Goal: Communication & Community: Answer question/provide support

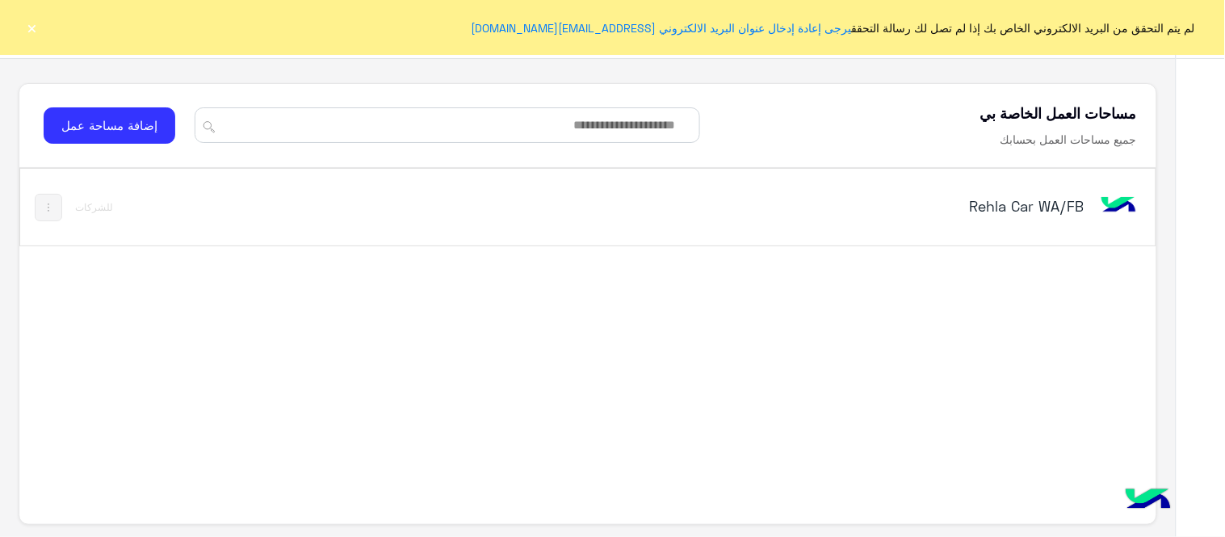
click at [997, 222] on div "Rehla Car WA/FB" at bounding box center [808, 207] width 663 height 47
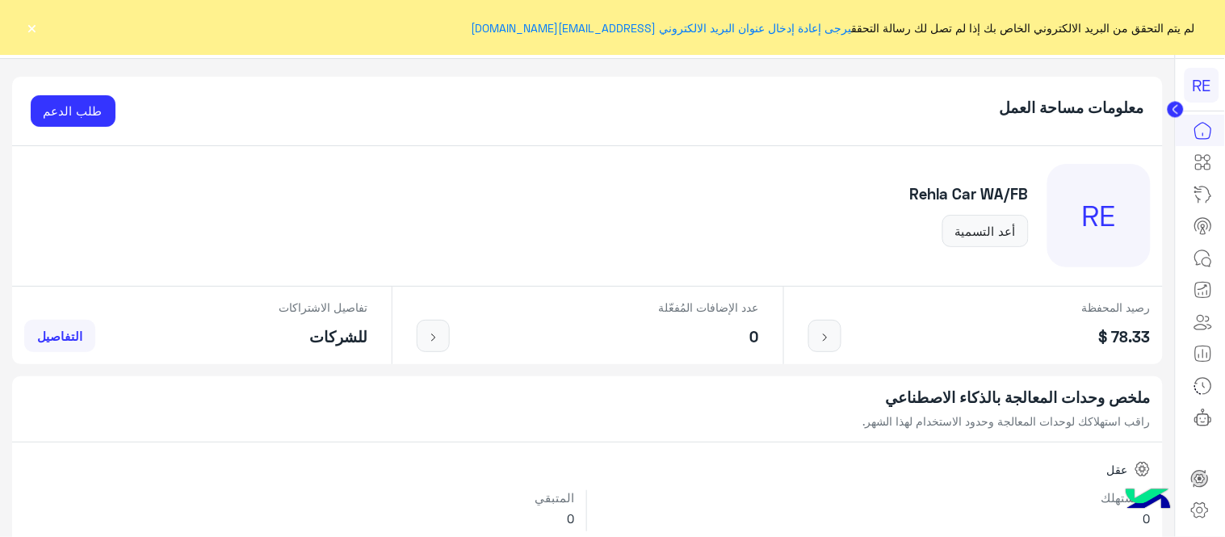
click at [36, 32] on button "×" at bounding box center [32, 27] width 16 height 16
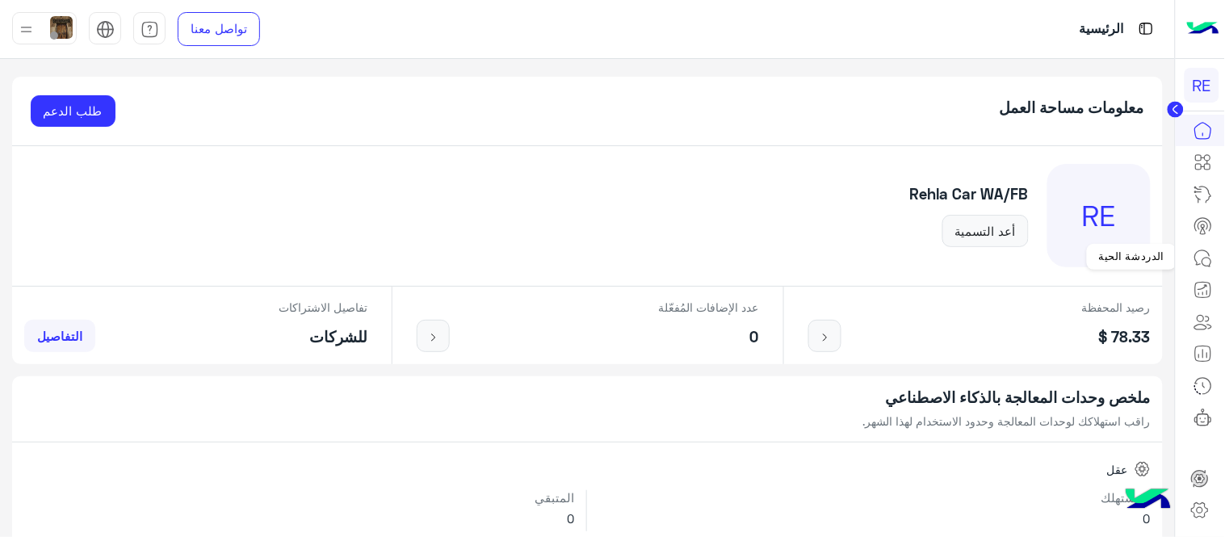
click at [1202, 251] on icon at bounding box center [1203, 258] width 19 height 19
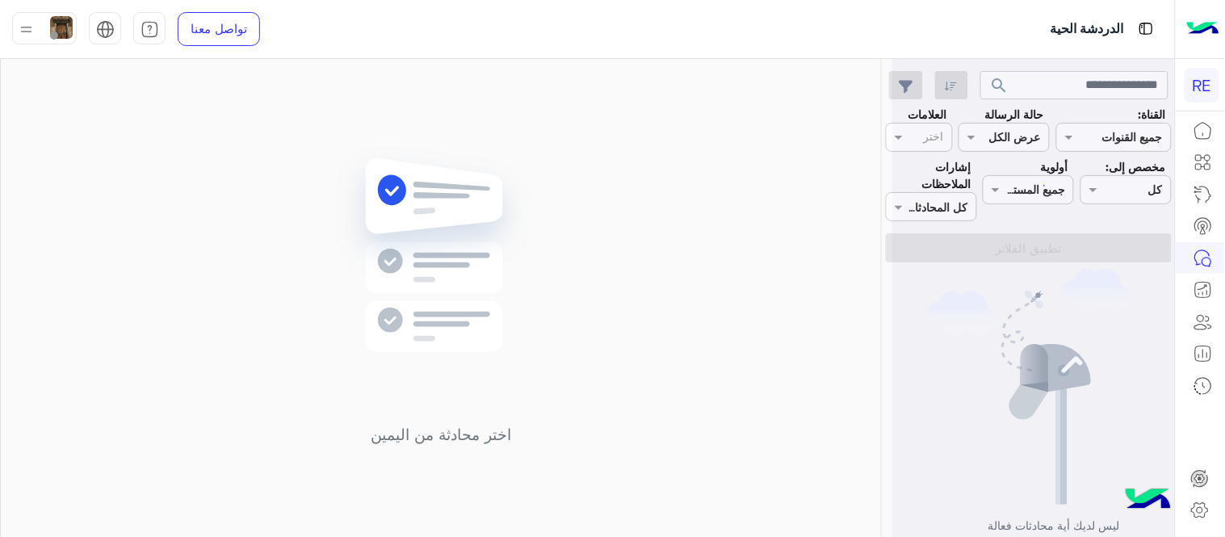
click at [1202, 251] on icon at bounding box center [1203, 258] width 19 height 19
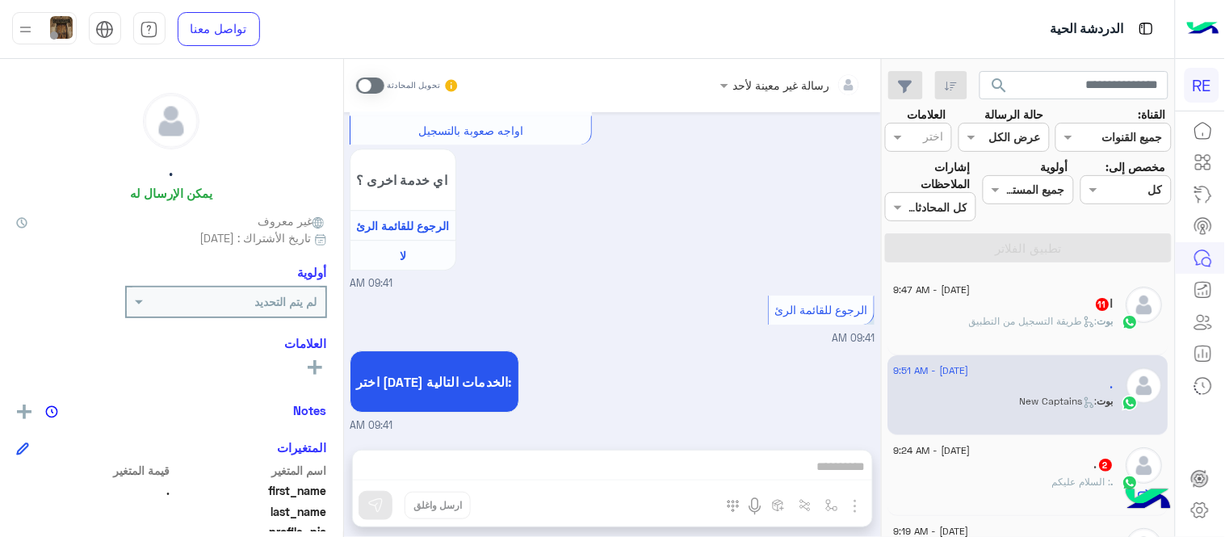
scroll to position [4353, 0]
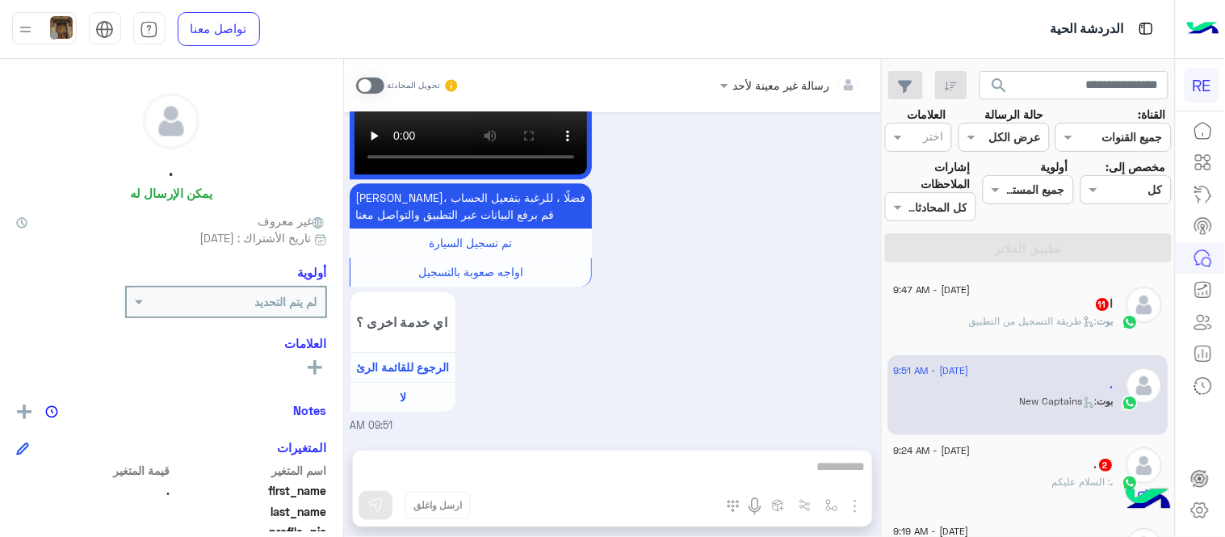
click at [371, 78] on span at bounding box center [370, 86] width 28 height 16
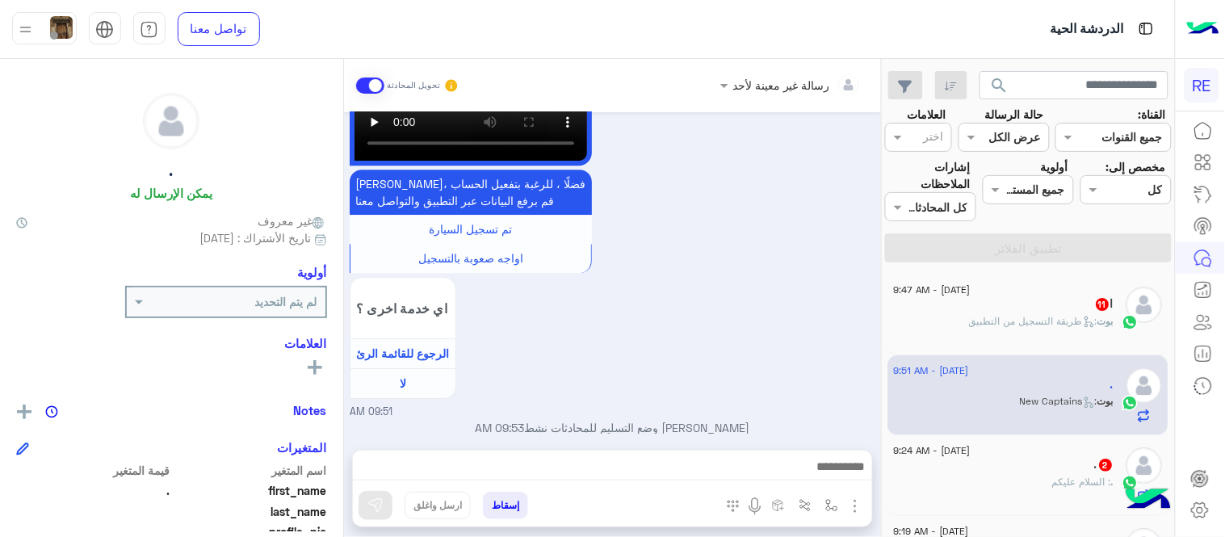
click at [531, 471] on div "رسالة غير معينة لأحد تحويل المحادثة [DATE] شكاوى 09:40 AM فضلا اختر نوع الشكوى …" at bounding box center [612, 301] width 537 height 485
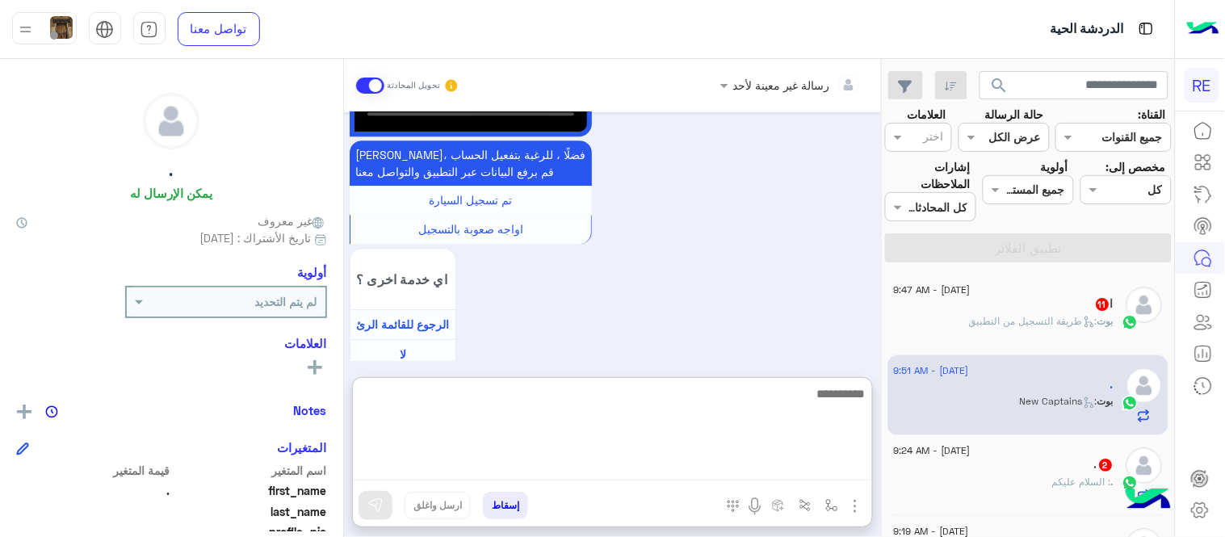
click at [531, 471] on textarea at bounding box center [612, 432] width 519 height 97
type textarea "*"
type textarea "**********"
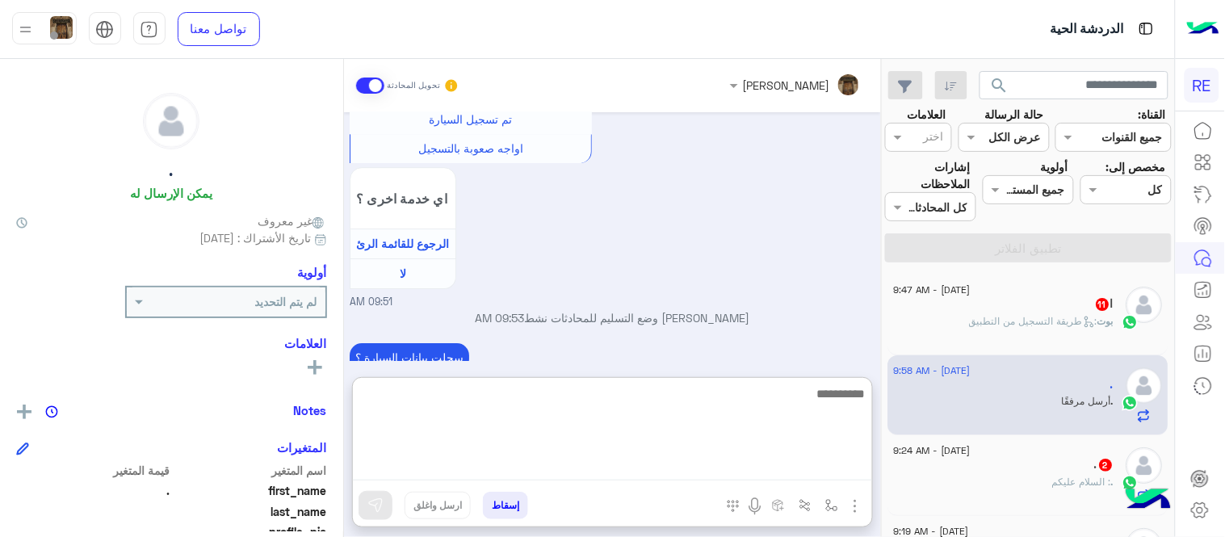
scroll to position [4532, 0]
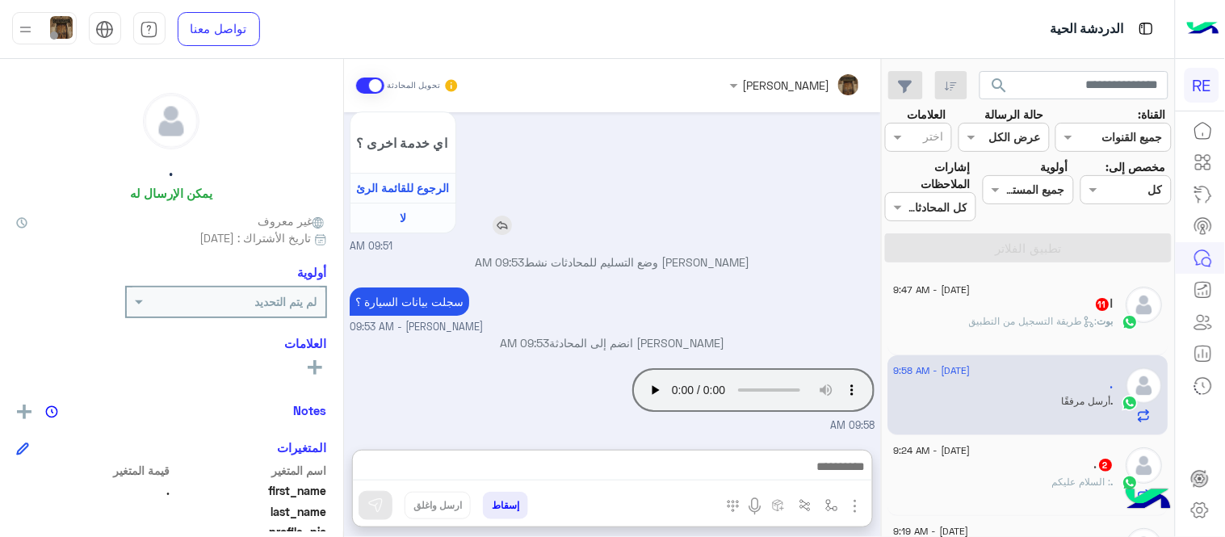
click at [669, 119] on div "اي خدمة اخرى ؟ الرجوع للقائمة الرئ لا" at bounding box center [564, 173] width 429 height 124
click at [837, 499] on img "button" at bounding box center [831, 505] width 13 height 13
click at [777, 222] on div "اي خدمة اخرى ؟ الرجوع للقائمة الرئ لا" at bounding box center [564, 173] width 429 height 124
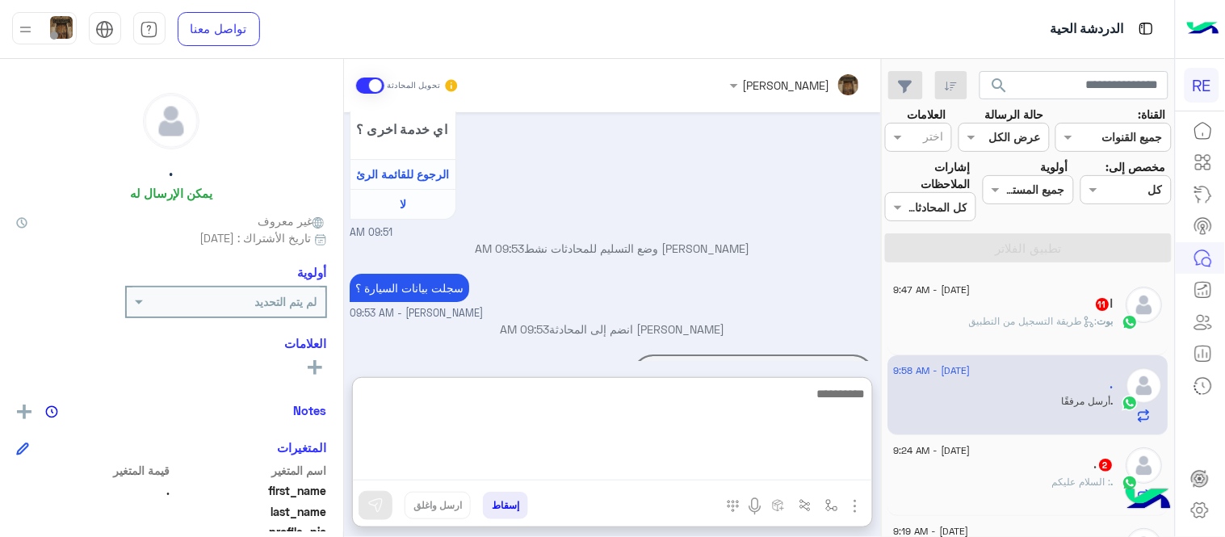
click at [651, 469] on textarea at bounding box center [612, 432] width 519 height 97
type textarea "**********"
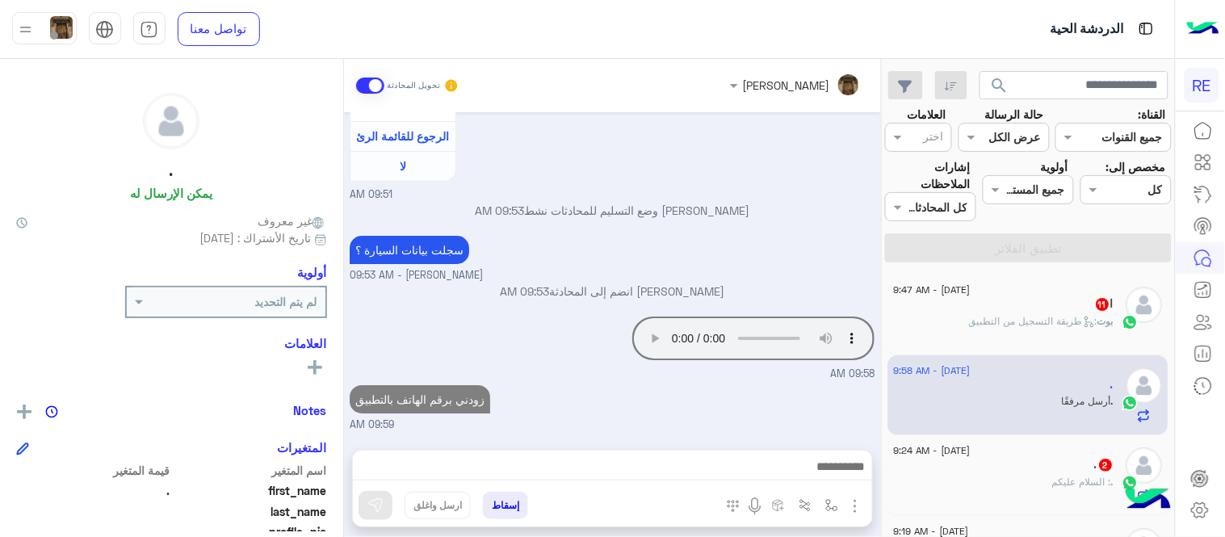
scroll to position [4583, 0]
click at [604, 320] on div "[DATE] شكاوى 09:40 AM فضلا اختر نوع الشكوى ماليه تقنية اخرى 09:40 AM اخرى 09:40…" at bounding box center [612, 272] width 537 height 321
click at [977, 480] on div ". : السلام عليكم" at bounding box center [1005, 489] width 220 height 28
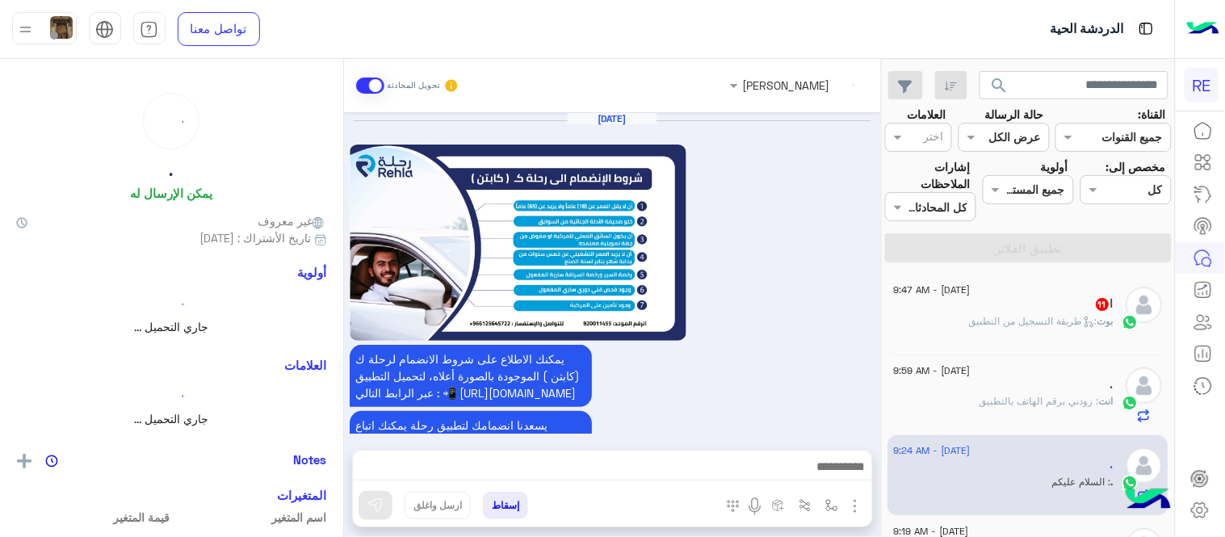
scroll to position [1006, 0]
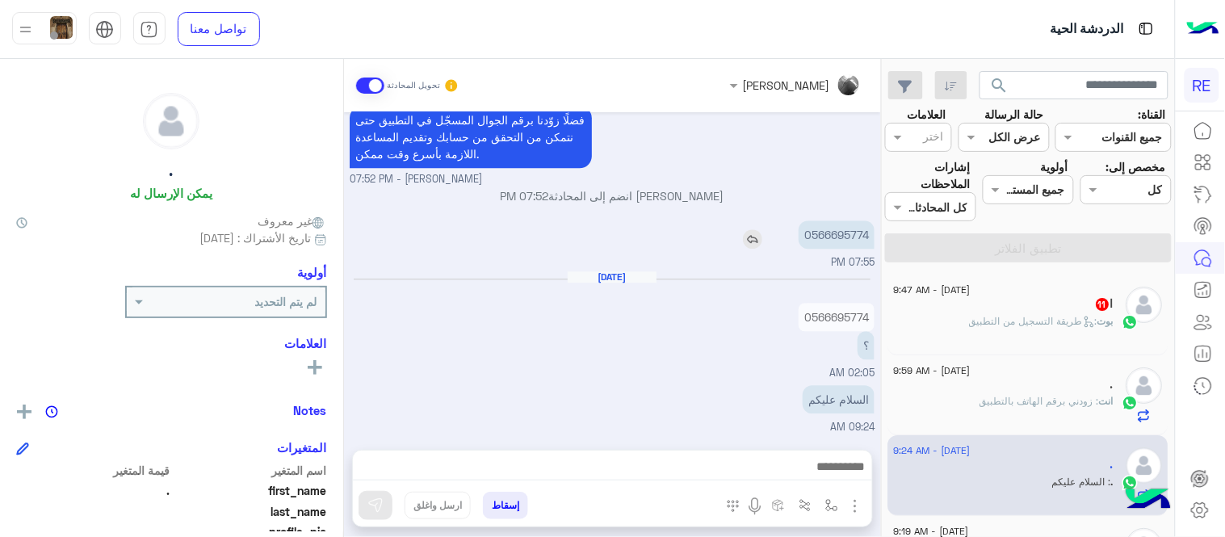
click at [827, 237] on p "0566695774" at bounding box center [837, 234] width 76 height 28
copy p "0566695774"
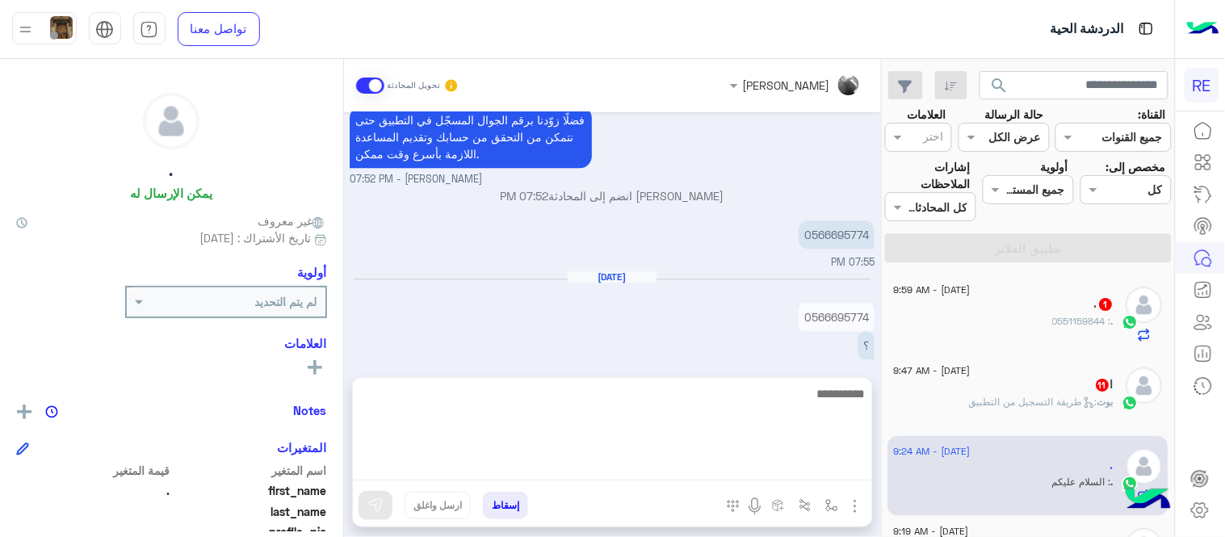
click at [666, 464] on textarea at bounding box center [612, 432] width 519 height 97
type textarea "**********"
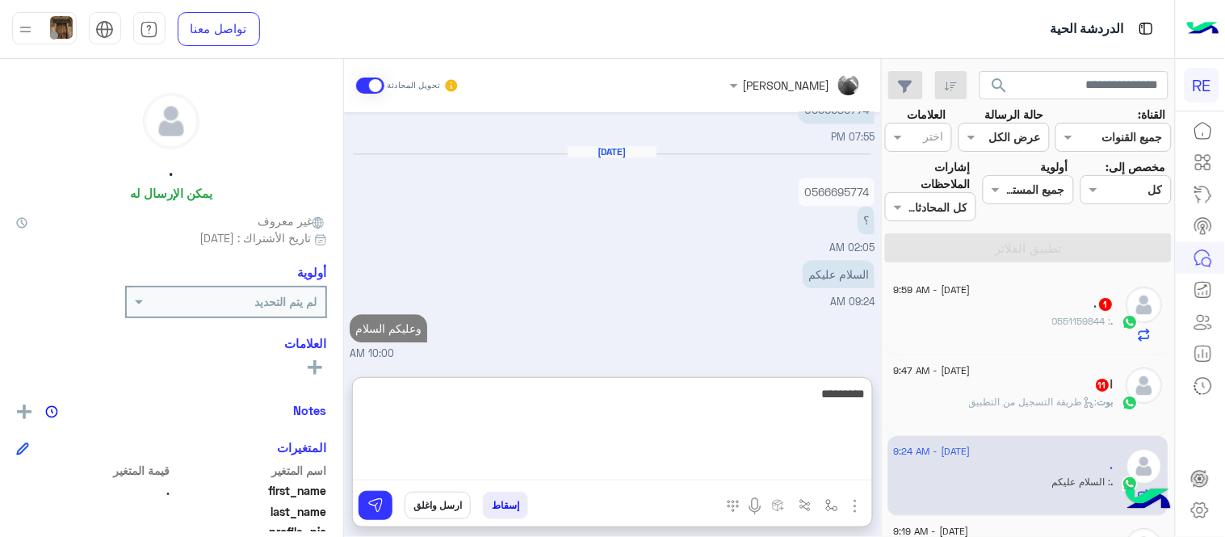
scroll to position [1160, 0]
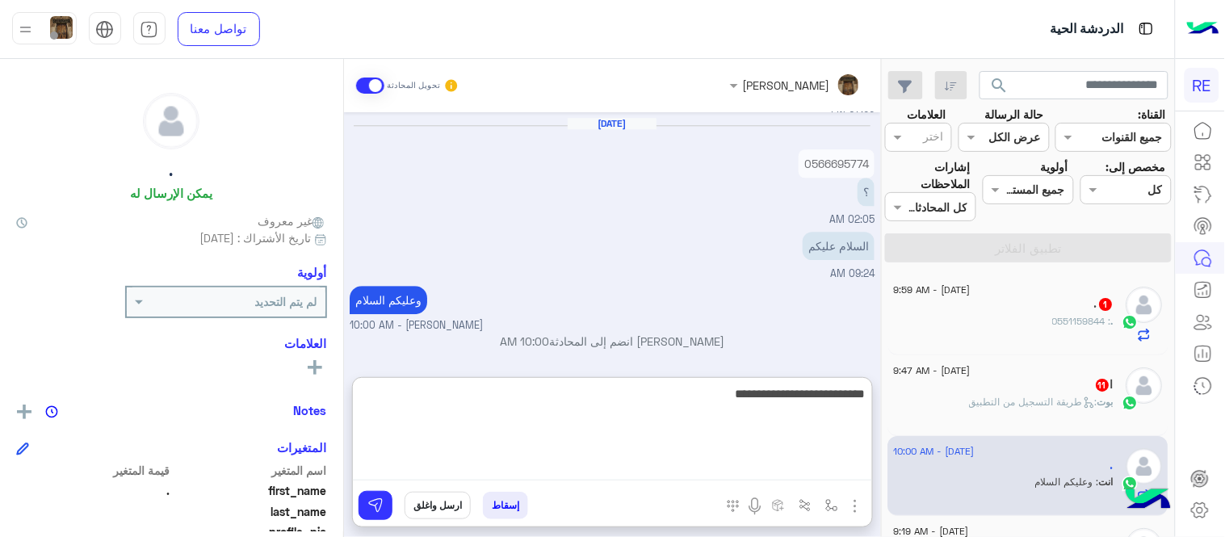
type textarea "**********"
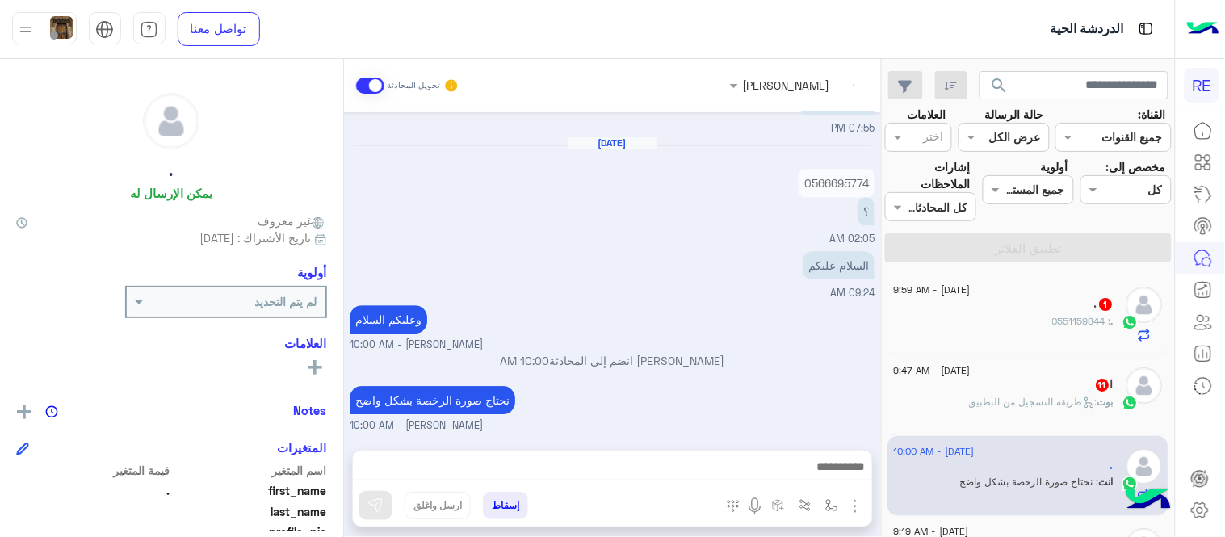
scroll to position [1175, 0]
click at [1055, 331] on div ". : 0551159844" at bounding box center [1005, 328] width 220 height 28
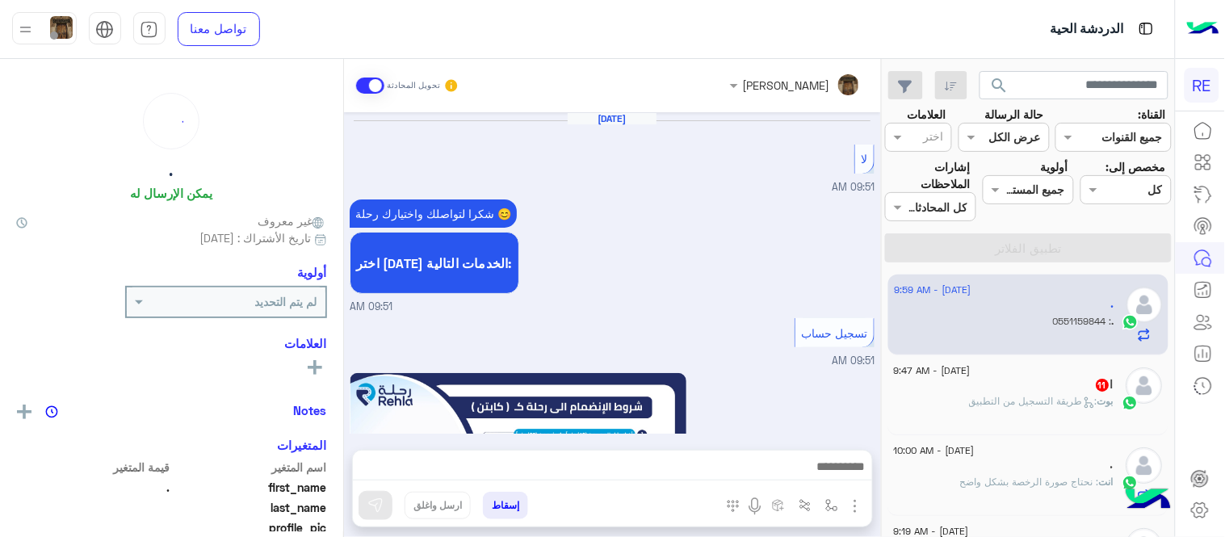
scroll to position [932, 0]
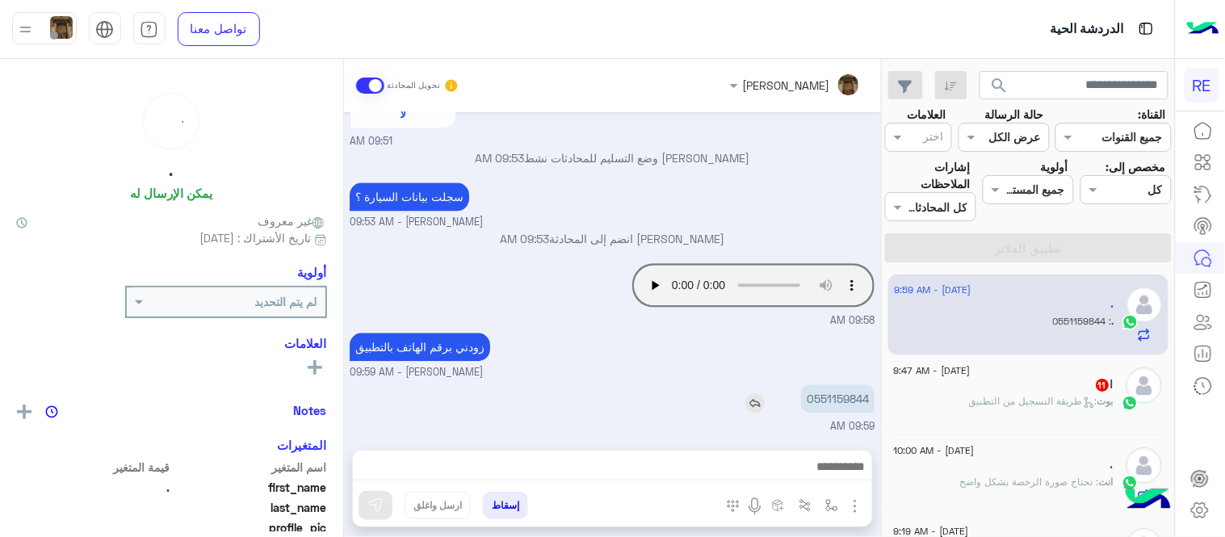
click at [840, 401] on p "0551159844" at bounding box center [837, 398] width 73 height 28
copy p "0551159844"
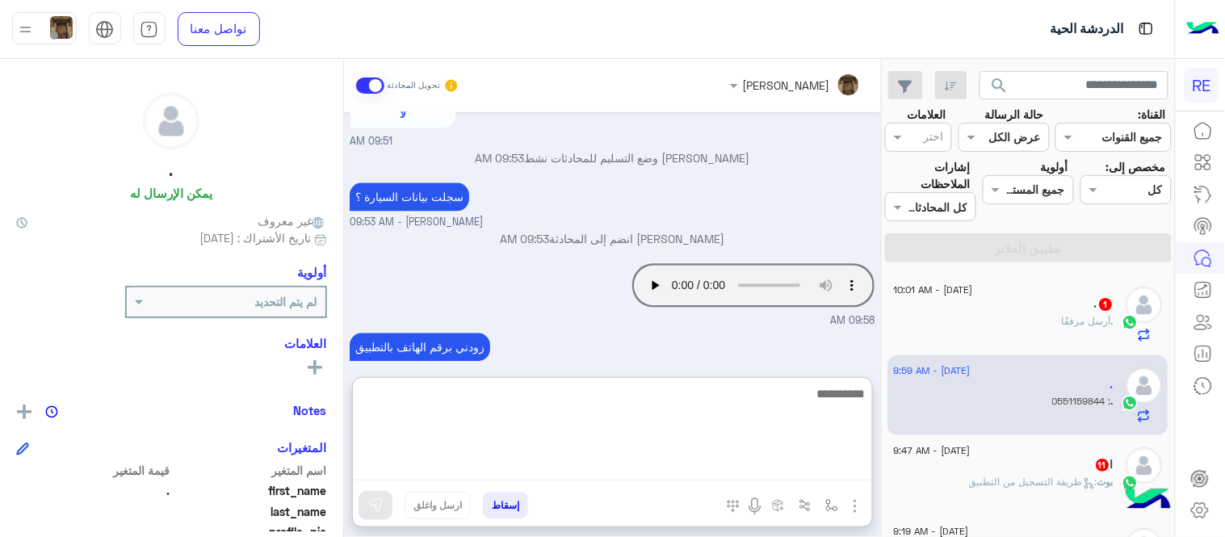
click at [678, 460] on textarea at bounding box center [612, 432] width 519 height 97
type textarea "**********"
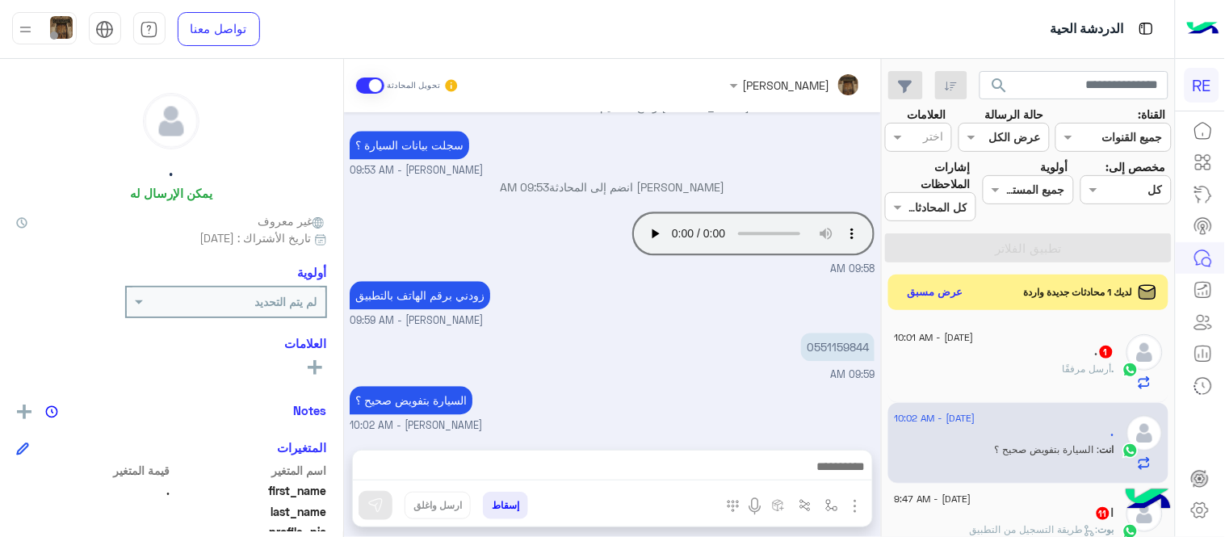
scroll to position [983, 0]
click at [697, 284] on div "[DATE] لا 09:51 AM شكرا لتواصلك واختيارك رحلة 😊 اختر [DATE] الخدمات التالية: 09…" at bounding box center [612, 272] width 537 height 321
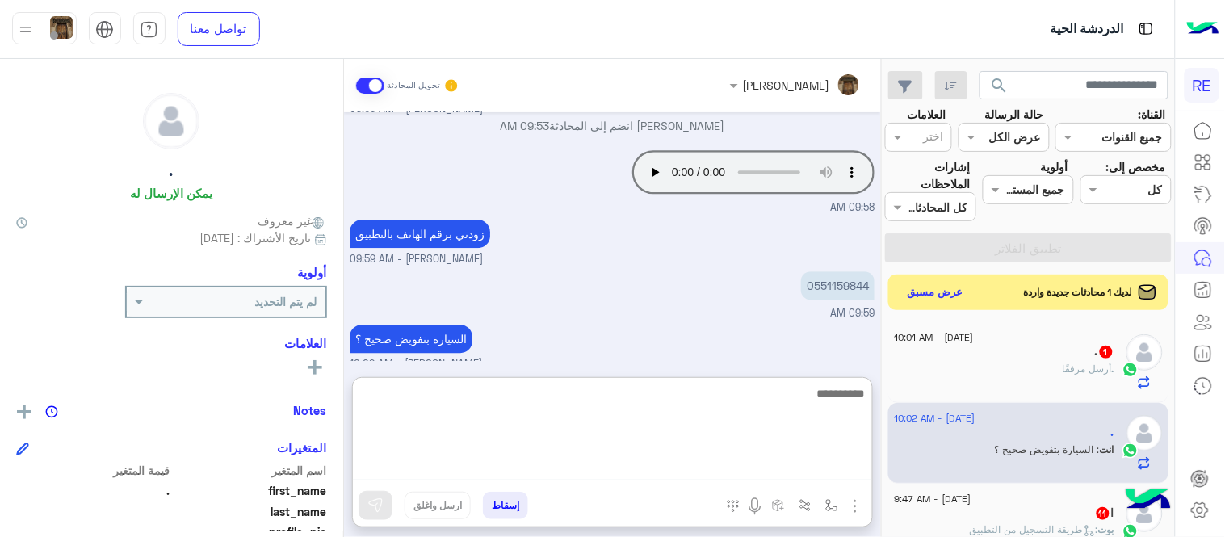
click at [810, 468] on textarea at bounding box center [612, 432] width 519 height 97
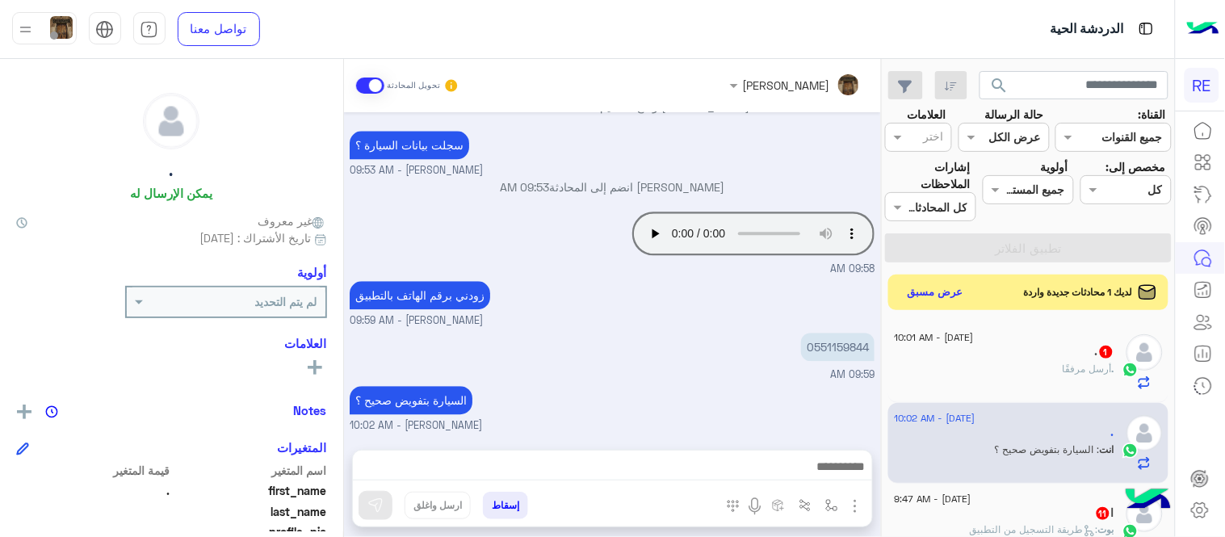
click at [762, 339] on div "[DATE] لا 09:51 AM شكرا لتواصلك واختيارك رحلة 😊 اختر [DATE] الخدمات التالية: 09…" at bounding box center [612, 272] width 537 height 321
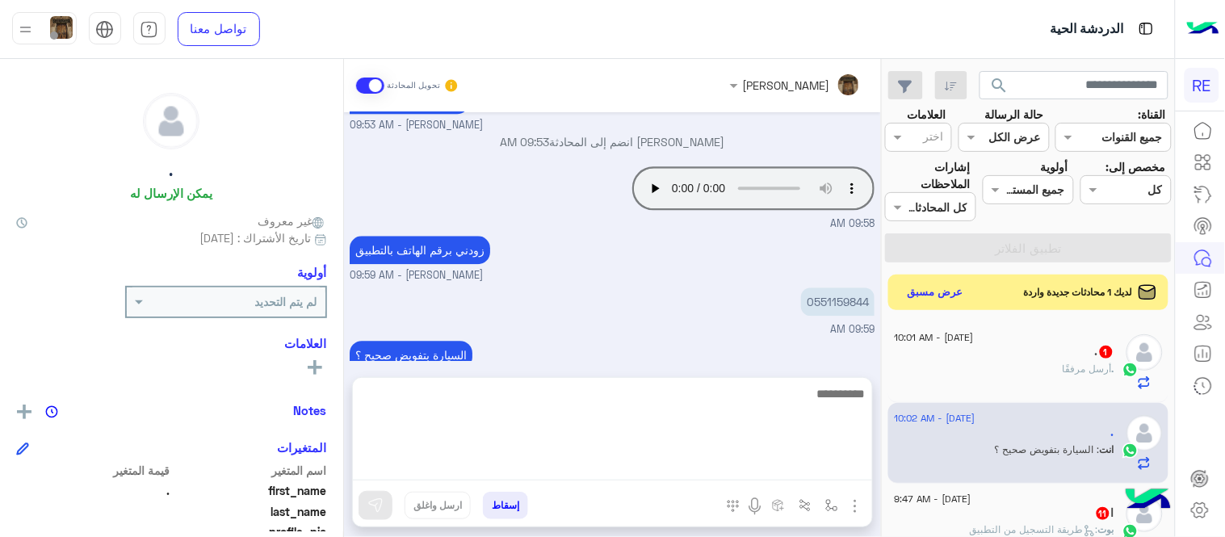
click at [751, 475] on textarea at bounding box center [612, 432] width 519 height 97
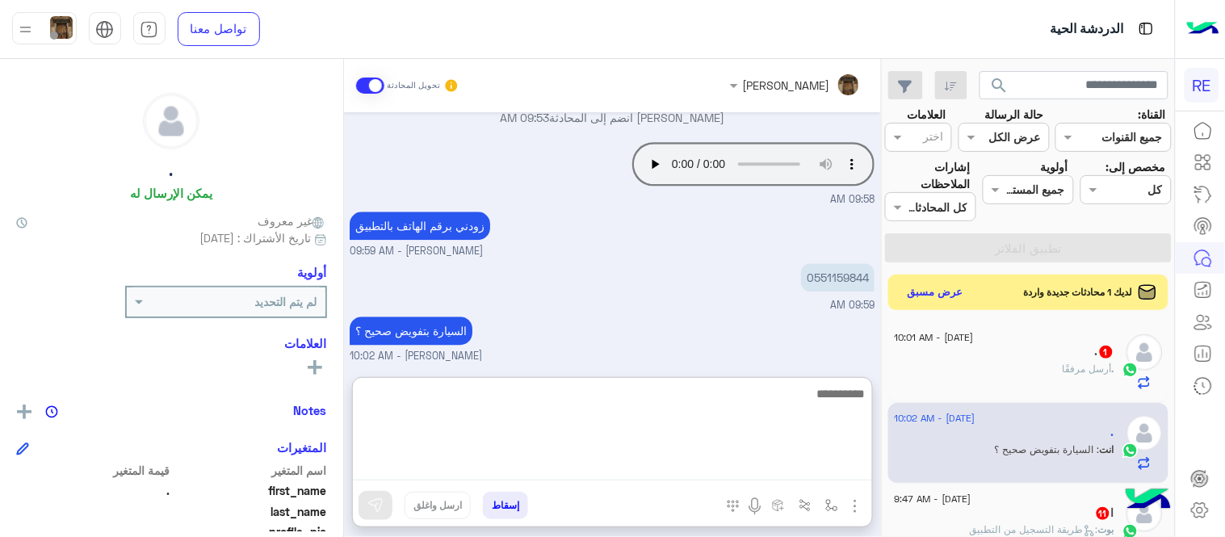
scroll to position [1055, 0]
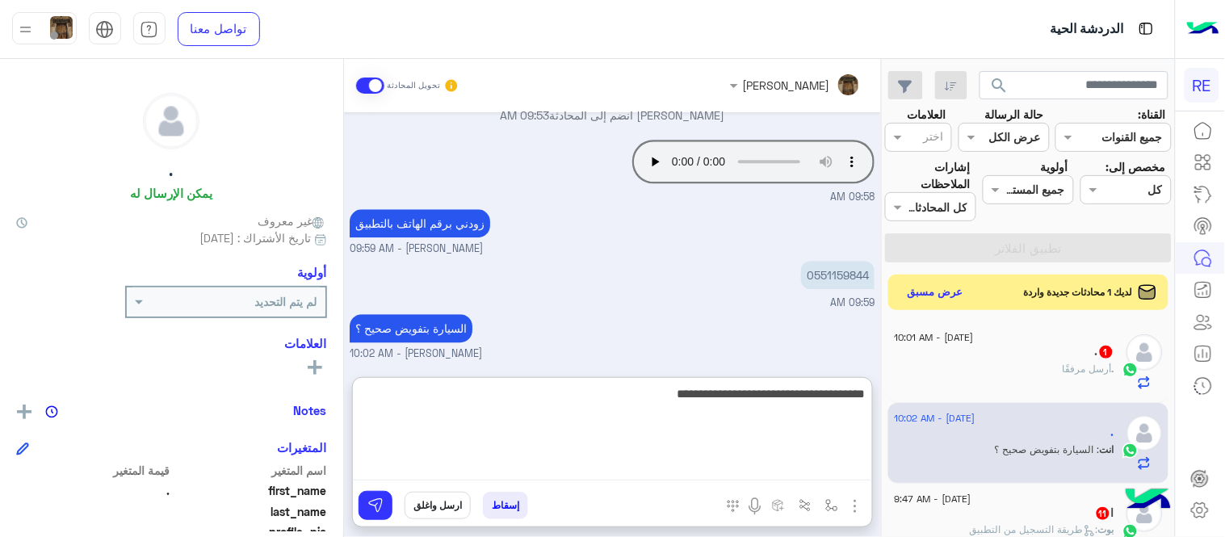
type textarea "**********"
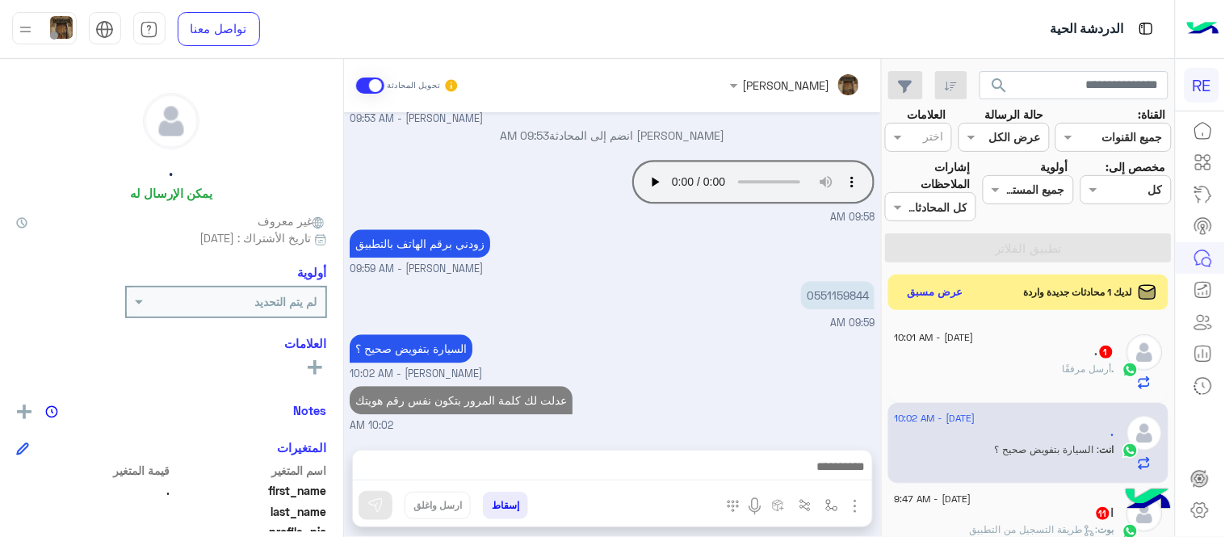
scroll to position [1035, 0]
click at [776, 363] on div "[PERSON_NAME] تحويل المحادثة [DATE] لا 09:51 AM شكرا لتواصلك واختيارك رحلة 😊 اخ…" at bounding box center [612, 301] width 537 height 485
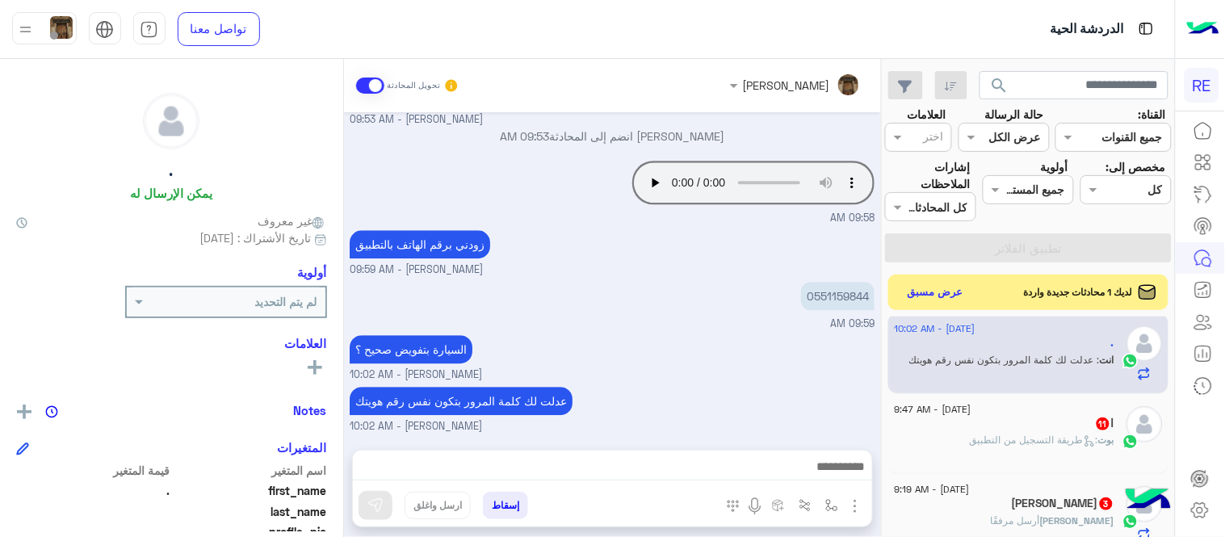
scroll to position [95, 0]
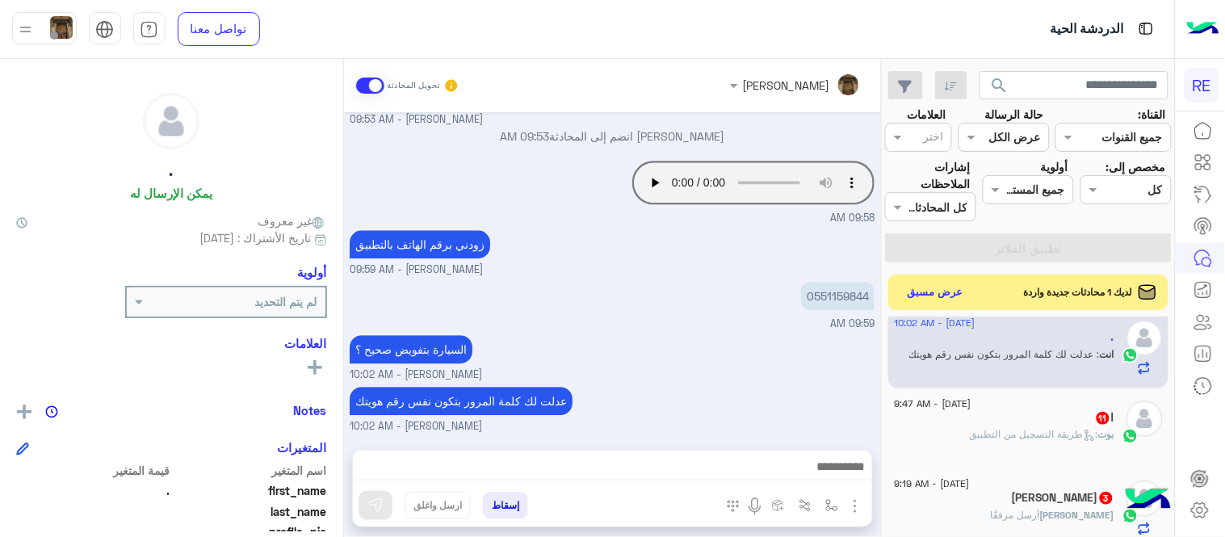
click at [978, 411] on div "ا 11" at bounding box center [1005, 419] width 220 height 17
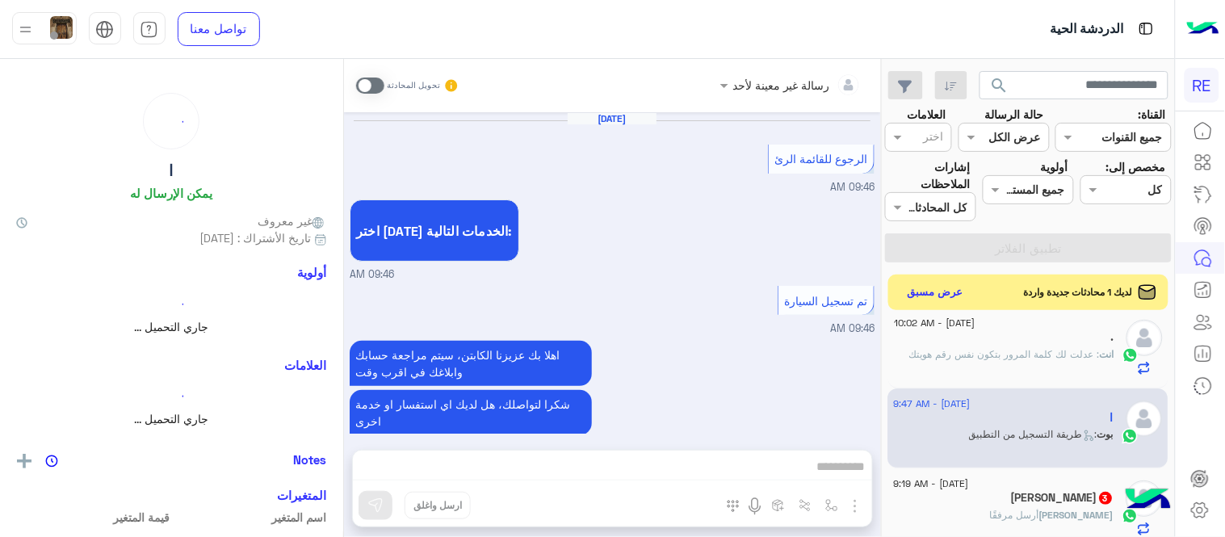
scroll to position [949, 0]
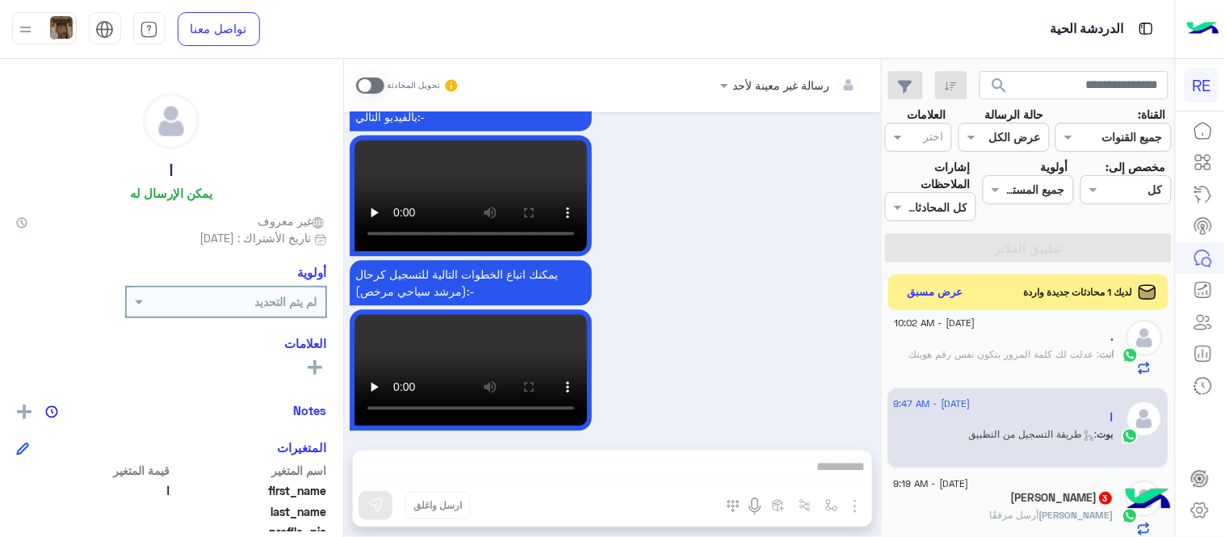
click at [360, 82] on span at bounding box center [370, 86] width 28 height 16
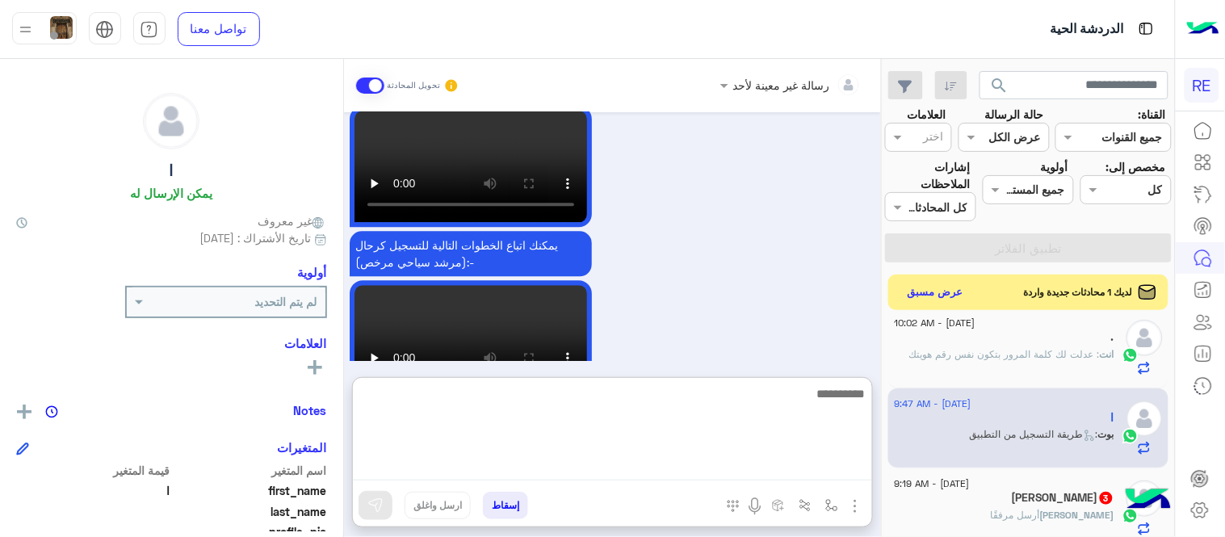
click at [599, 472] on textarea at bounding box center [612, 432] width 519 height 97
type textarea "**********"
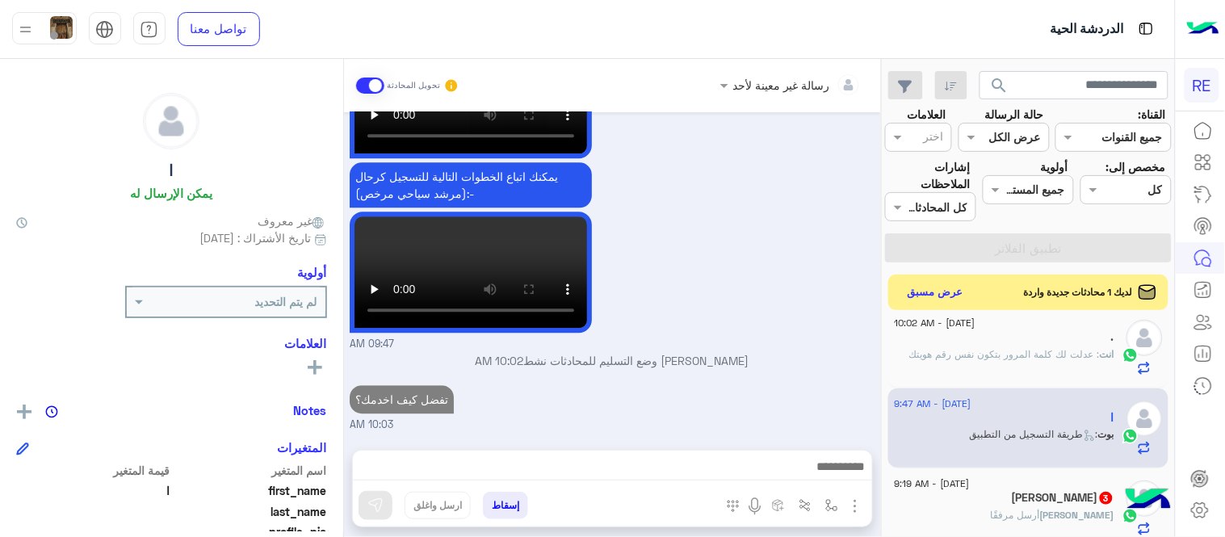
scroll to position [1066, 0]
click at [964, 502] on div "[PERSON_NAME] 3" at bounding box center [1005, 499] width 220 height 17
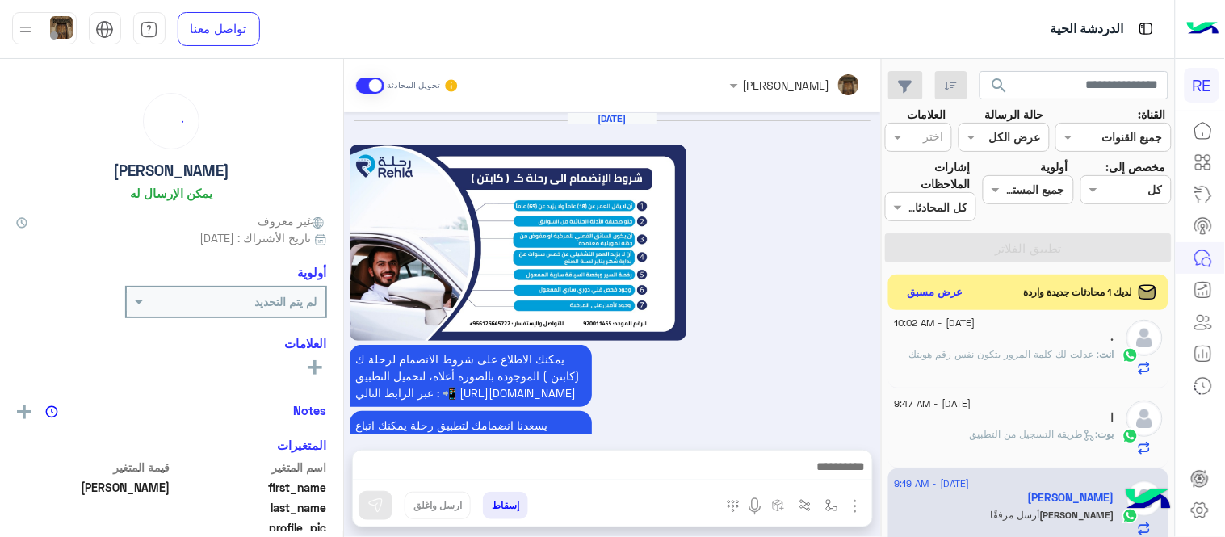
scroll to position [1028, 0]
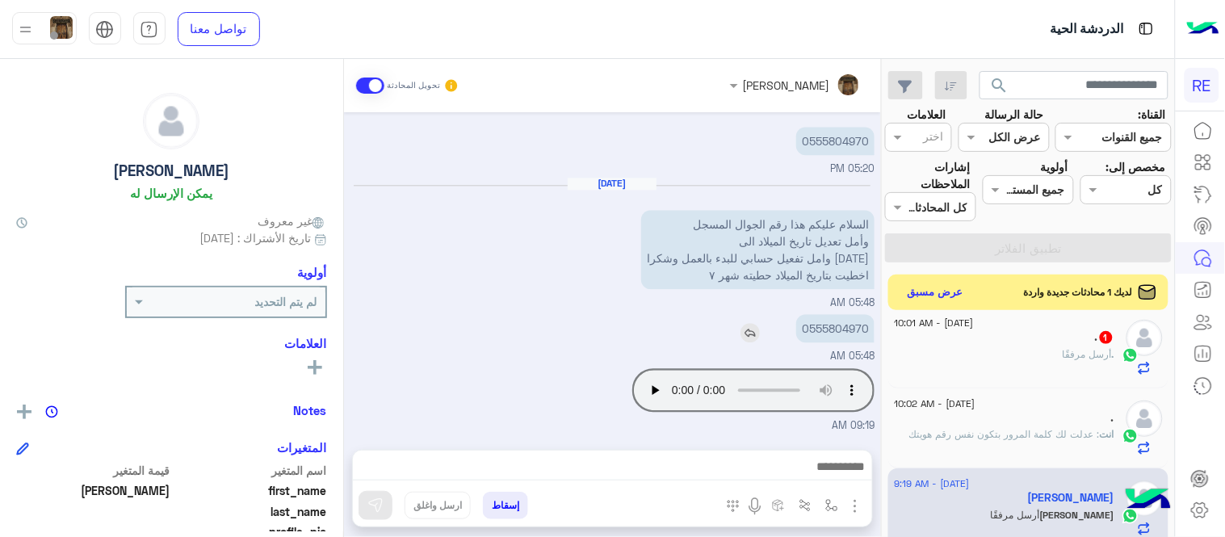
click at [819, 321] on p "0555804970" at bounding box center [835, 328] width 78 height 28
copy p "0555804970"
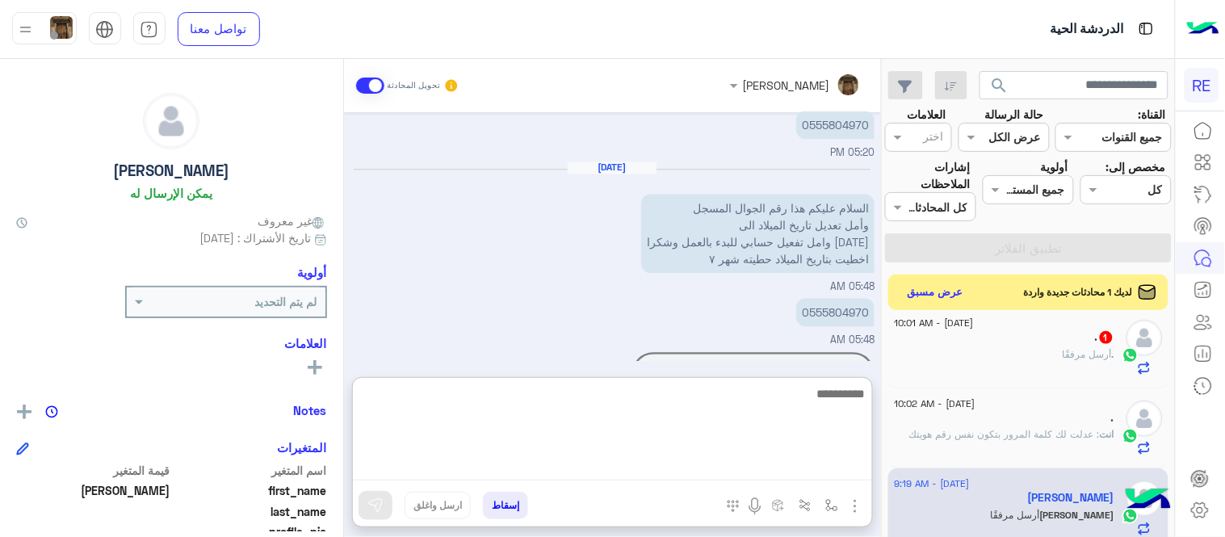
click at [681, 464] on textarea at bounding box center [612, 432] width 519 height 97
type textarea "**********"
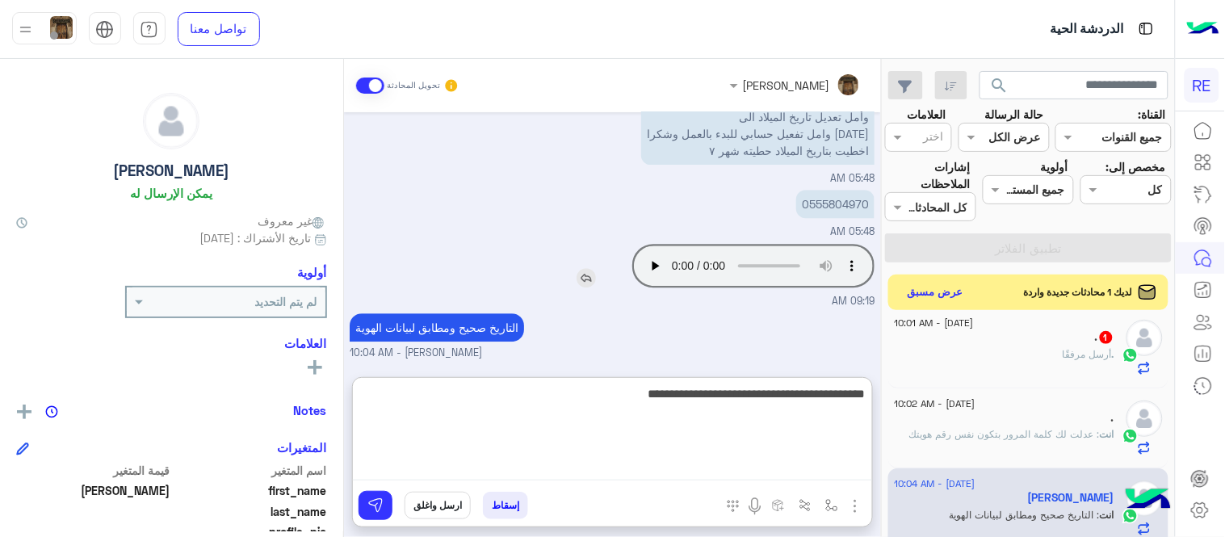
type textarea "**********"
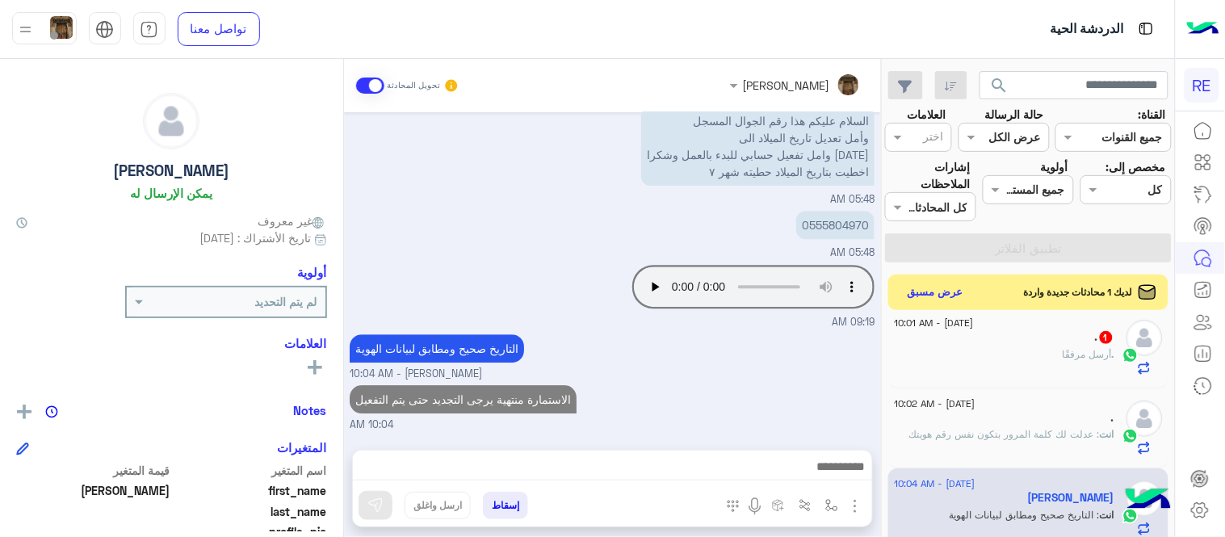
scroll to position [1131, 0]
click at [753, 315] on div "[DATE] يمكنك الاطلاع على شروط الانضمام لرحلة ك (كابتن ) الموجودة بالصورة أعلاه،…" at bounding box center [612, 272] width 537 height 321
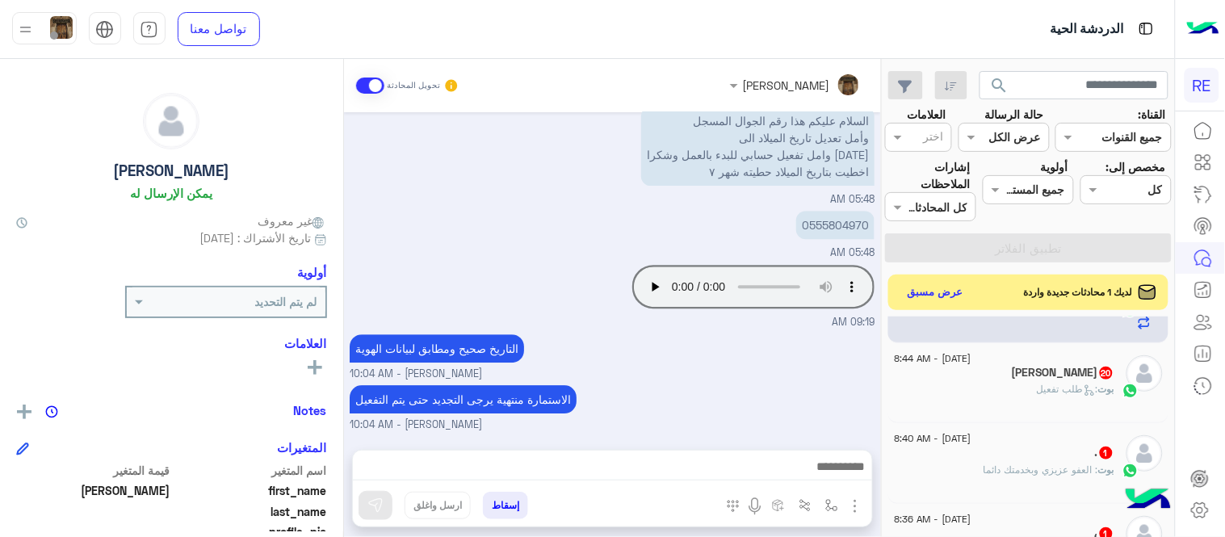
scroll to position [308, 0]
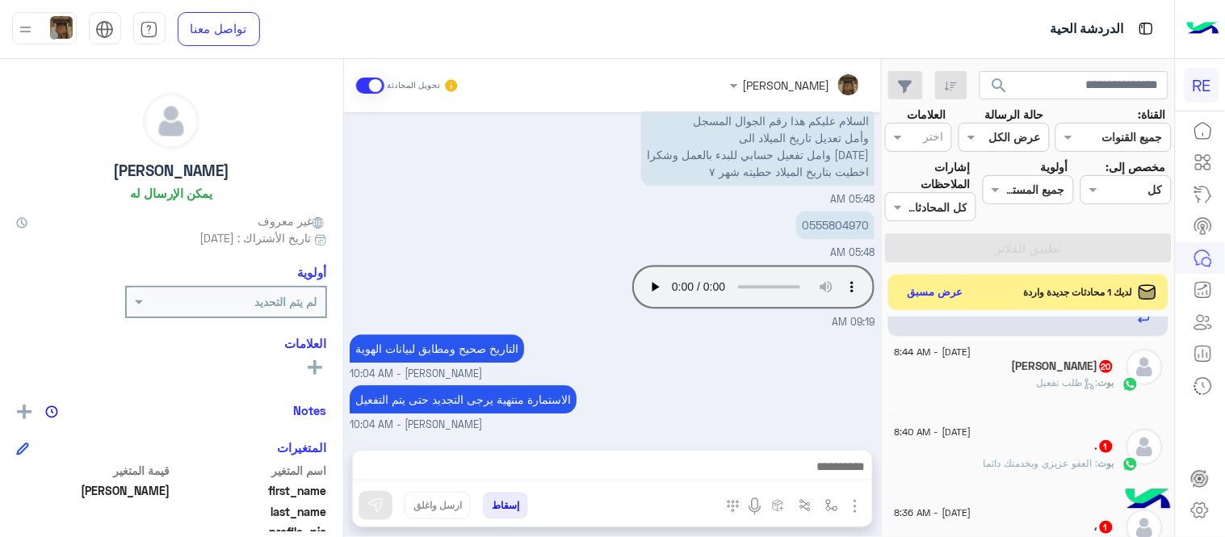
click at [998, 365] on div "Saad Alamri 20" at bounding box center [1005, 367] width 220 height 17
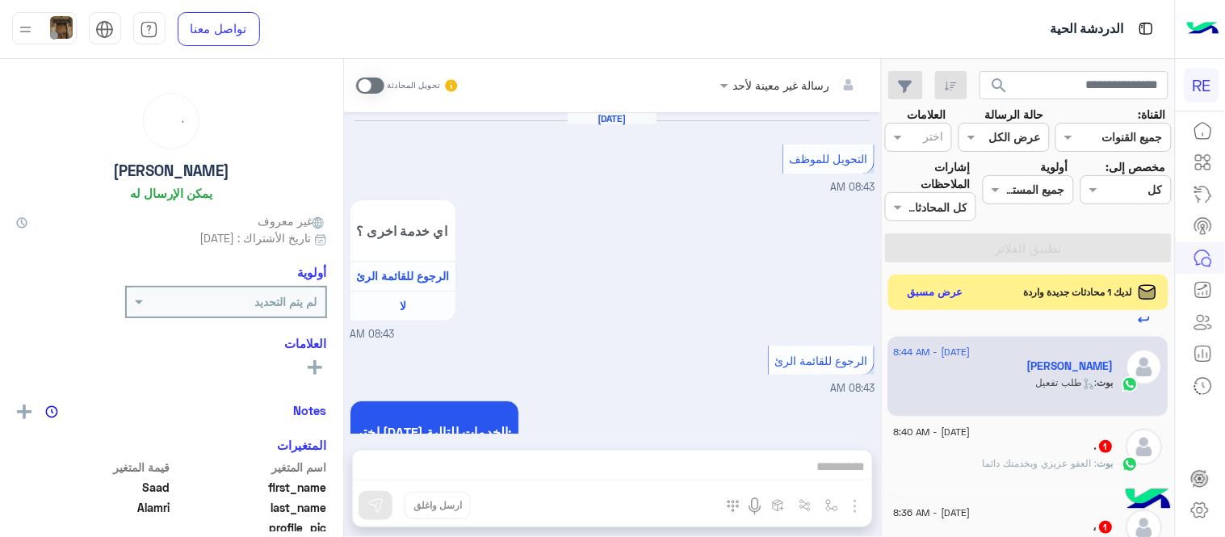
scroll to position [1131, 0]
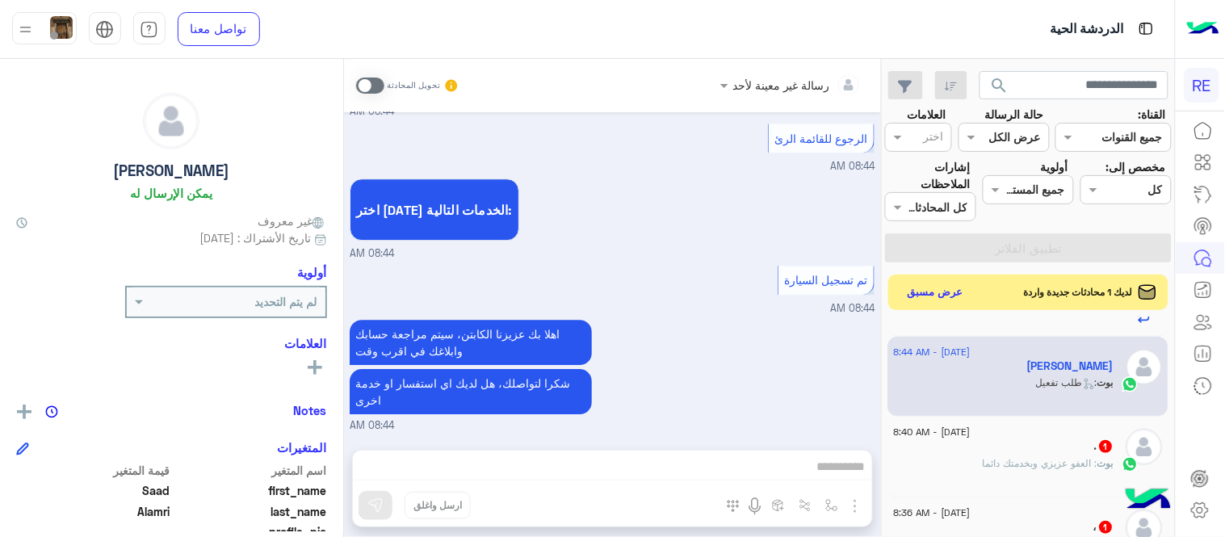
click at [370, 78] on span at bounding box center [370, 86] width 28 height 16
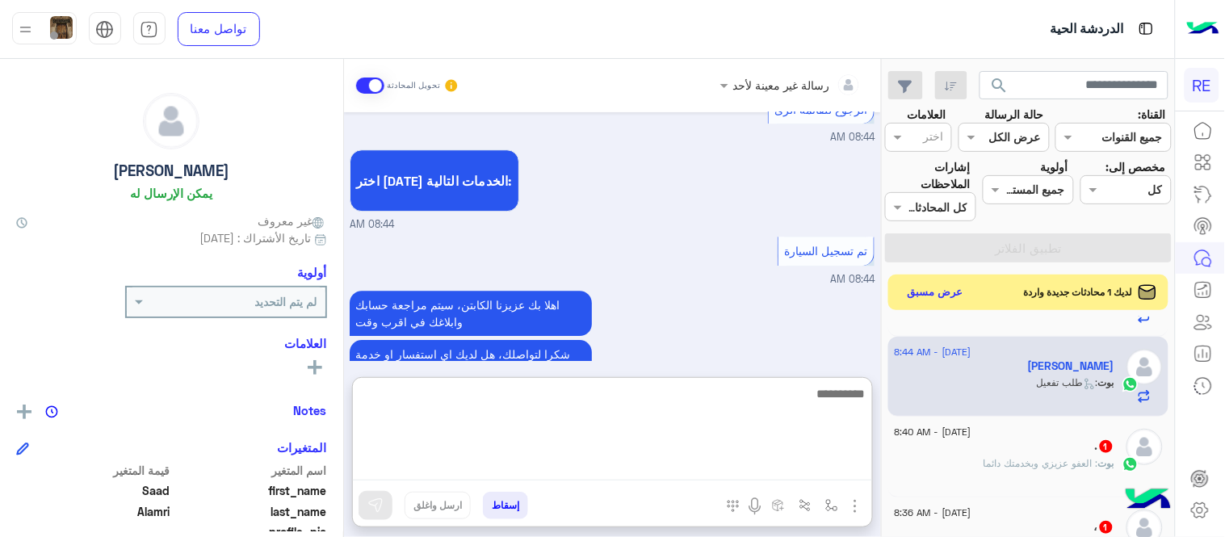
click at [698, 472] on textarea at bounding box center [612, 432] width 519 height 97
type textarea "*"
type textarea "**********"
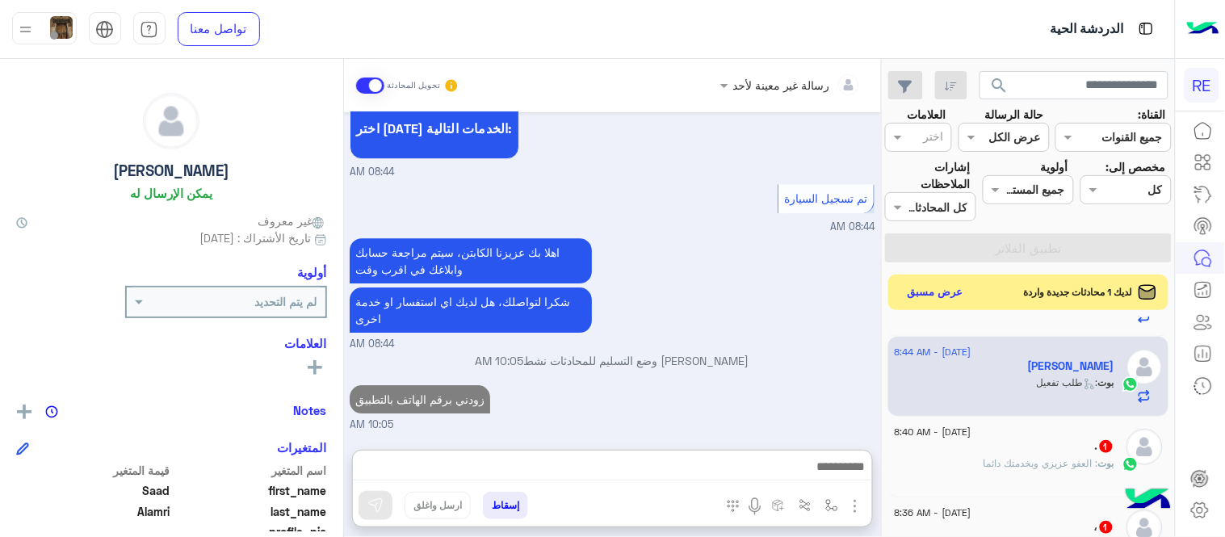
scroll to position [1247, 0]
click at [987, 470] on p "بوت : العفو [PERSON_NAME] وبخدمتك دائما" at bounding box center [1049, 463] width 131 height 15
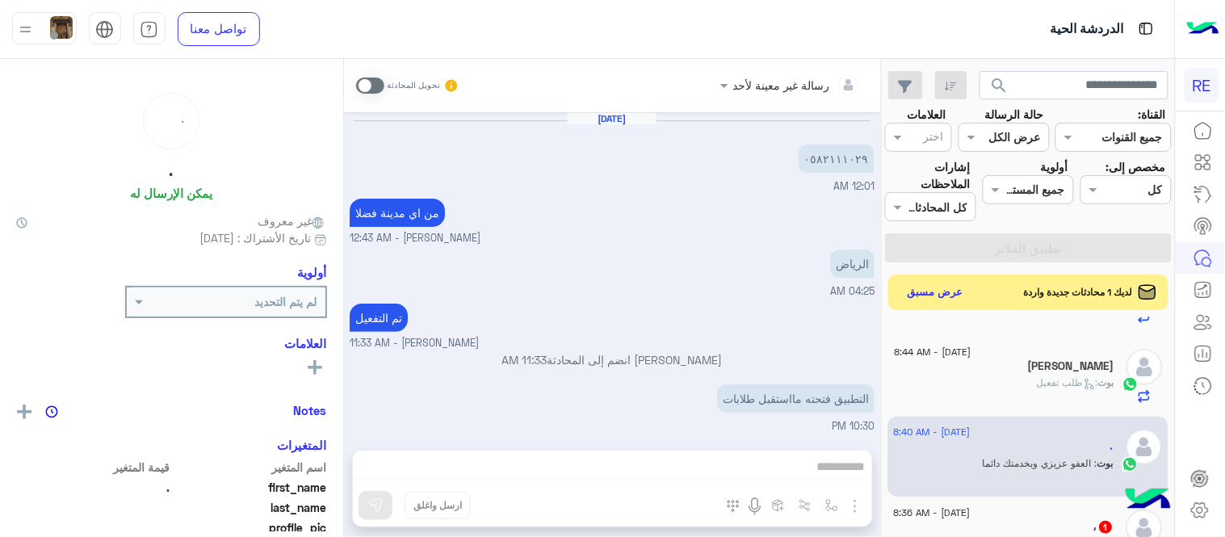
scroll to position [791, 0]
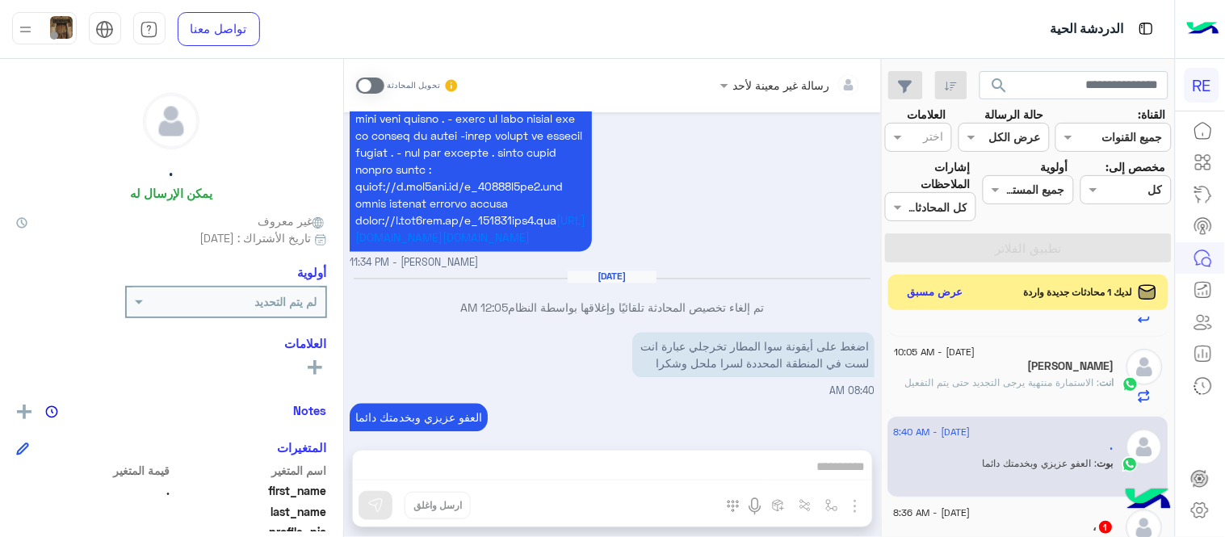
click at [361, 83] on span at bounding box center [370, 86] width 28 height 16
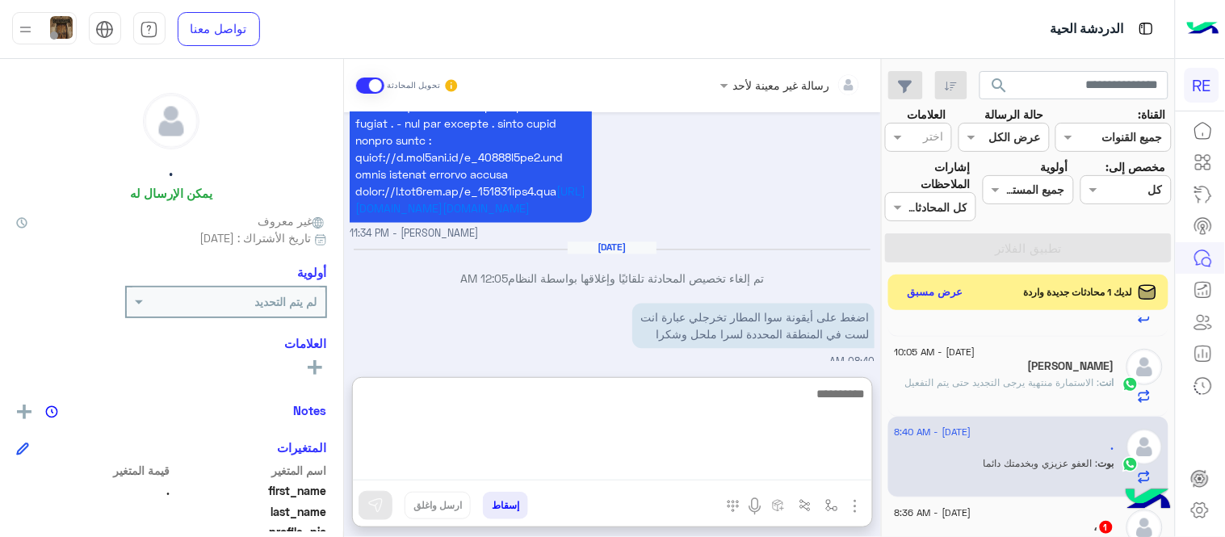
click at [673, 462] on textarea at bounding box center [612, 432] width 519 height 97
type textarea "**********"
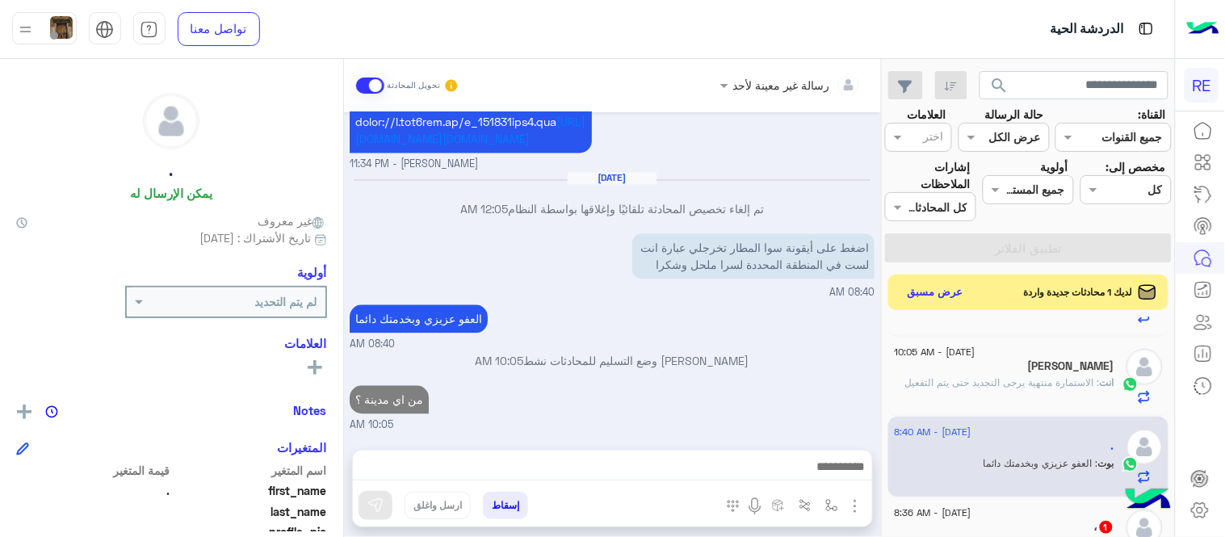
scroll to position [872, 0]
click at [783, 340] on div "[DATE] ٠٥٨٢١١١٠٢٩ 12:01 AM من اي مدينة فضلا [PERSON_NAME] - 12:43 AM الرياض 04:…" at bounding box center [612, 272] width 537 height 321
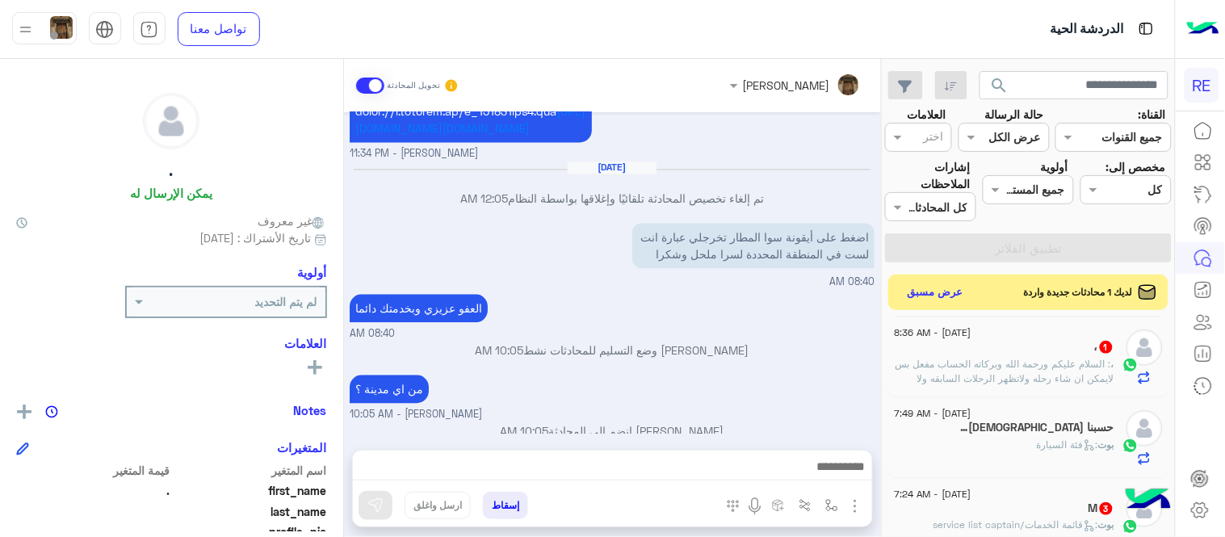
scroll to position [493, 0]
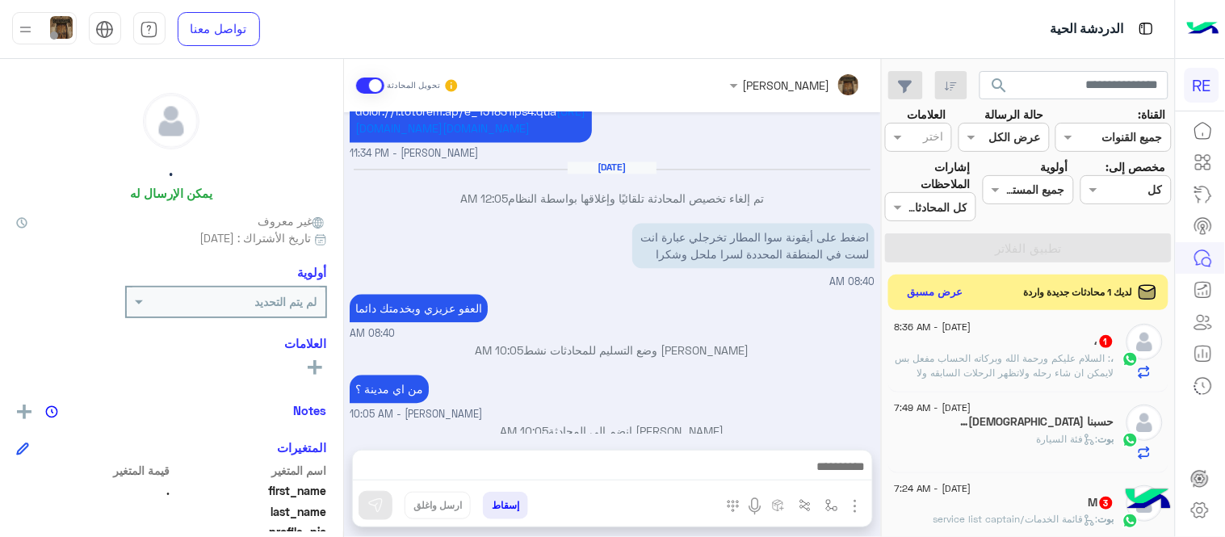
click at [987, 357] on span ": السلام عليكم ورحمة الله وبركاته الحساب مفعل بس لايمكن ان شاء رحله ولاتظهر الر…" at bounding box center [1005, 372] width 219 height 41
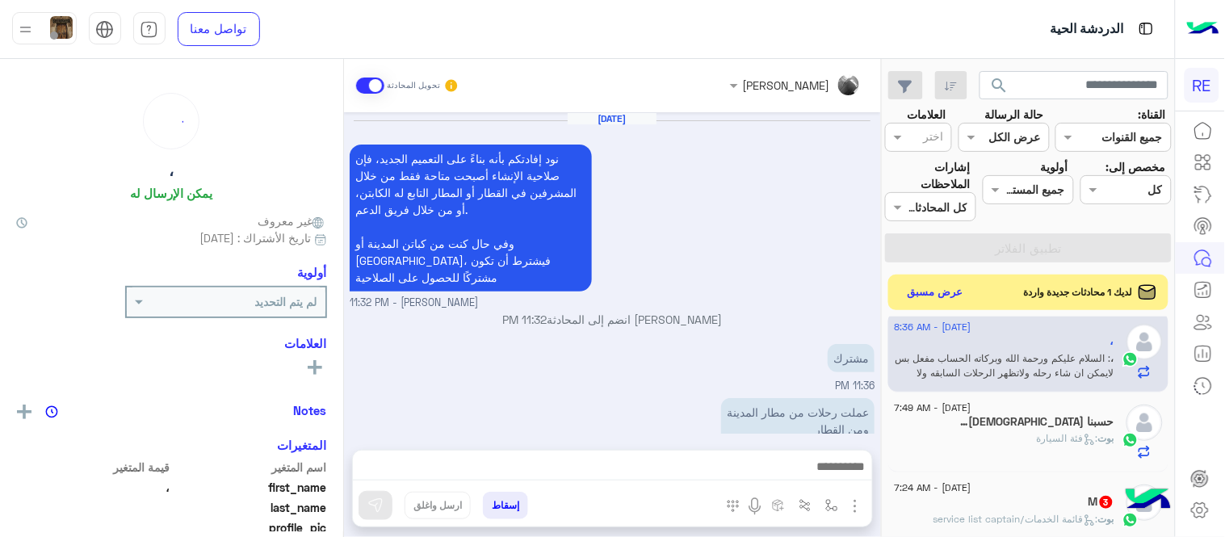
scroll to position [510, 0]
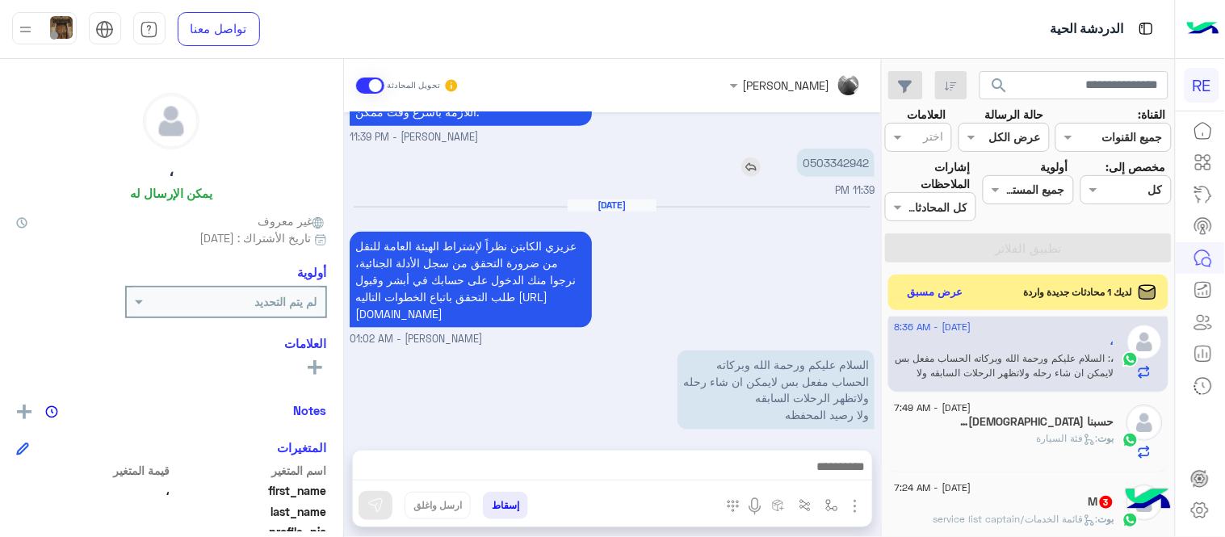
click at [846, 149] on p "0503342942" at bounding box center [836, 163] width 78 height 28
copy p "0503342942"
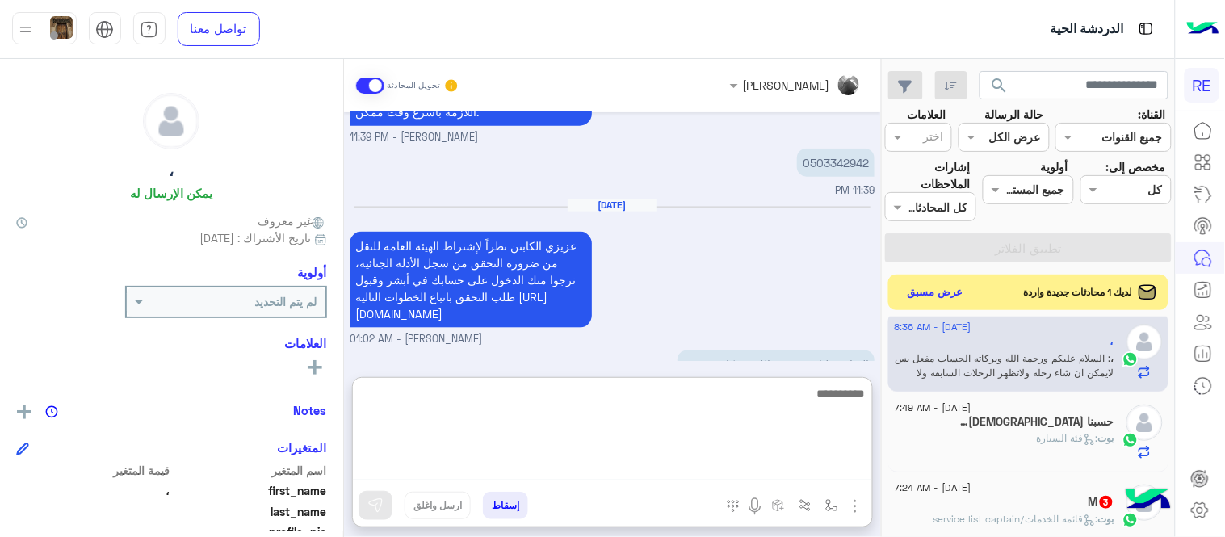
click at [614, 456] on textarea at bounding box center [612, 432] width 519 height 97
type textarea "**********"
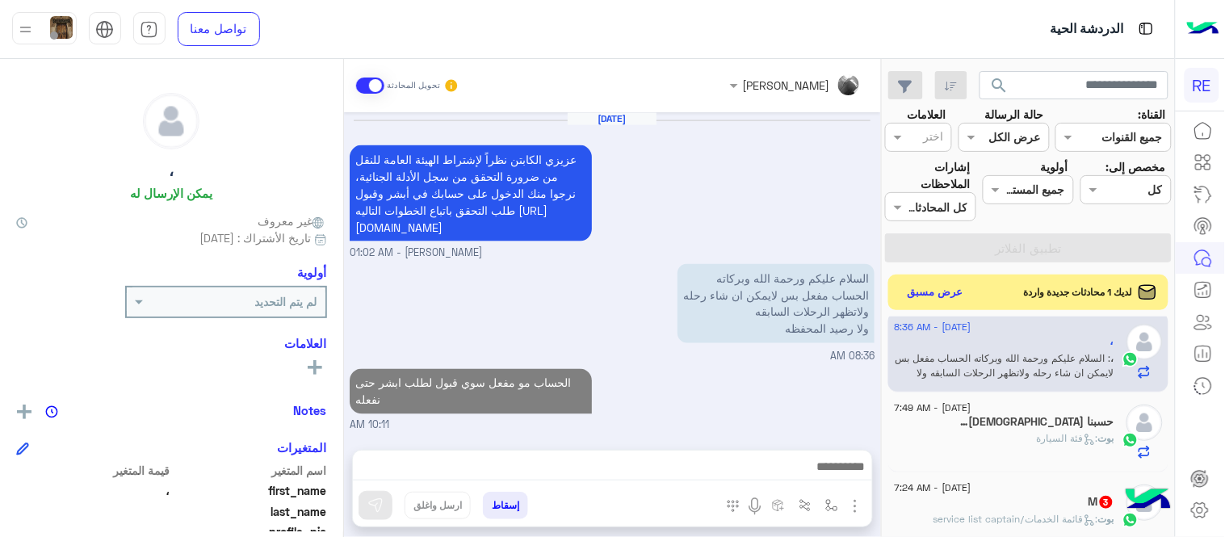
scroll to position [578, 0]
click at [774, 302] on div "[DATE] نود إفادتكم بأنه بناءً على التعميم الجديد، فإن صلاحية الإنشاء أصبحت متاح…" at bounding box center [612, 272] width 537 height 321
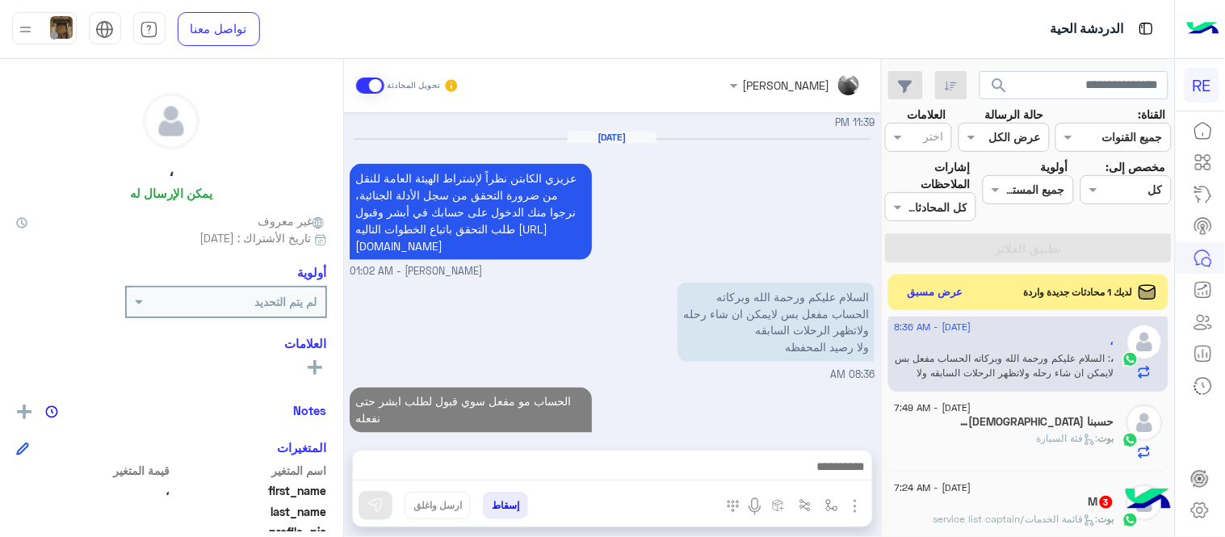
click at [975, 426] on div "حسبنا [DEMOGRAPHIC_DATA] ونعم الوكيل 14" at bounding box center [1005, 423] width 220 height 17
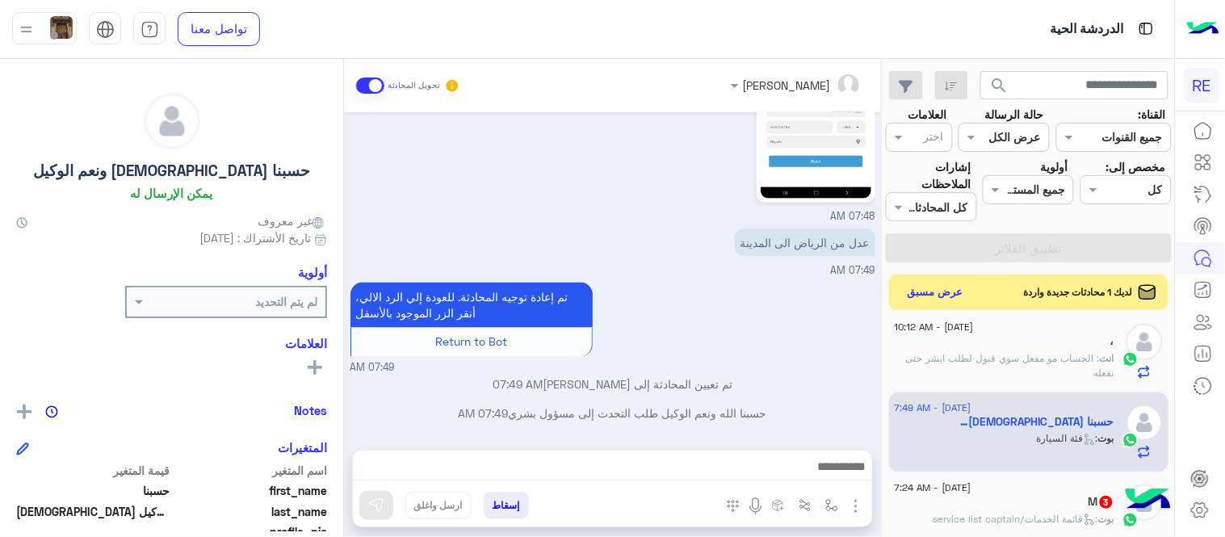
scroll to position [572, 0]
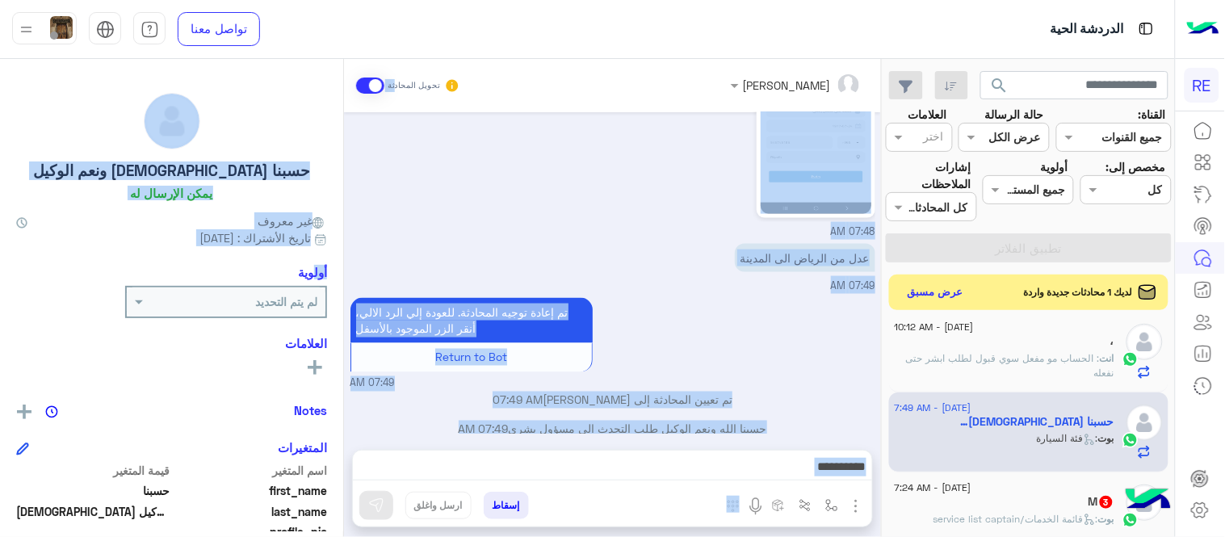
drag, startPoint x: 394, startPoint y: 95, endPoint x: 307, endPoint y: 289, distance: 212.5
click at [307, 289] on mat-drawer-container "[PERSON_NAME] تحويل المحادثة [DATE] هل أنت ؟ كابتن 👨🏻‍✈️ عميل 🧳 رحال (مرشد مرخص…" at bounding box center [440, 301] width 881 height 485
click at [615, 273] on div "عدل من الرياض الى المدينة 07:49 AM" at bounding box center [612, 267] width 525 height 54
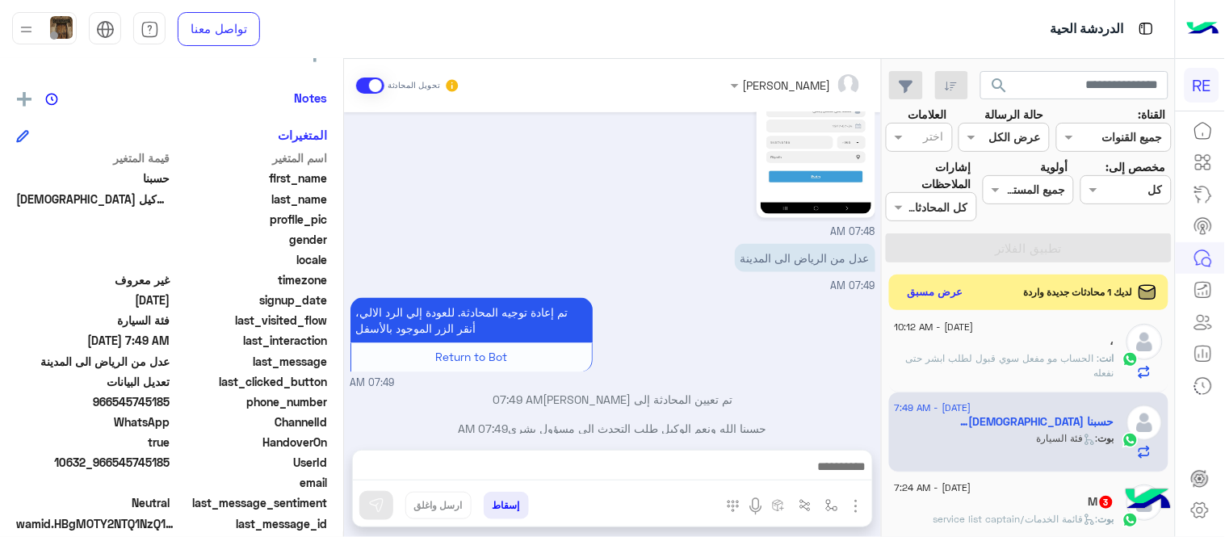
scroll to position [331, 0]
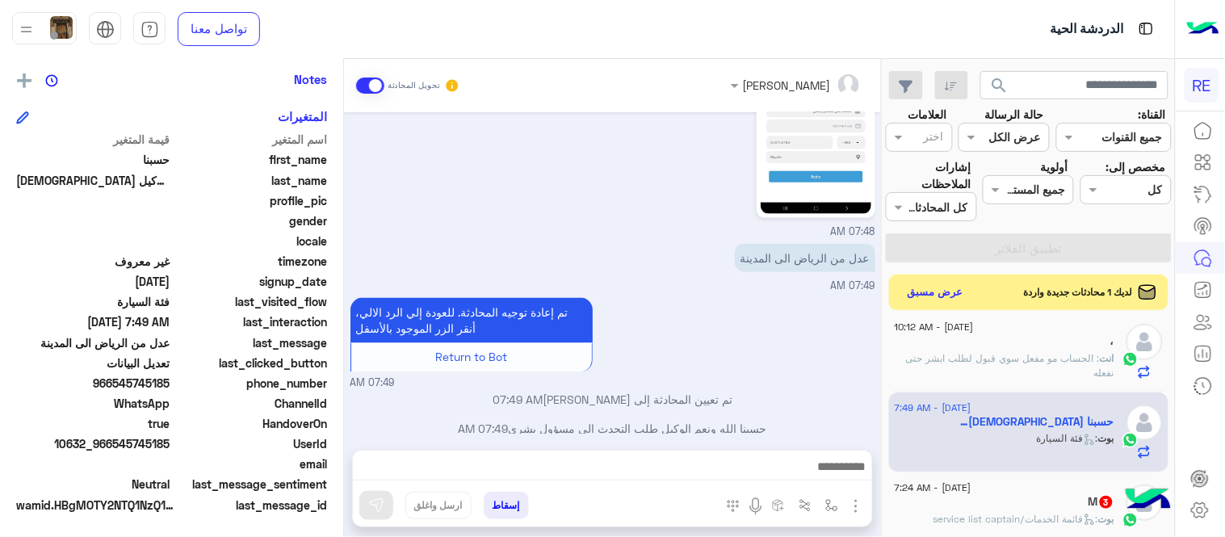
drag, startPoint x: 115, startPoint y: 383, endPoint x: 171, endPoint y: 382, distance: 55.7
click at [170, 382] on span "966545745185" at bounding box center [93, 383] width 154 height 17
copy span "545745185"
click at [674, 347] on div "تم إعادة توجيه المحادثة. للعودة إلي الرد الالي، أنقر الزر الموجود بالأسفل Retur…" at bounding box center [517, 335] width 334 height 74
drag, startPoint x: 115, startPoint y: 384, endPoint x: 170, endPoint y: 384, distance: 54.1
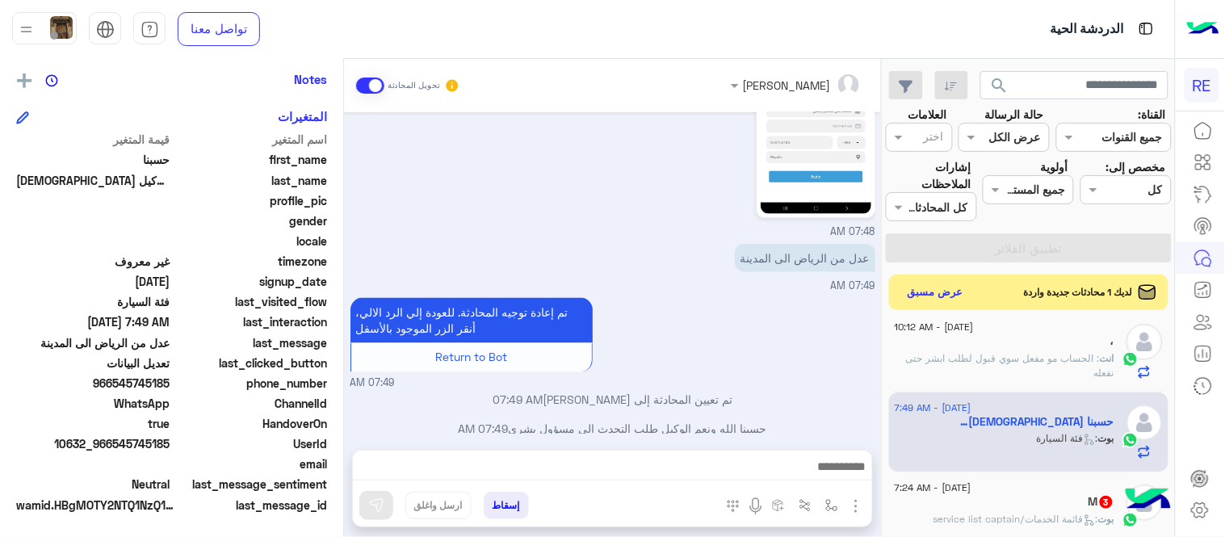
click at [170, 384] on span "966545745185" at bounding box center [93, 383] width 154 height 17
copy span "545745185"
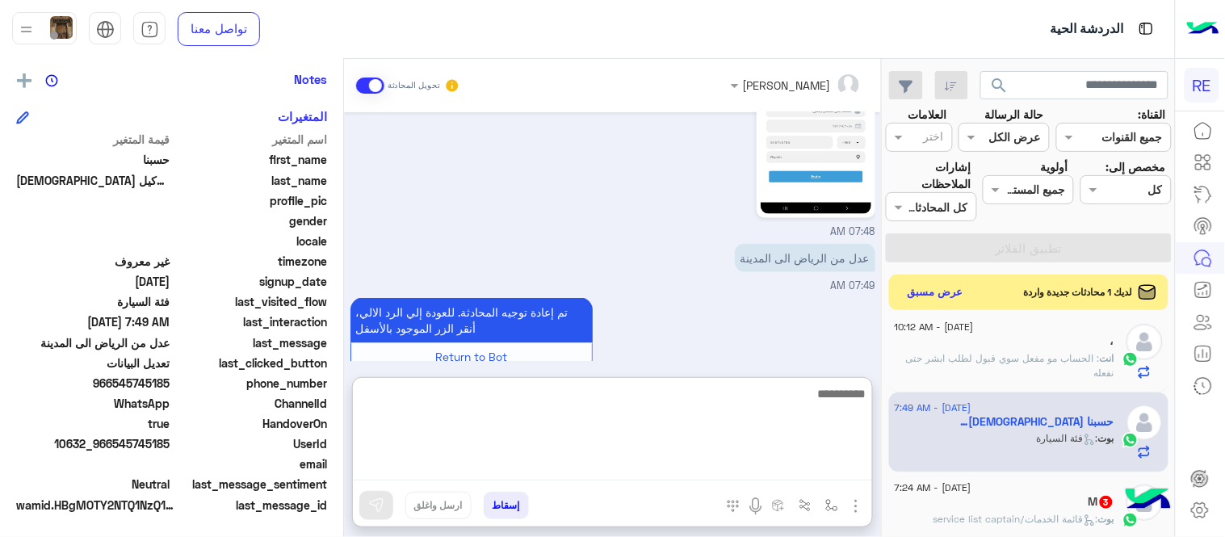
click at [538, 457] on textarea at bounding box center [612, 432] width 519 height 97
type textarea "**********"
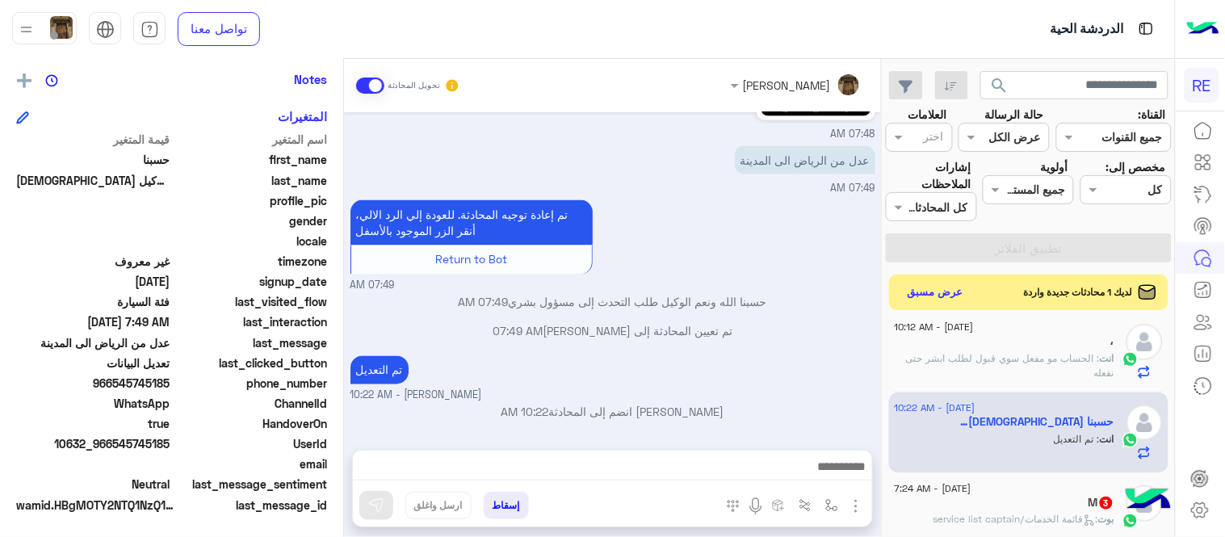
scroll to position [669, 0]
click at [636, 303] on div "[DATE] هل أنت ؟ كابتن 👨🏻‍✈️ عميل 🧳 رحال (مرشد مرخص) 🏖️ 07:48 AM كابتن � 07:48 A…" at bounding box center [612, 272] width 537 height 321
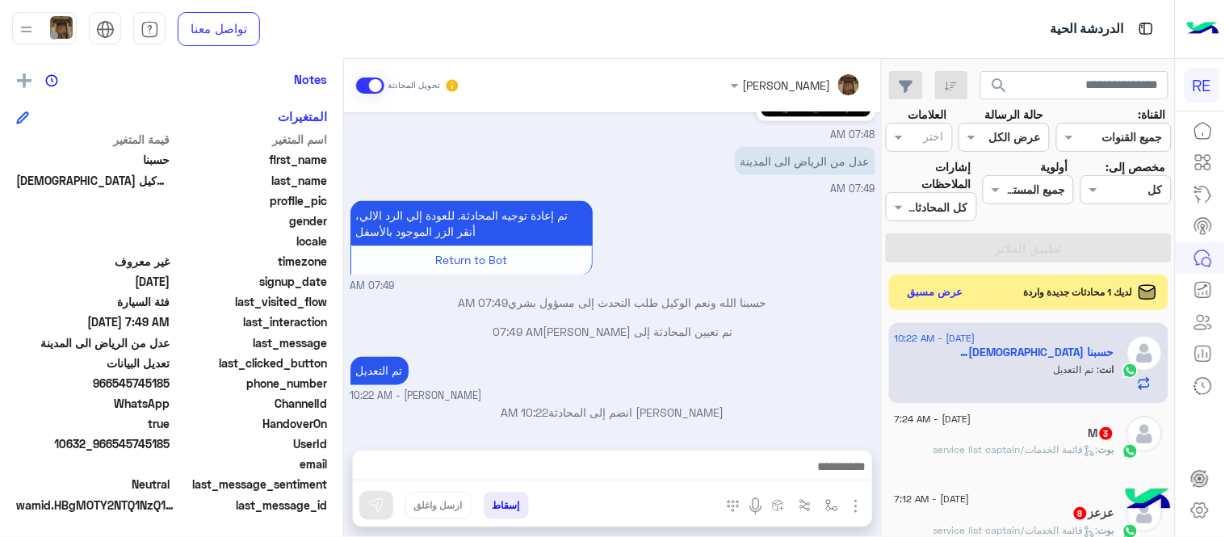
scroll to position [648, 0]
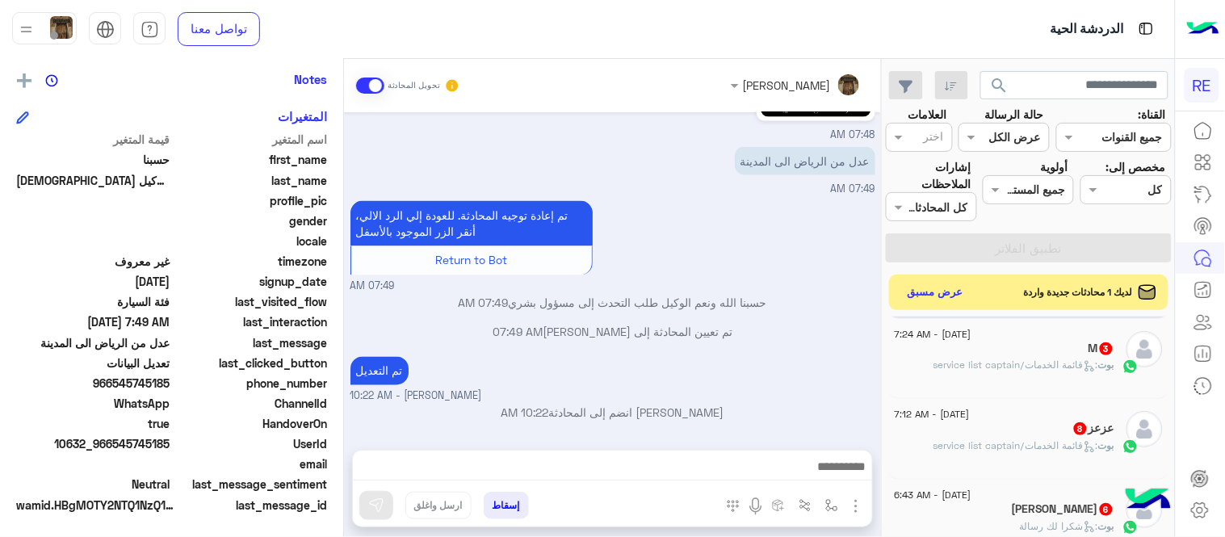
click at [997, 377] on div "بوت : قائمة الخدمات/service list captain" at bounding box center [1005, 372] width 220 height 28
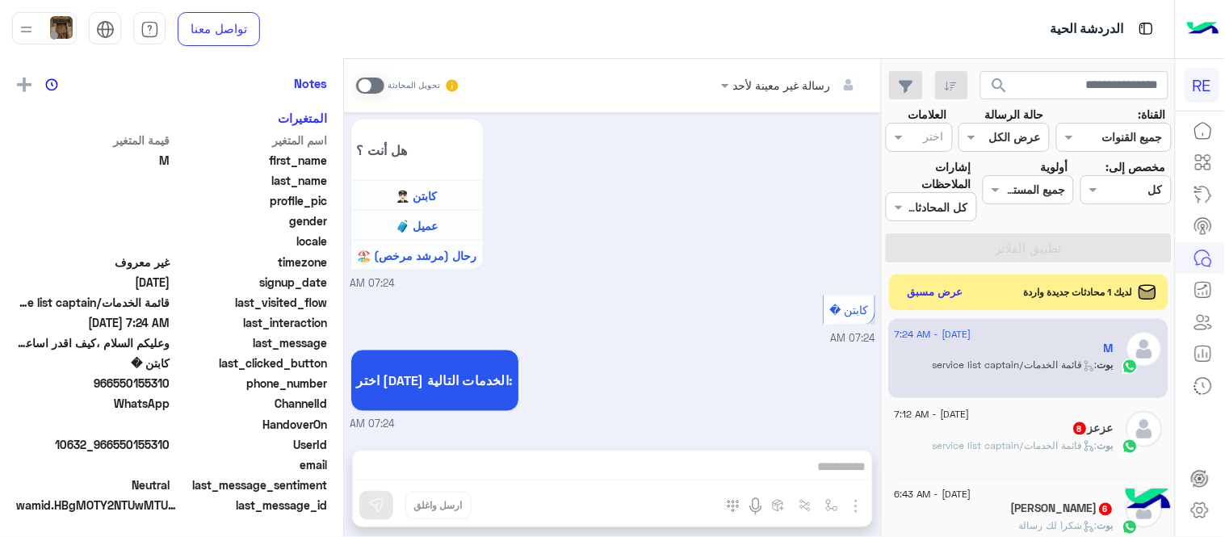
scroll to position [331, 0]
click at [363, 82] on span at bounding box center [370, 86] width 28 height 16
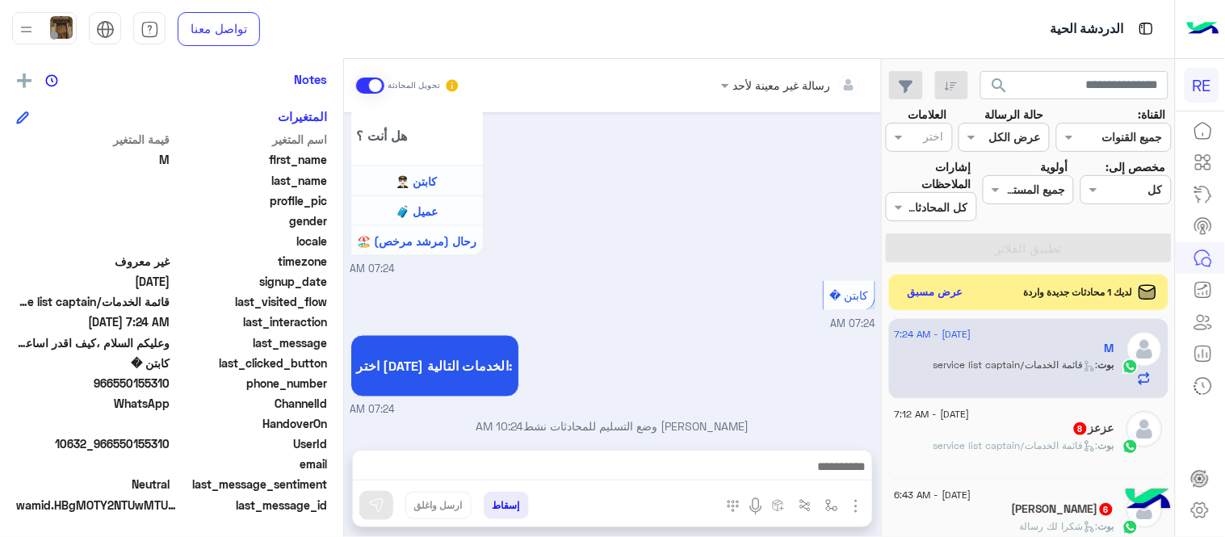
scroll to position [593, 0]
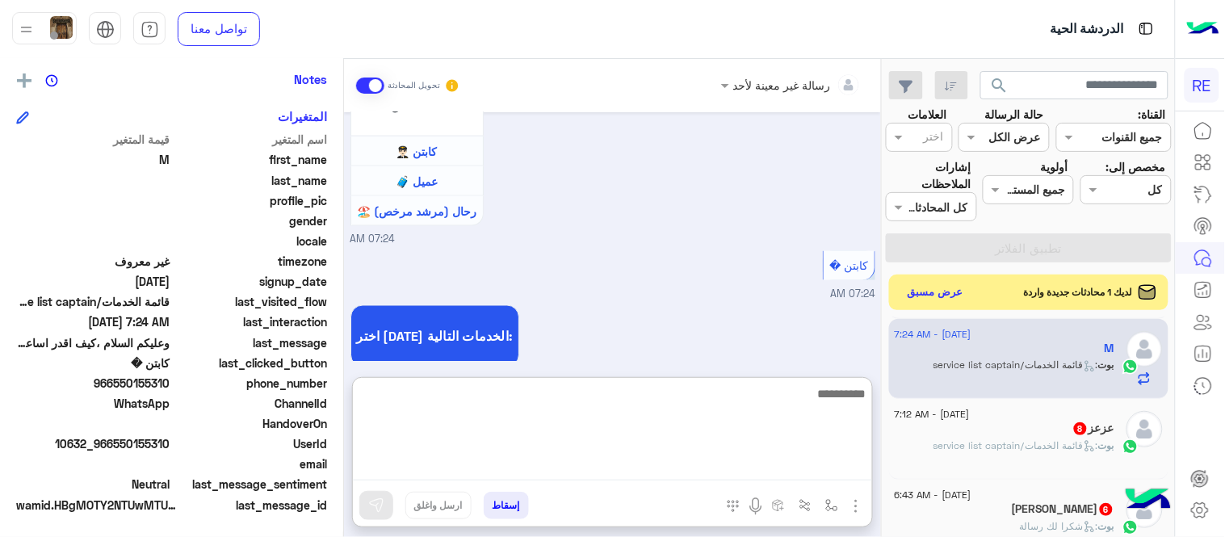
click at [596, 471] on textarea at bounding box center [612, 432] width 519 height 97
type textarea "**********"
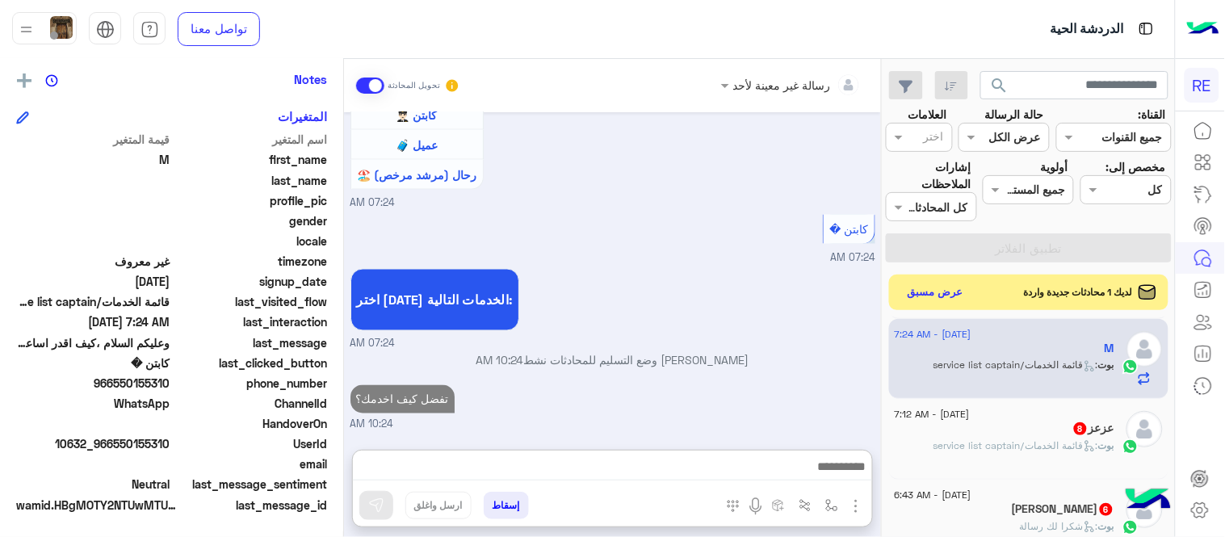
scroll to position [679, 0]
click at [954, 451] on span "بوت : قائمة الخدمات/service list captain" at bounding box center [1024, 445] width 181 height 12
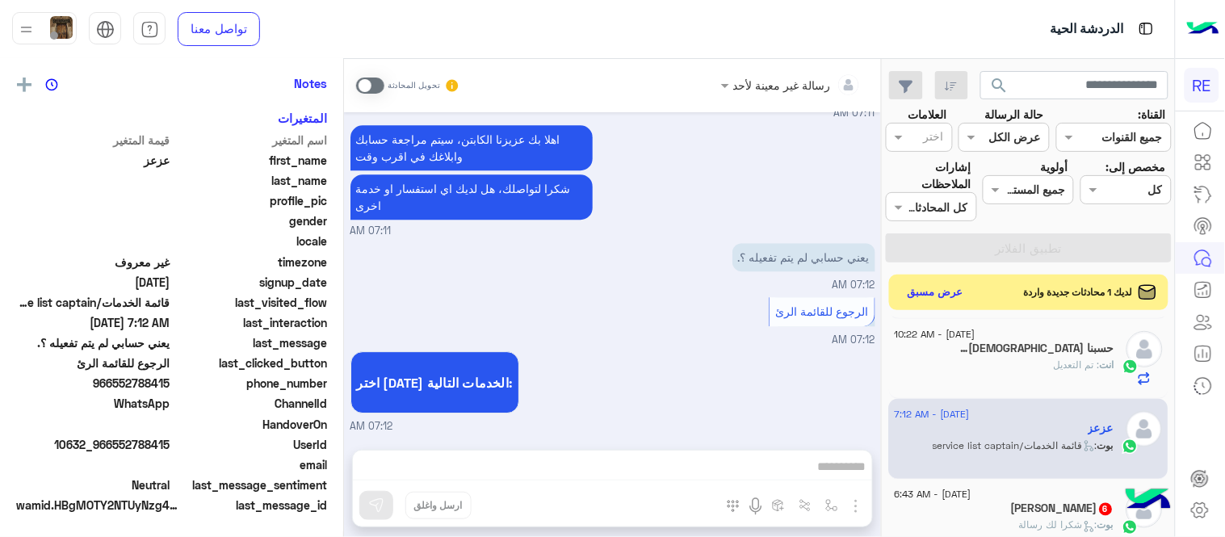
scroll to position [331, 0]
drag, startPoint x: 116, startPoint y: 380, endPoint x: 173, endPoint y: 382, distance: 56.6
click at [173, 382] on div "phone_number [PHONE_NUMBER]" at bounding box center [171, 385] width 311 height 20
copy span "552788415"
click at [370, 71] on div "تحويل المحادثة" at bounding box center [408, 85] width 104 height 29
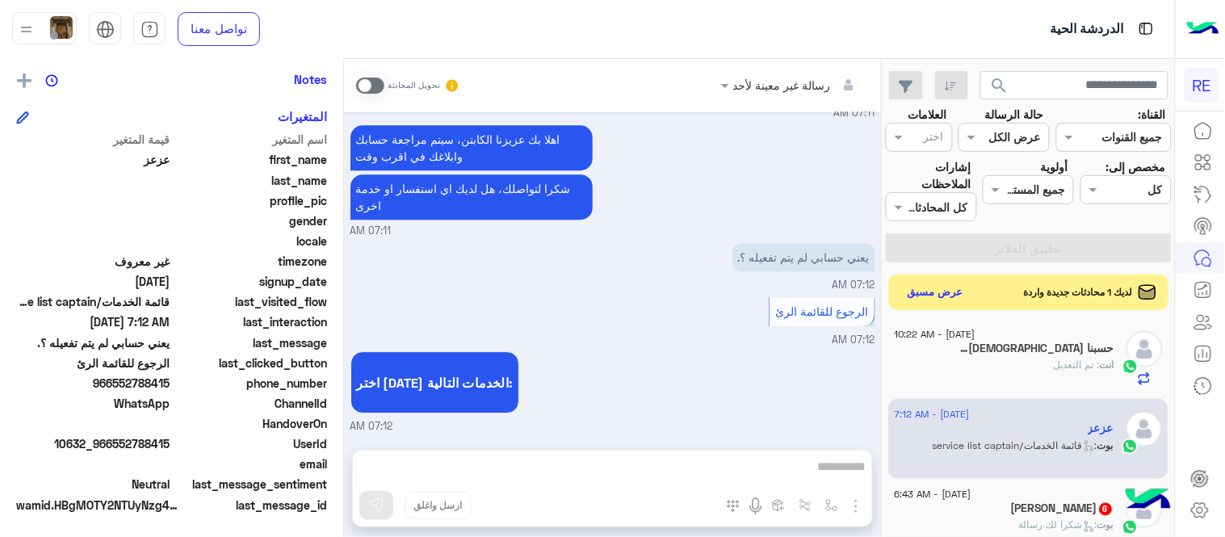
click at [372, 81] on span at bounding box center [370, 86] width 28 height 16
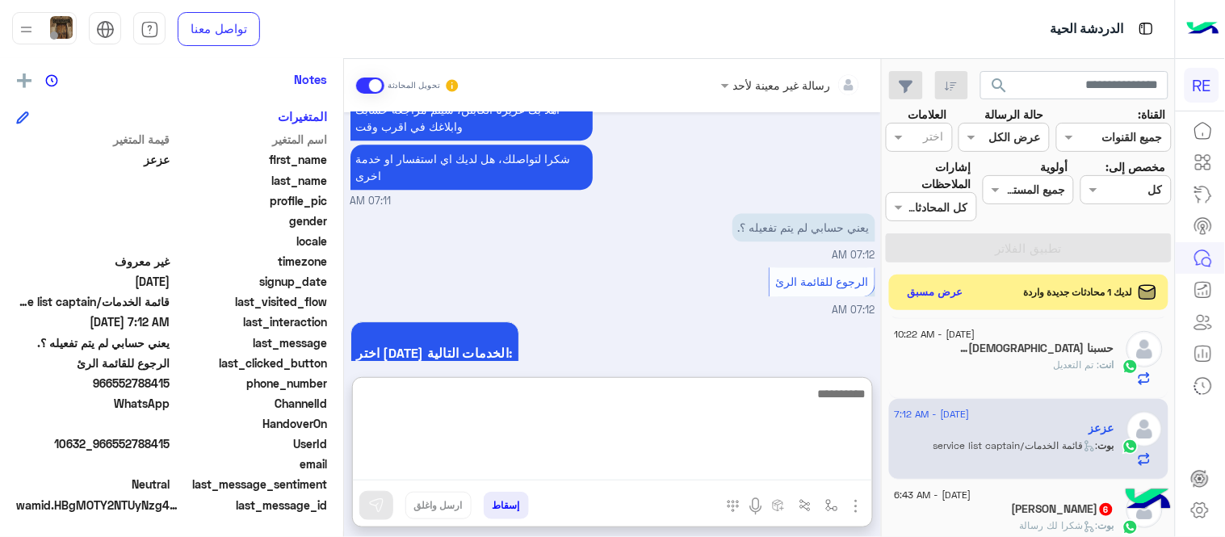
click at [641, 472] on textarea at bounding box center [612, 432] width 519 height 97
type textarea "**********"
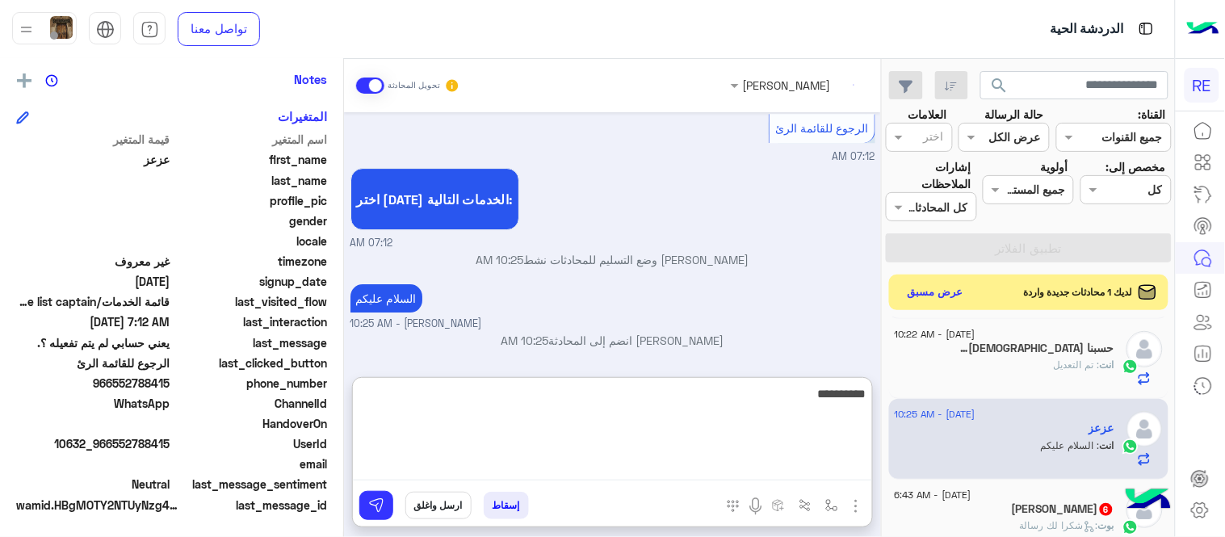
type textarea "**********"
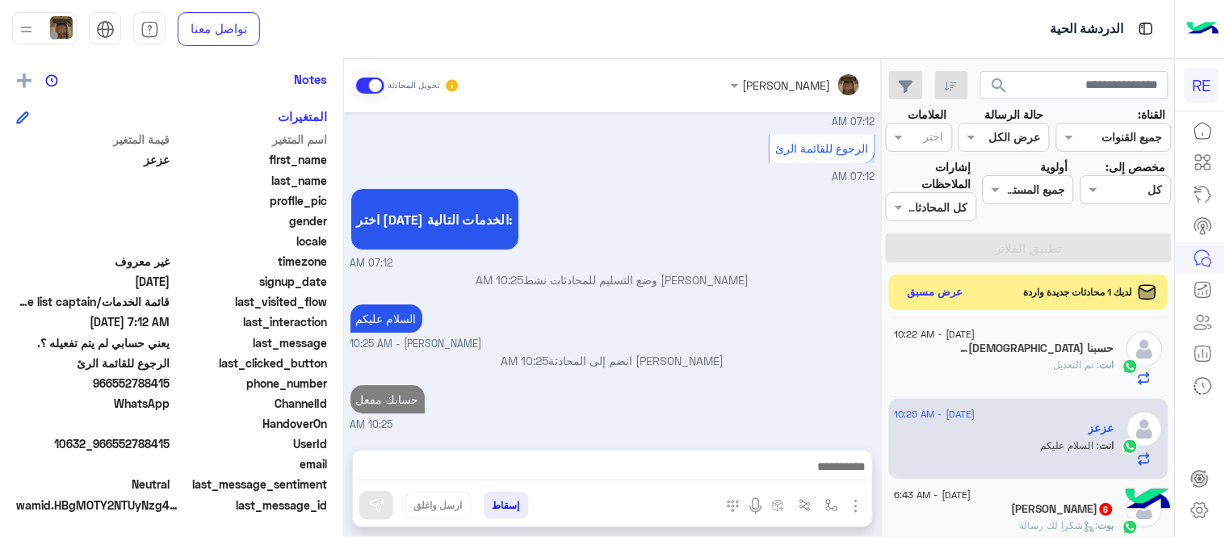
scroll to position [1321, 0]
click at [774, 360] on div "[PERSON_NAME] تحويل المحادثة [DATE] هل أنت ؟ كابتن 👨🏻‍✈️ عميل 🧳 رحال (مرشد مرخص…" at bounding box center [612, 301] width 537 height 485
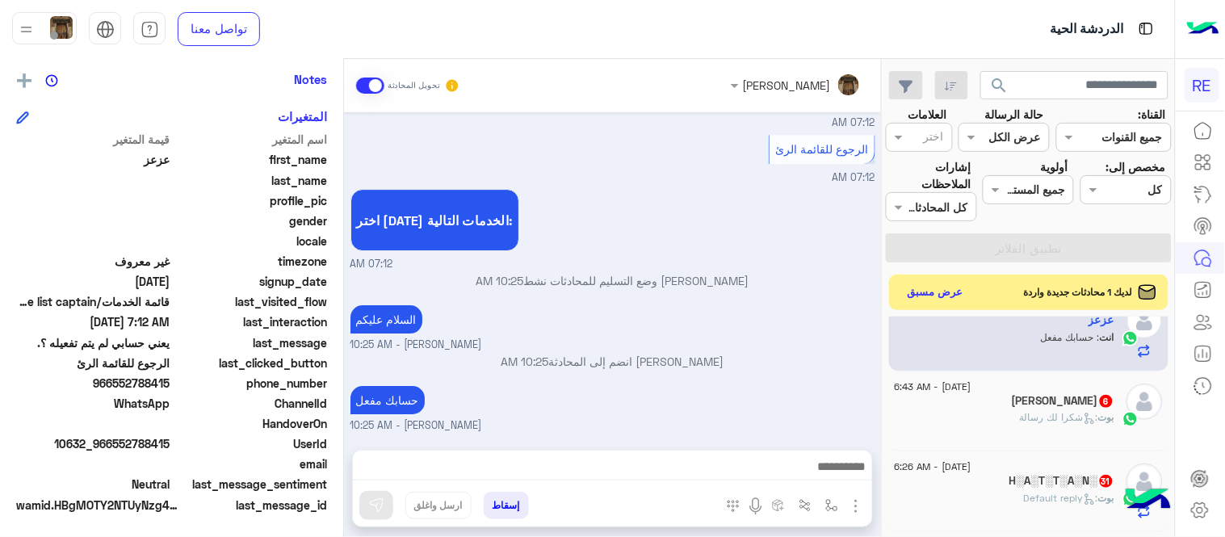
scroll to position [749, 0]
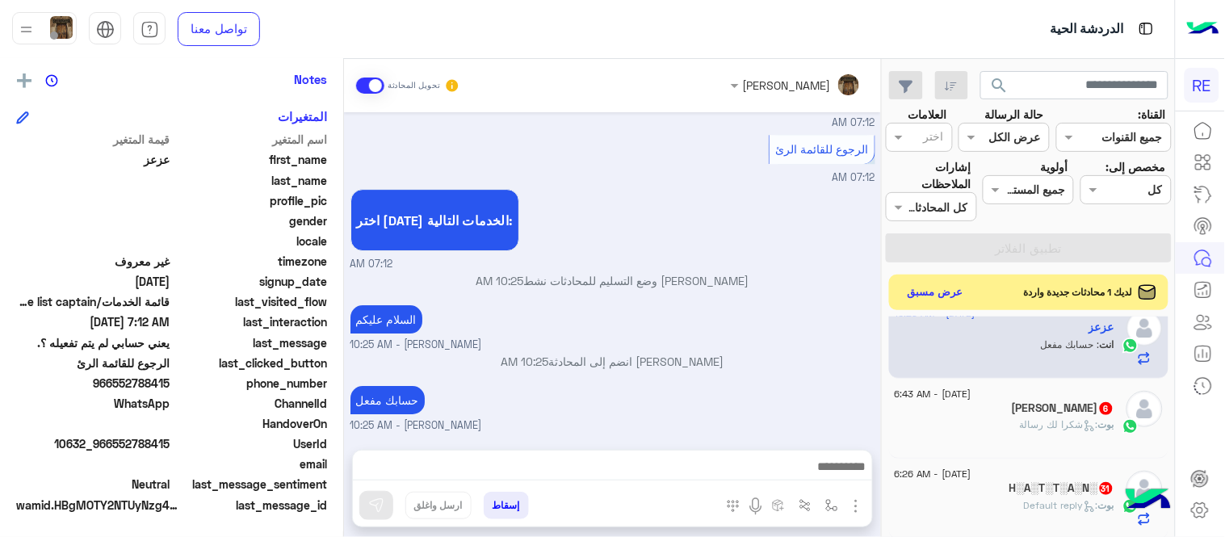
click at [972, 413] on div "[PERSON_NAME] 6" at bounding box center [1005, 409] width 220 height 17
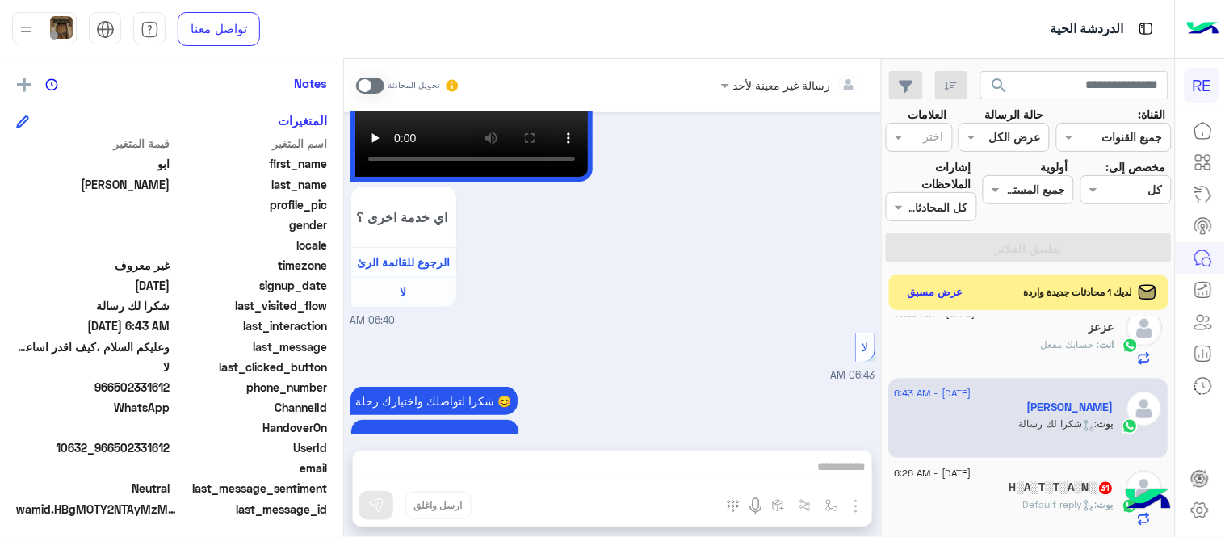
scroll to position [331, 0]
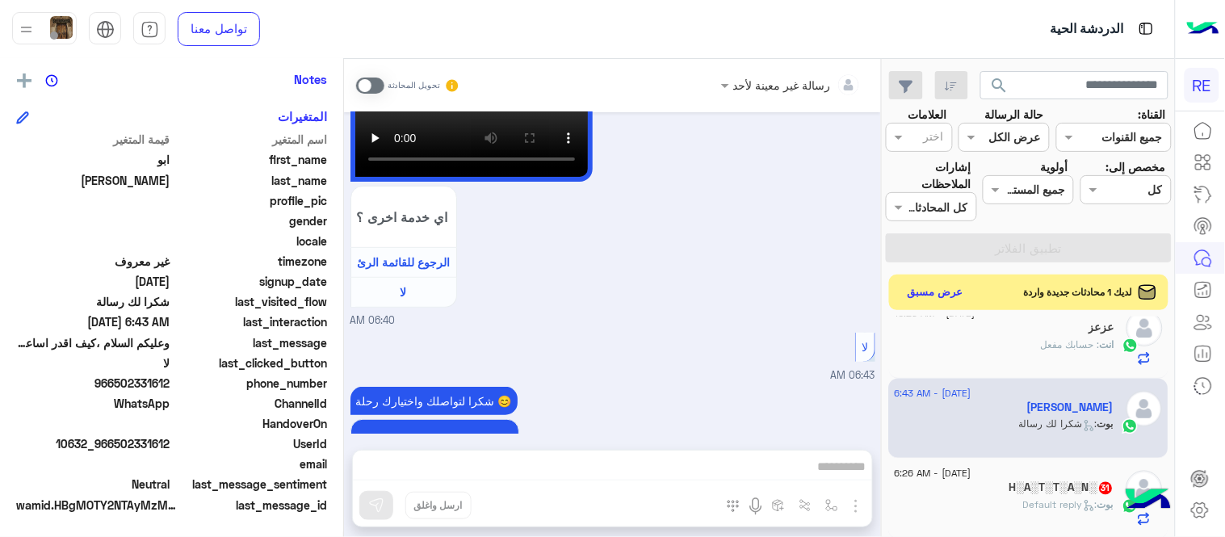
click at [364, 87] on span at bounding box center [370, 86] width 28 height 16
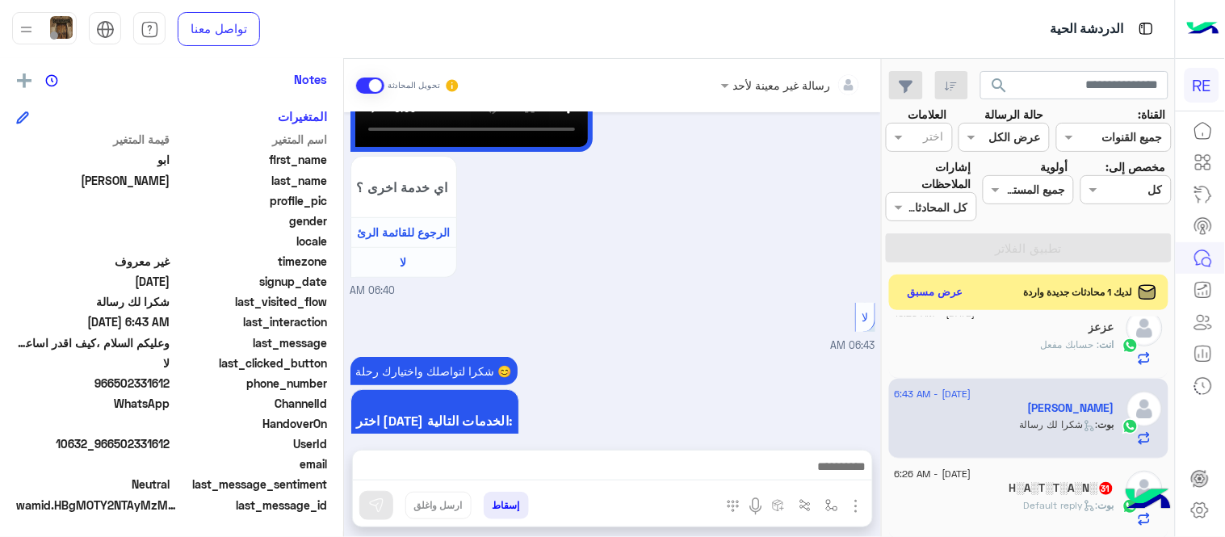
drag, startPoint x: 620, startPoint y: 487, endPoint x: 590, endPoint y: 466, distance: 36.5
click at [590, 466] on div at bounding box center [612, 471] width 519 height 40
click at [590, 466] on textarea at bounding box center [612, 468] width 519 height 24
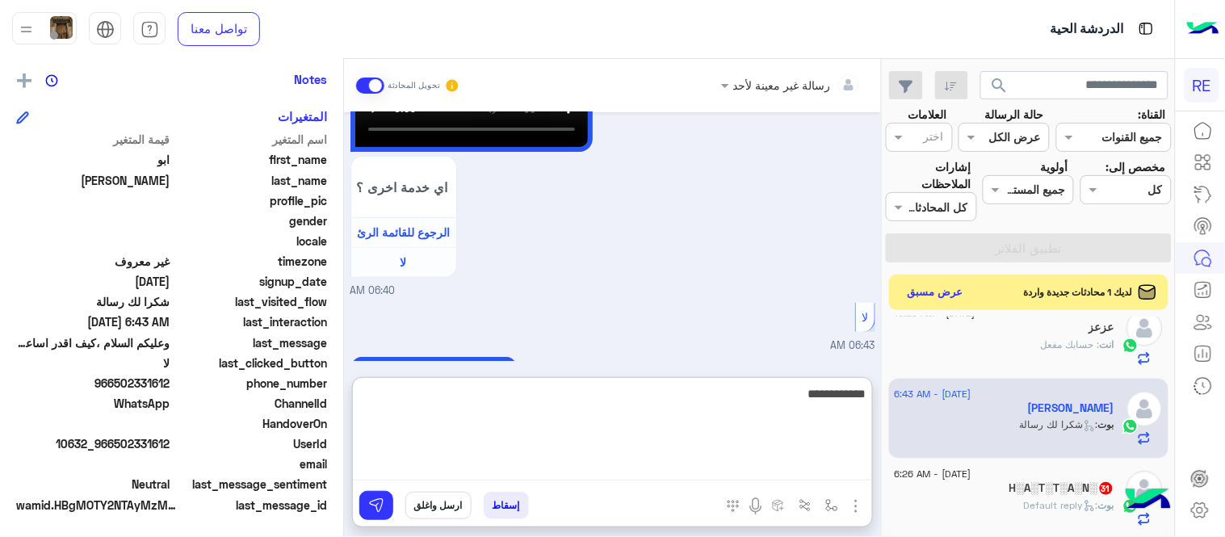
type textarea "**********"
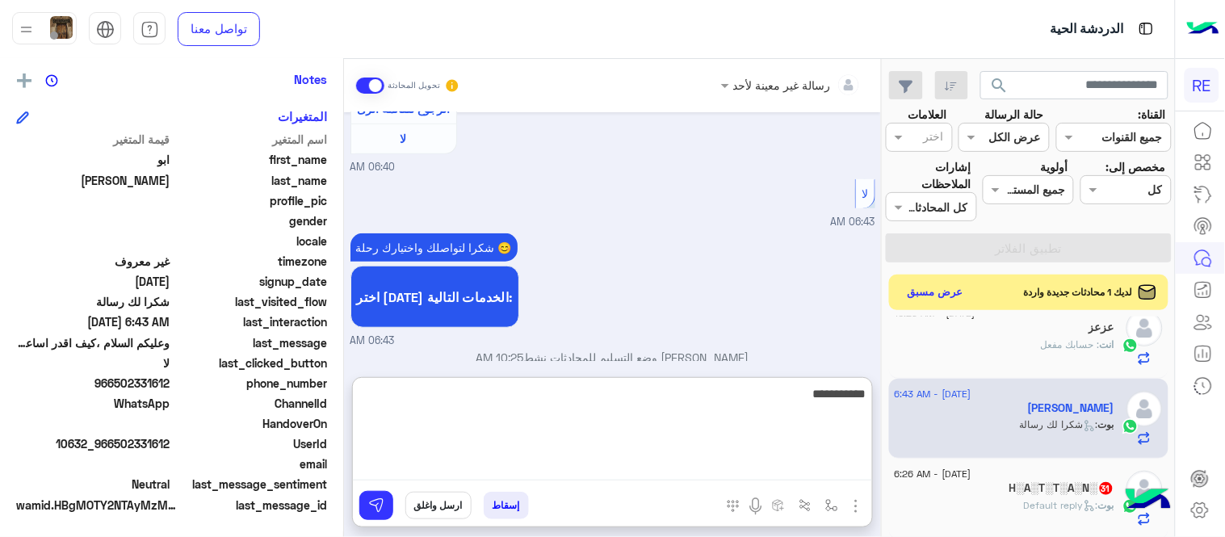
scroll to position [1851, 0]
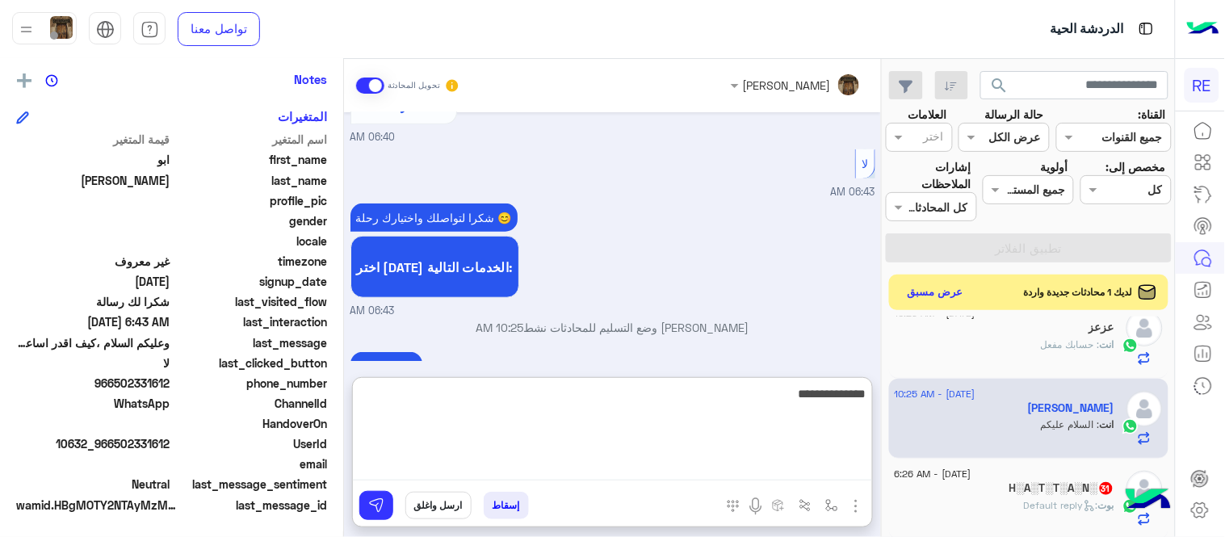
type textarea "**********"
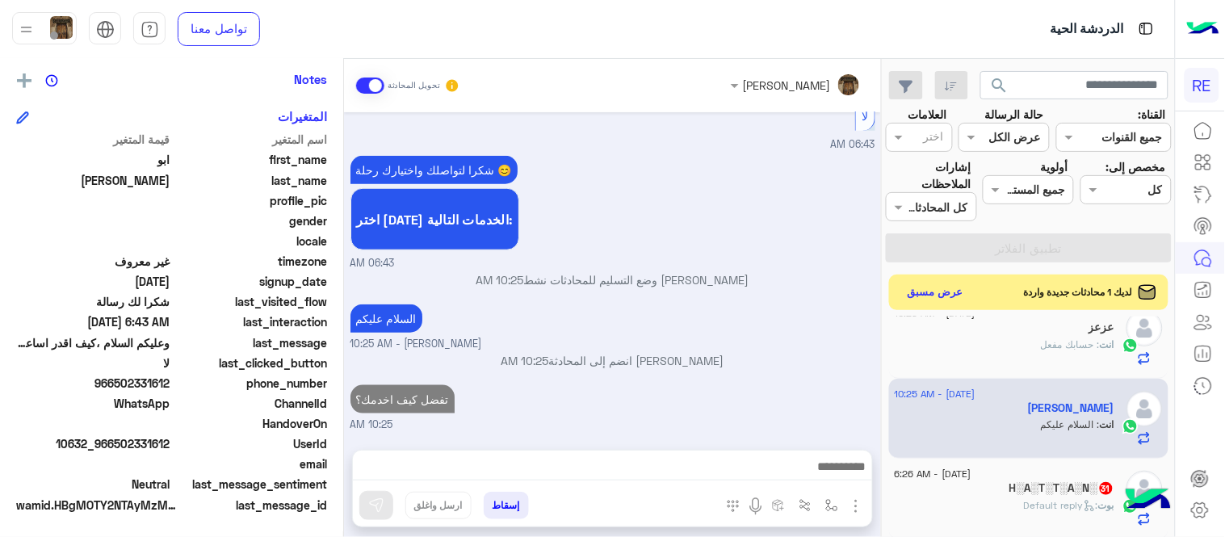
scroll to position [1829, 0]
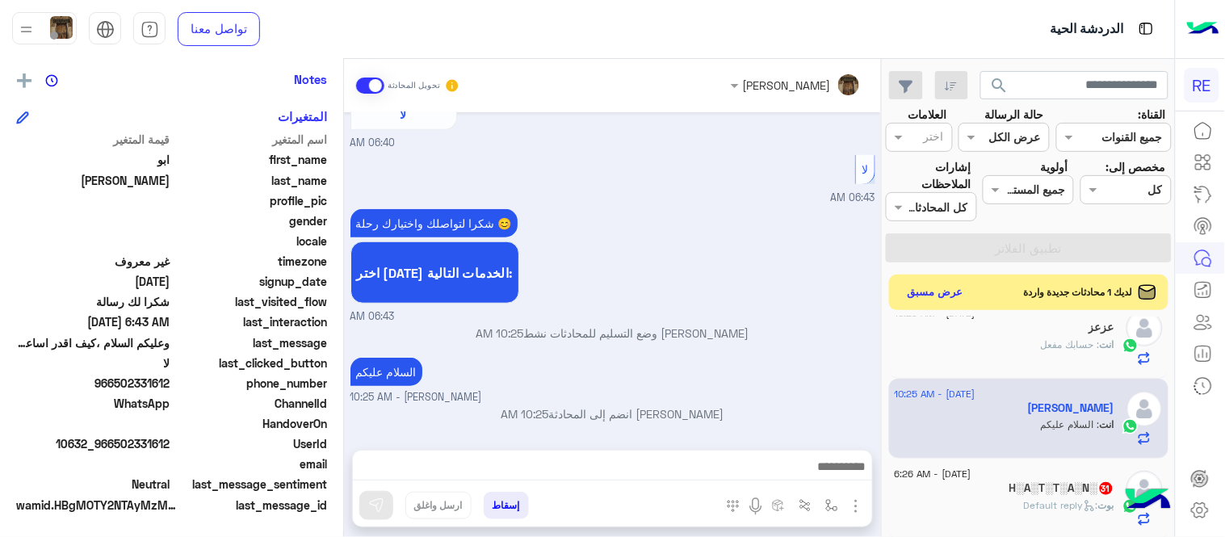
click at [717, 285] on div "[DATE] عربي 06:38 AM هل أنت ؟ كابتن 👨🏻‍✈️ عميل 🧳 رحال (مرشد مرخص) 🏖️ 06:38 AM ك…" at bounding box center [612, 272] width 537 height 321
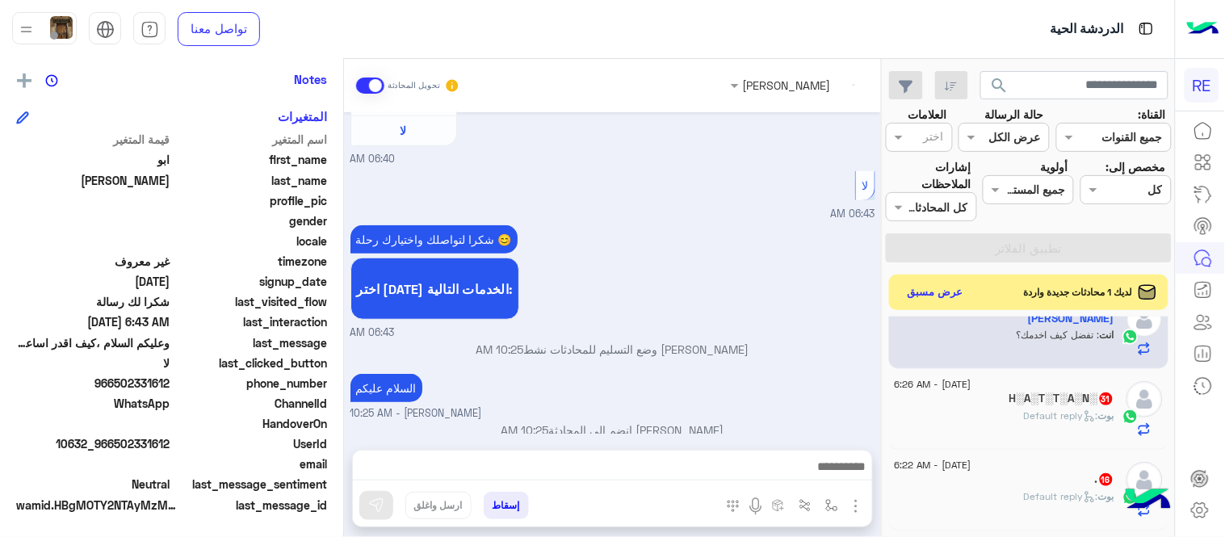
scroll to position [909, 0]
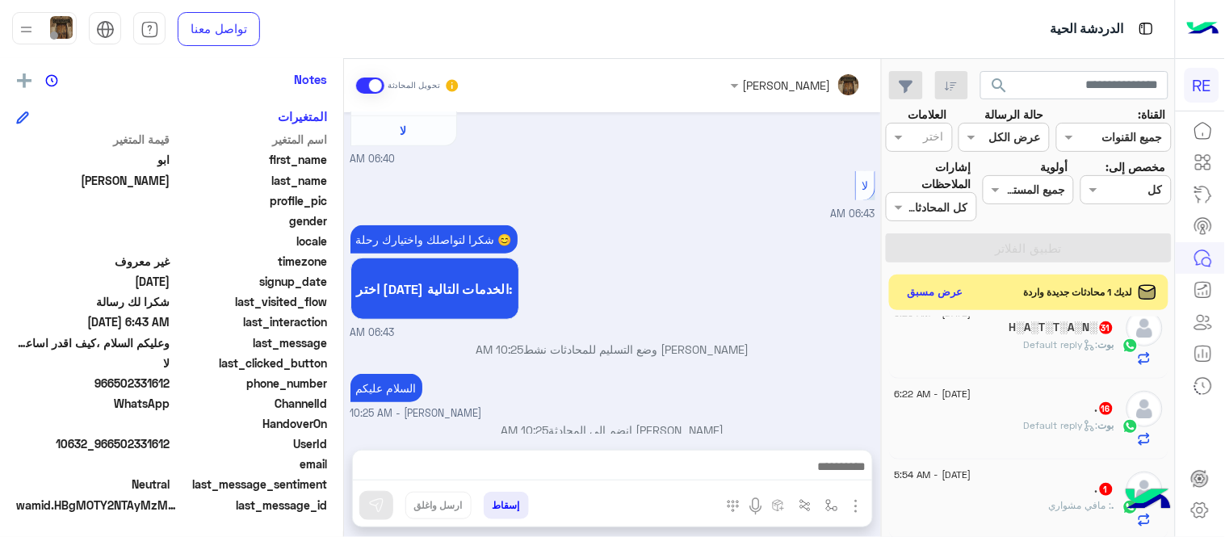
click at [1034, 326] on h5 "H░A░T░T░A░N░ 31" at bounding box center [1061, 328] width 105 height 14
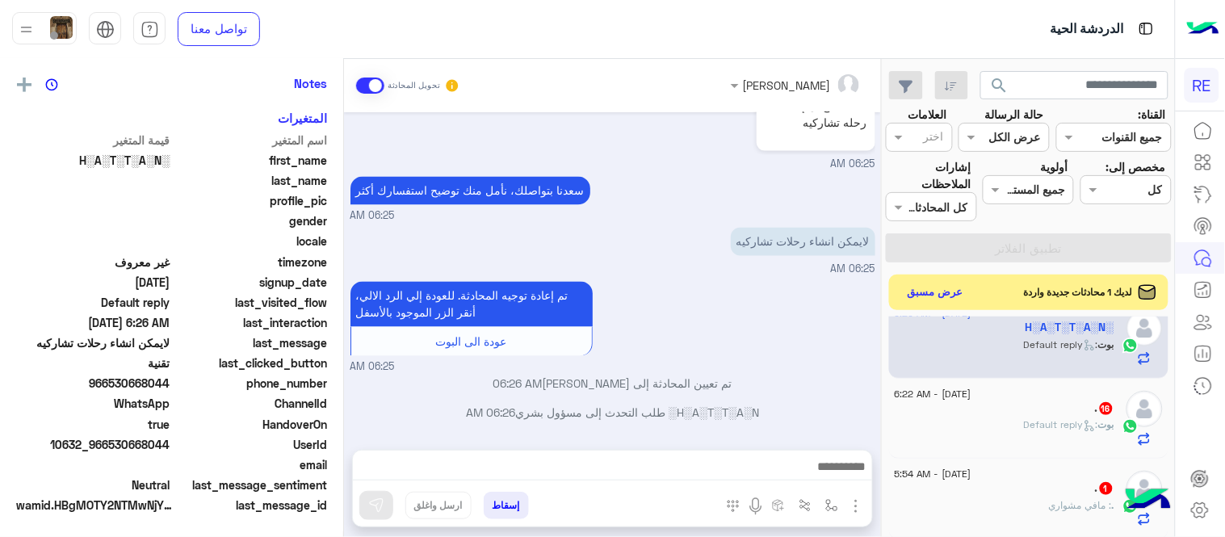
scroll to position [331, 0]
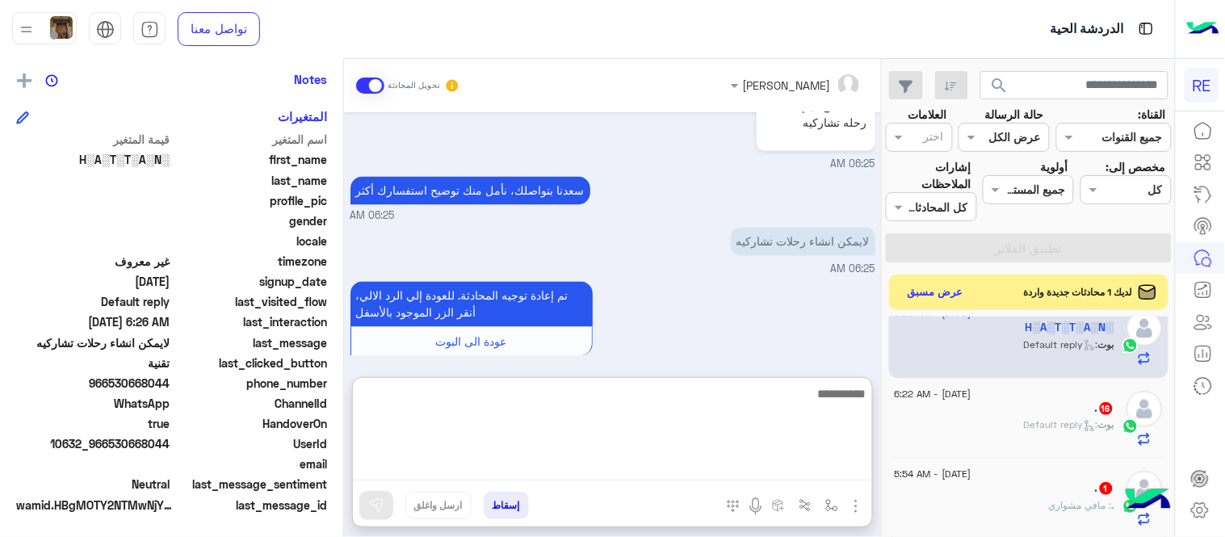
click at [640, 464] on textarea at bounding box center [612, 432] width 519 height 97
type textarea "**********"
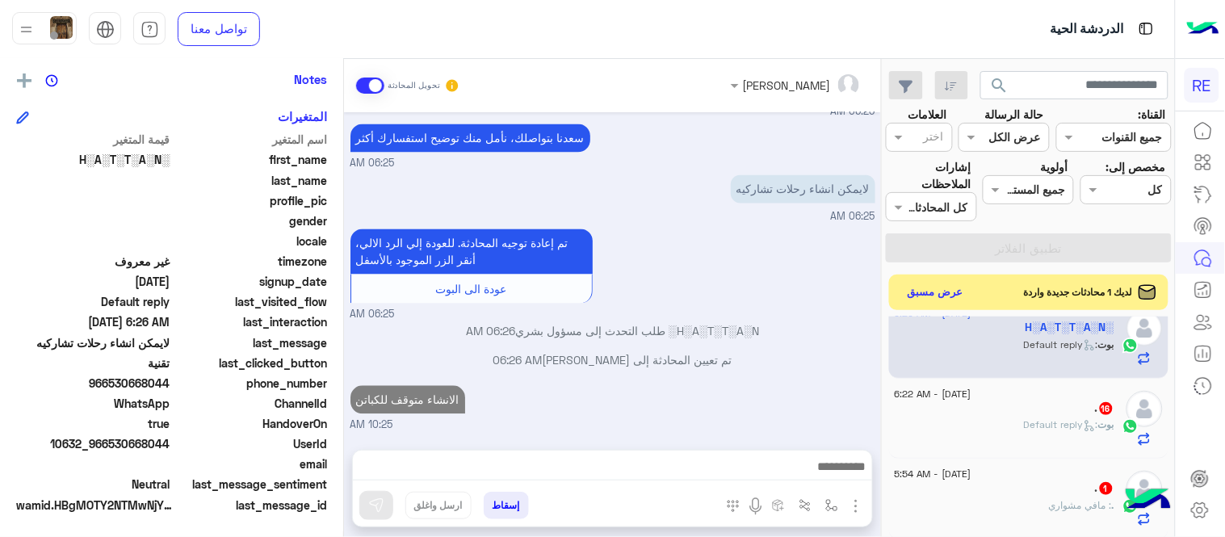
scroll to position [854, 0]
click at [966, 418] on div "[PERSON_NAME] : Default reply" at bounding box center [1005, 432] width 220 height 28
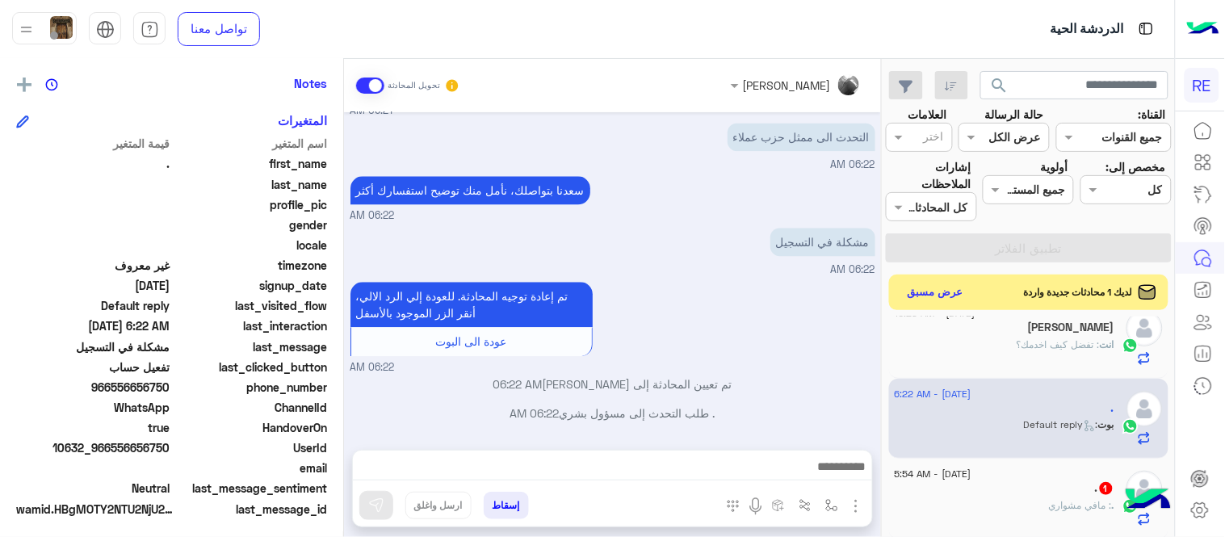
scroll to position [331, 0]
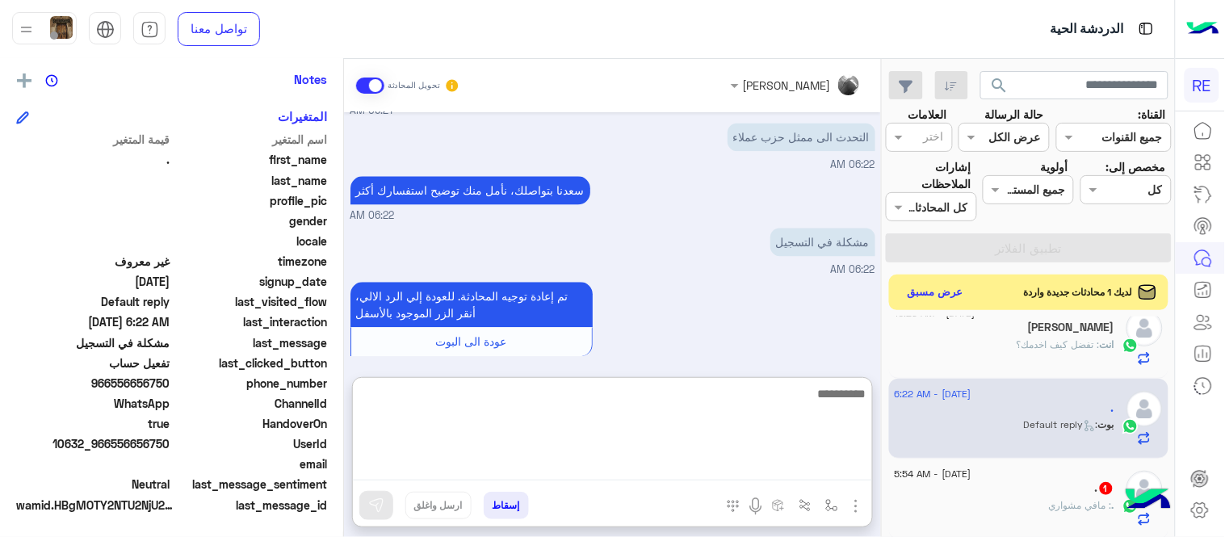
click at [526, 464] on textarea at bounding box center [612, 432] width 519 height 97
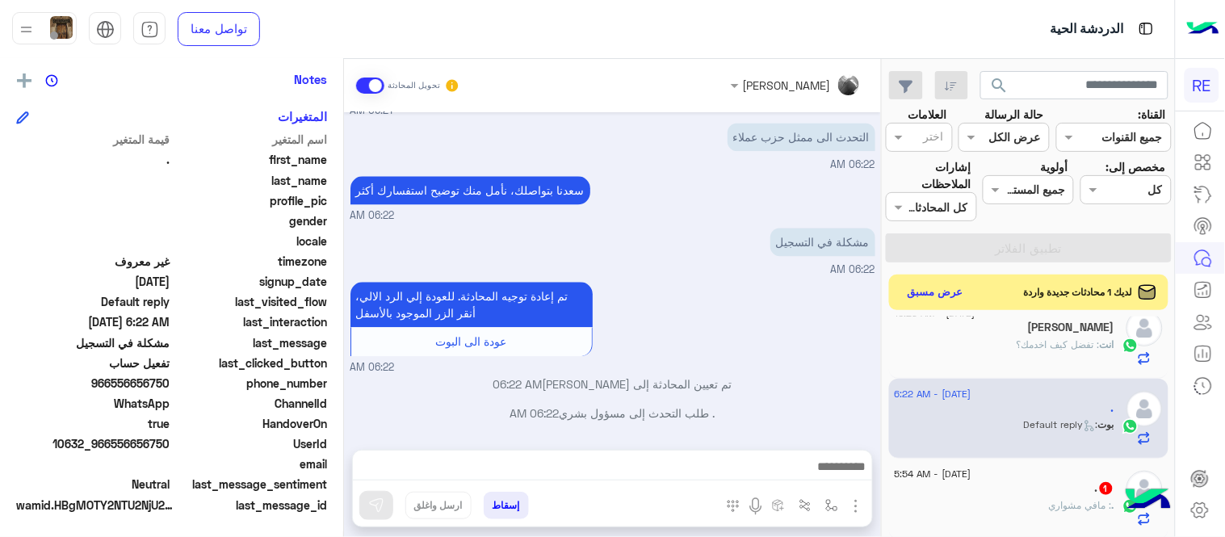
click at [708, 342] on div "تم إعادة توجيه المحادثة. للعودة إلي الرد الالي، أنقر الزر الموجود بالأسفل عودة …" at bounding box center [612, 327] width 525 height 98
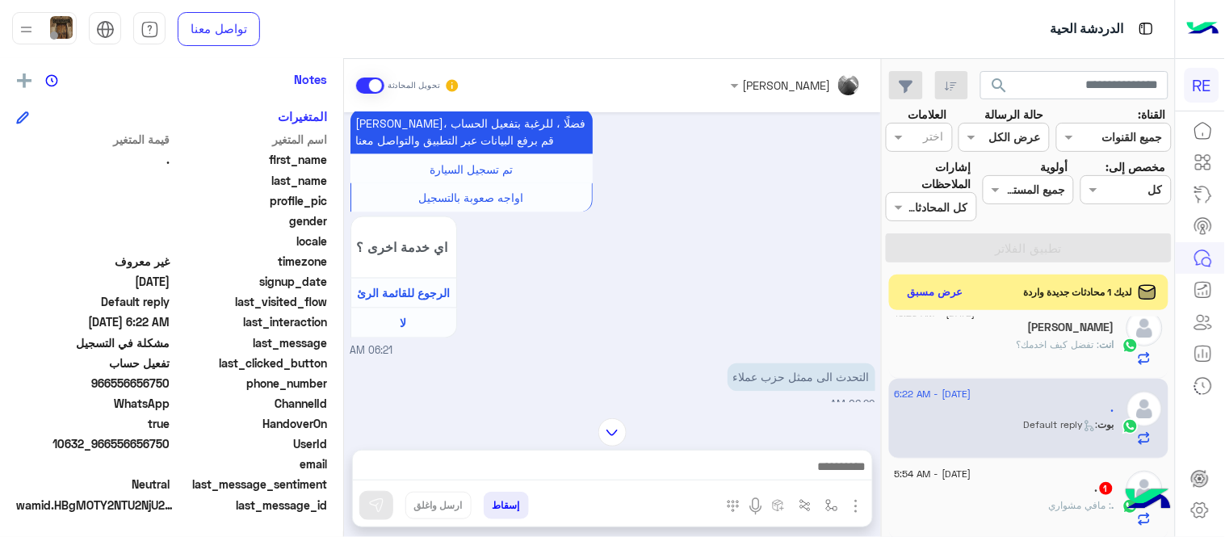
scroll to position [963, 0]
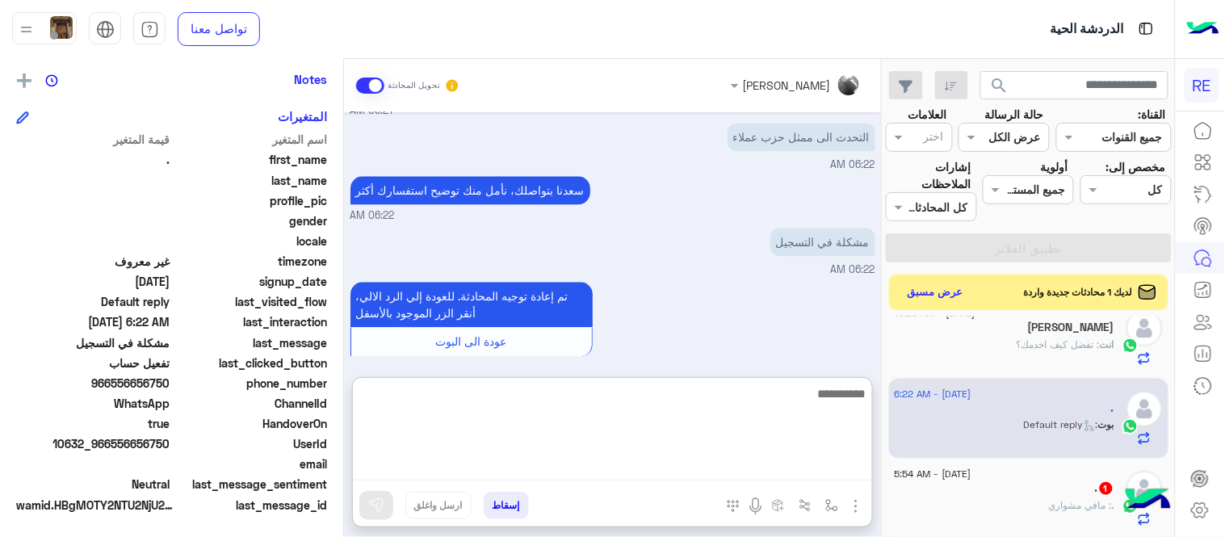
click at [606, 462] on textarea at bounding box center [612, 432] width 519 height 97
type textarea "**********"
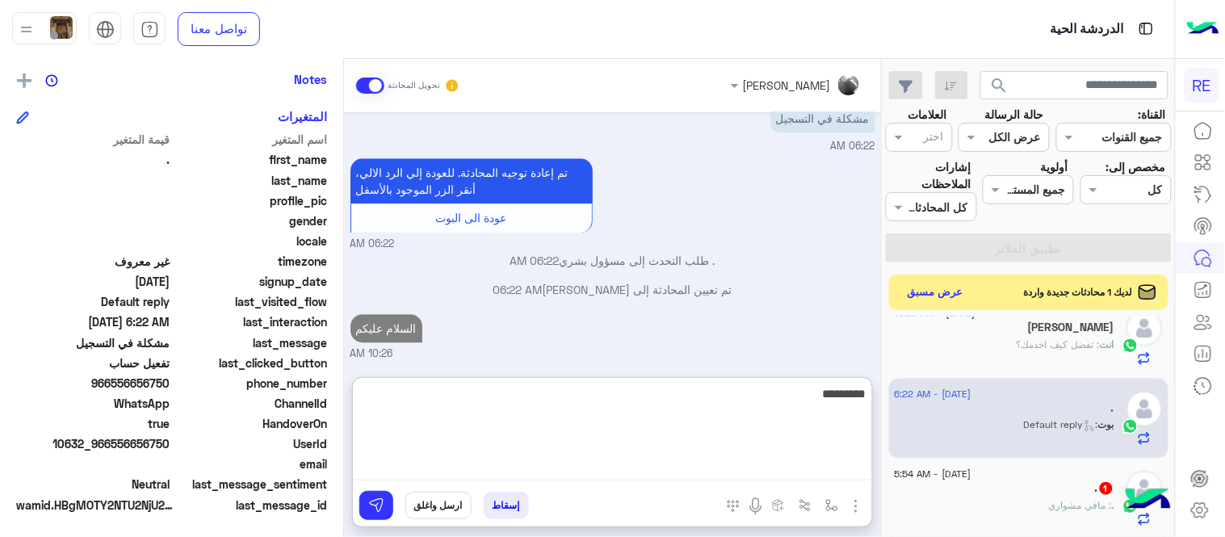
scroll to position [1116, 0]
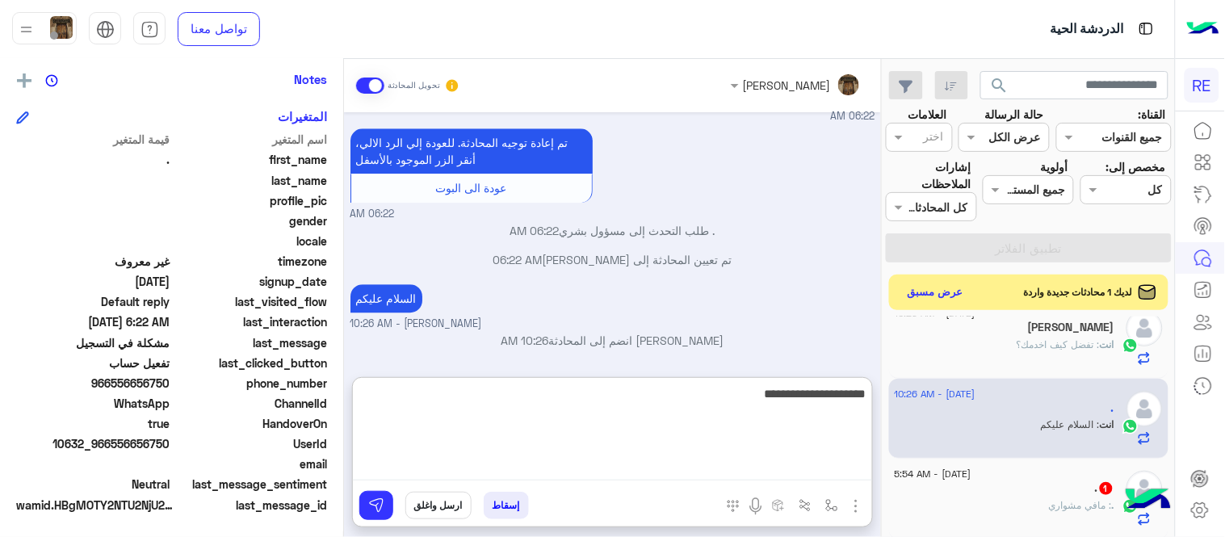
type textarea "**********"
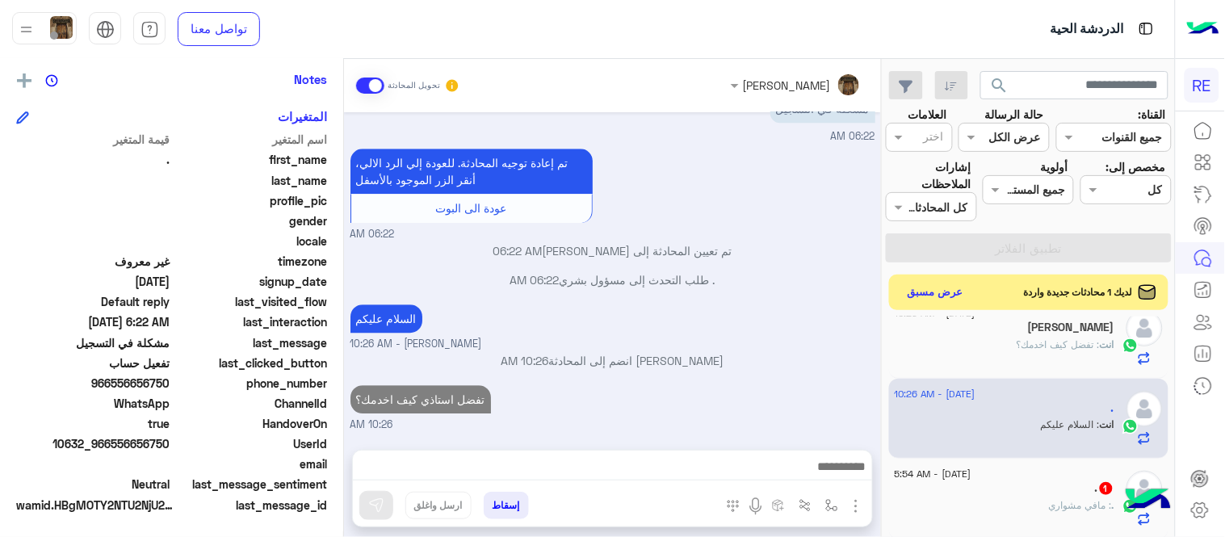
scroll to position [1094, 0]
click at [749, 334] on div "[DATE] لا 06:21 AM شكرا لتواصلك واختيارك رحلة 😊 اختر [DATE] الخدمات التالية: 06…" at bounding box center [612, 272] width 537 height 321
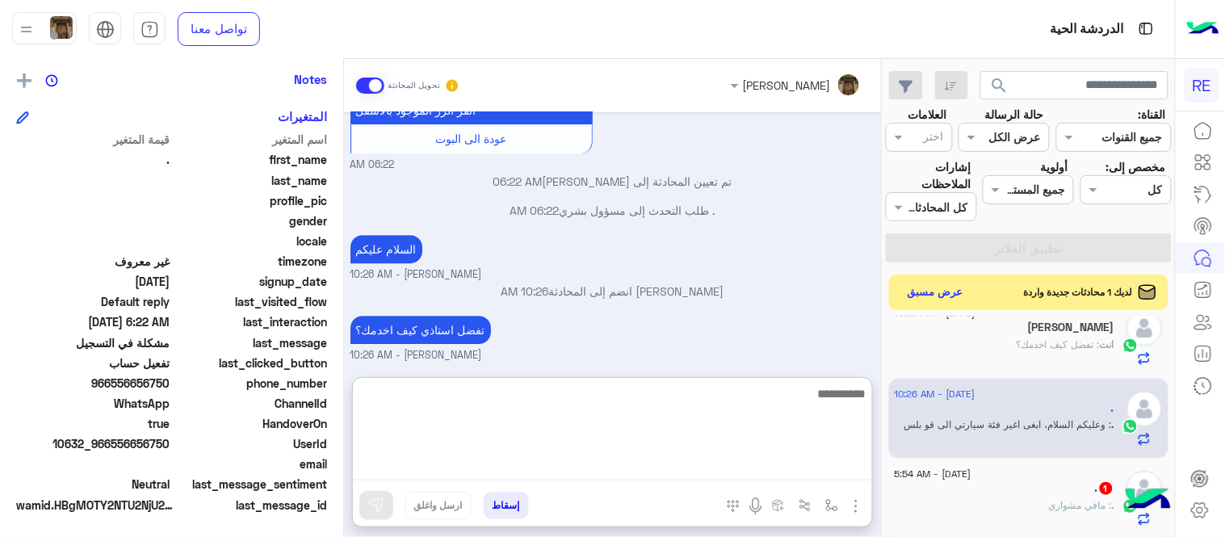
scroll to position [1167, 0]
click at [752, 464] on textarea at bounding box center [612, 432] width 519 height 97
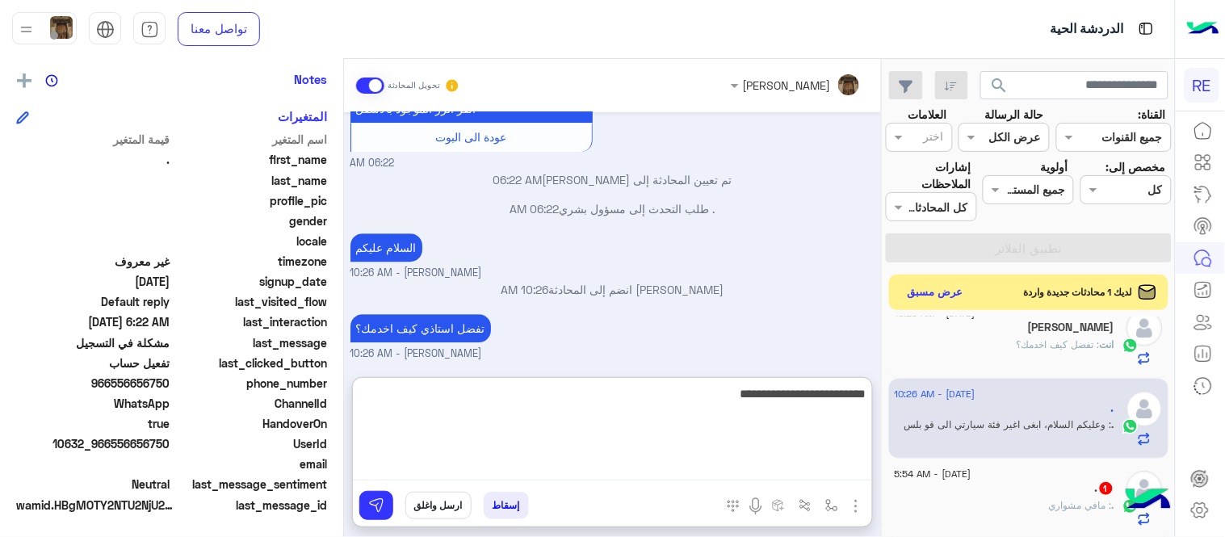
type textarea "**********"
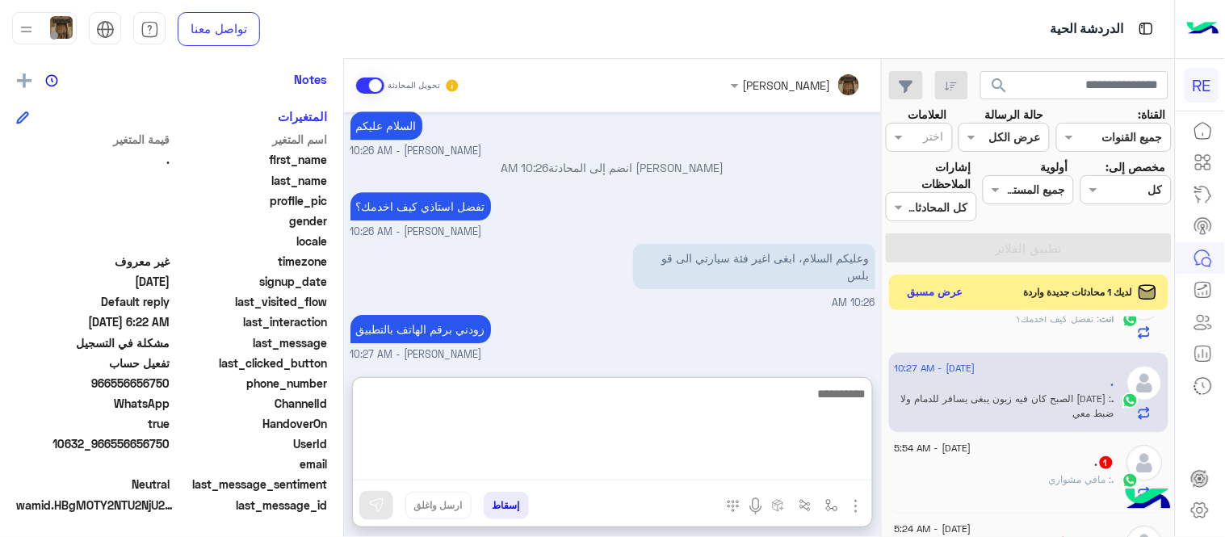
scroll to position [1289, 0]
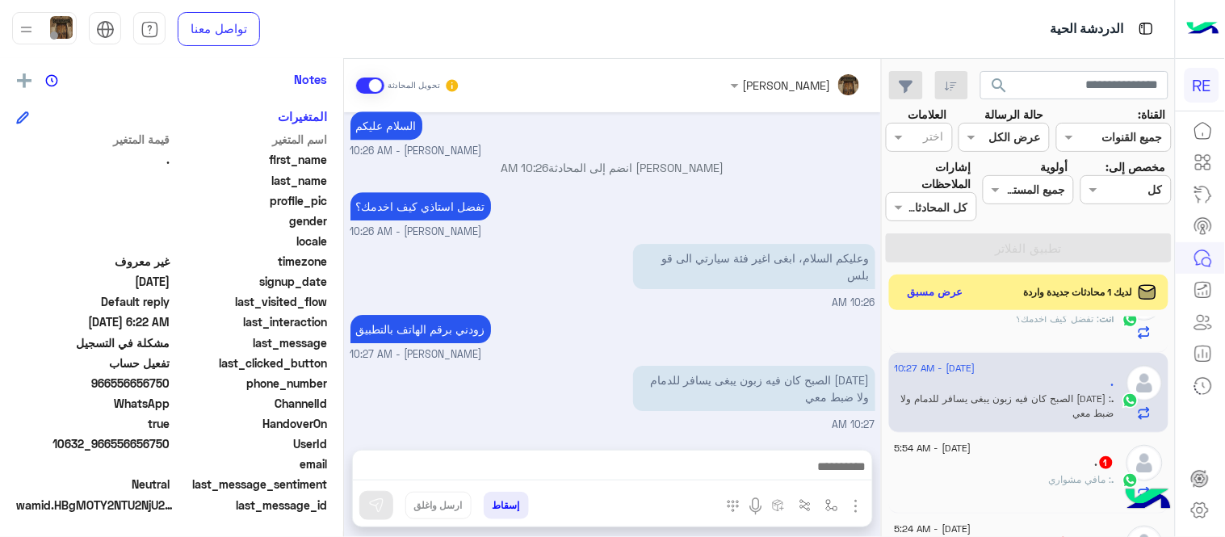
click at [698, 311] on div "زودني برقم الهاتف بالتطبيق [PERSON_NAME] - 10:27 AM" at bounding box center [612, 337] width 525 height 52
drag, startPoint x: 115, startPoint y: 381, endPoint x: 170, endPoint y: 385, distance: 54.3
click at [170, 385] on span "966556656750" at bounding box center [93, 383] width 154 height 17
copy span "556656750"
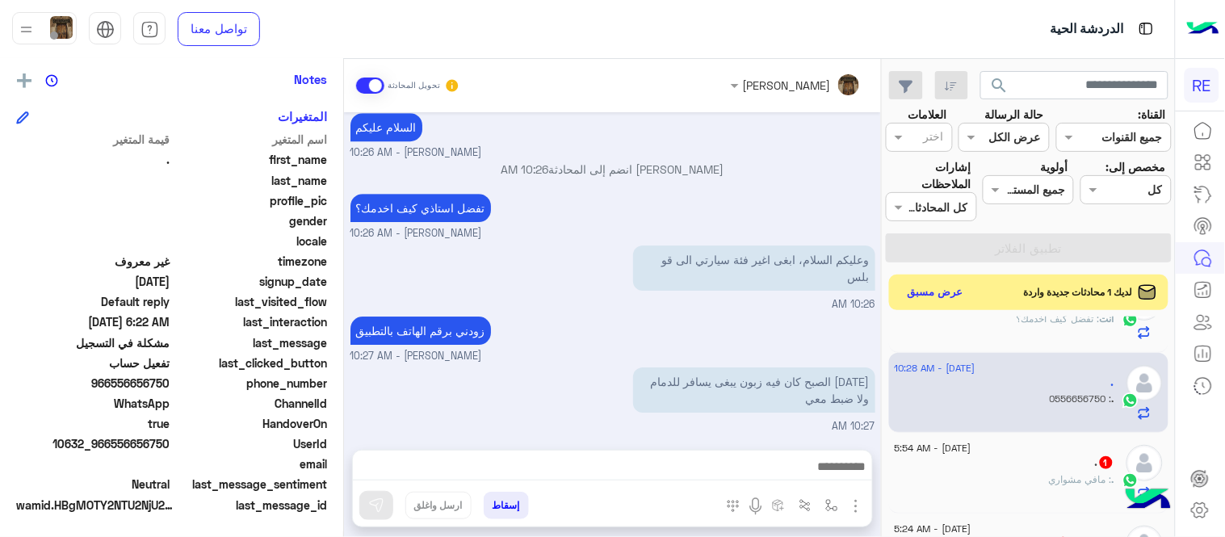
scroll to position [1341, 0]
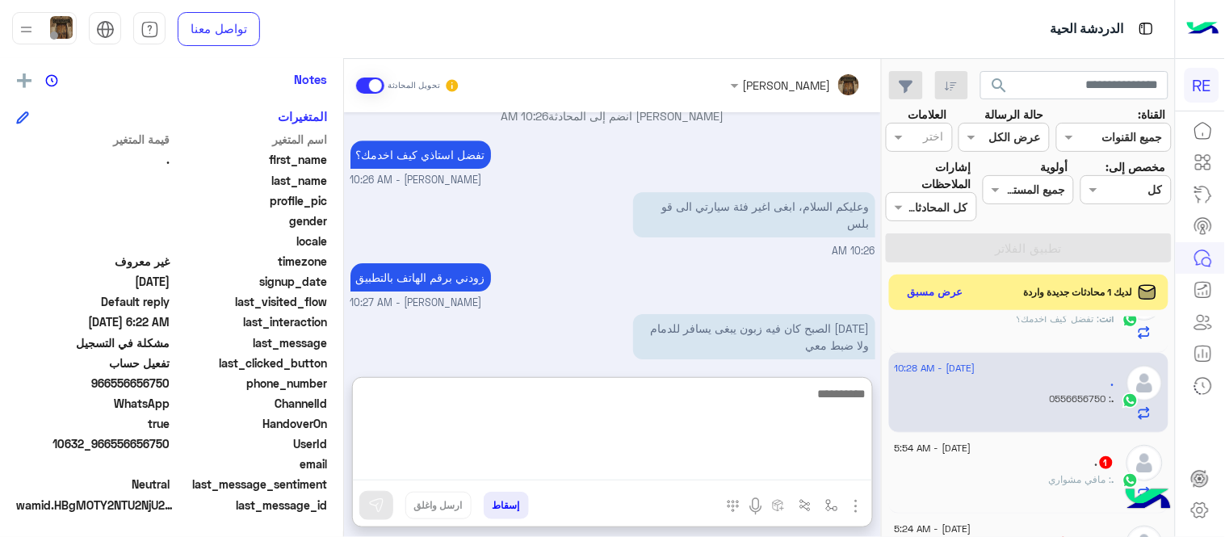
click at [658, 472] on textarea at bounding box center [612, 432] width 519 height 97
type textarea "**********"
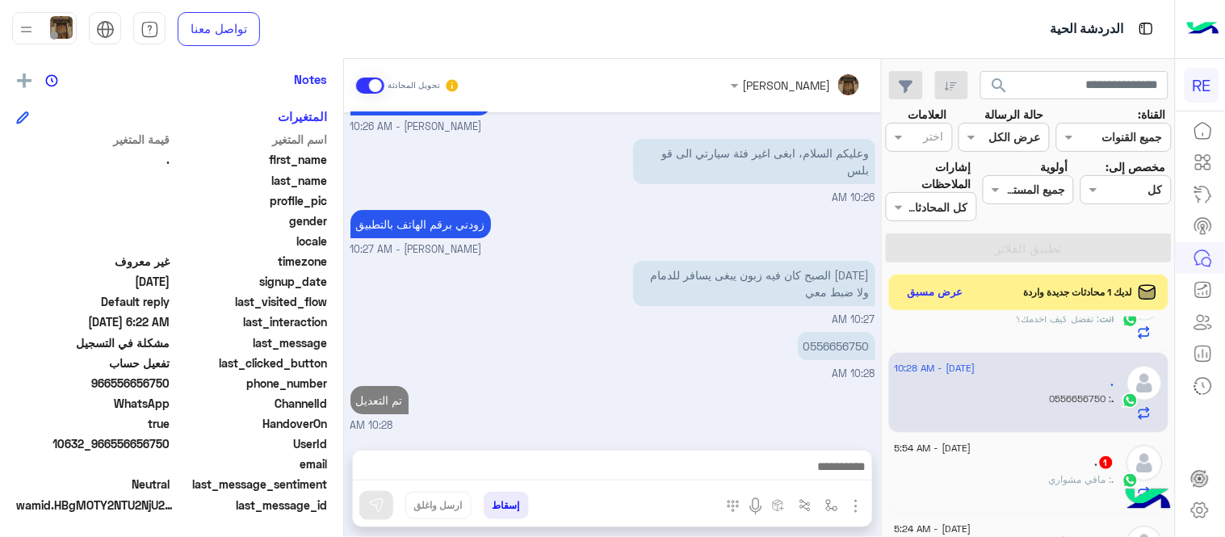
scroll to position [1392, 0]
click at [1054, 472] on div ". 1" at bounding box center [1005, 463] width 220 height 17
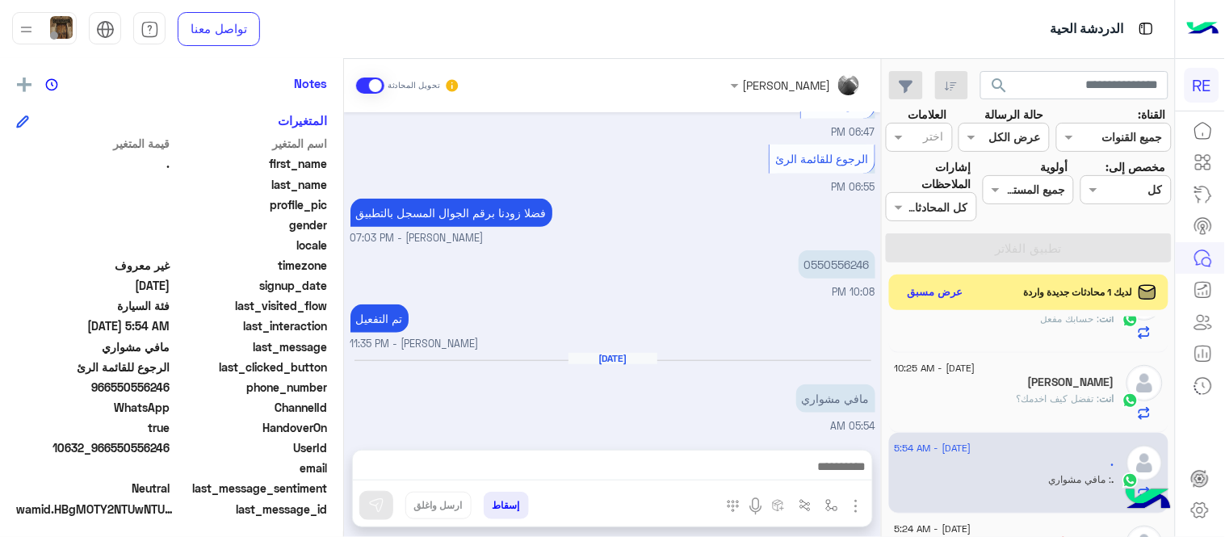
scroll to position [331, 0]
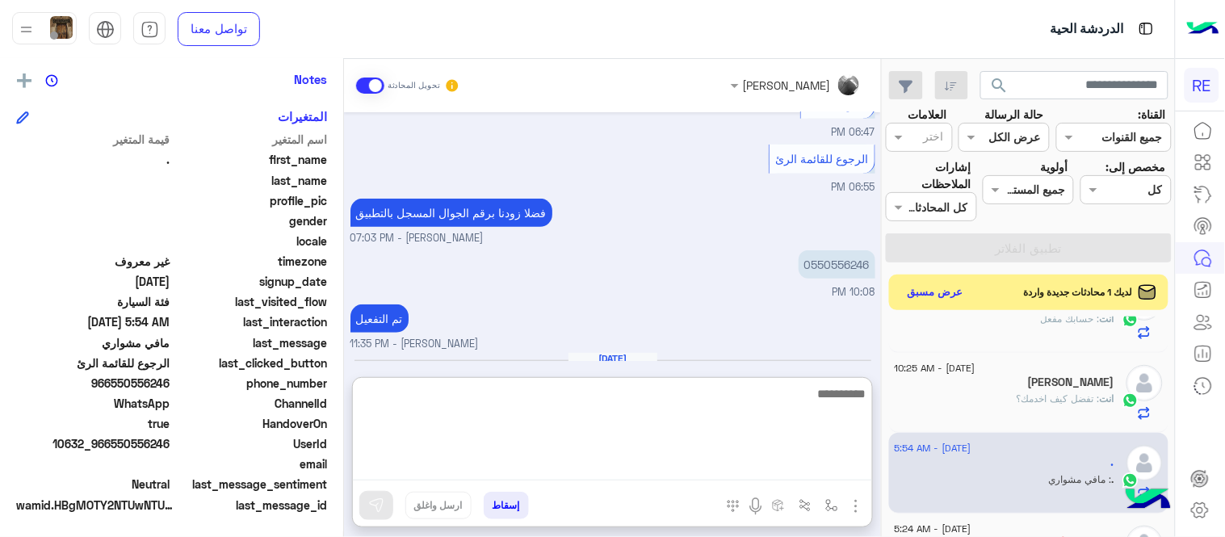
click at [695, 464] on textarea at bounding box center [612, 432] width 519 height 97
type textarea "**********"
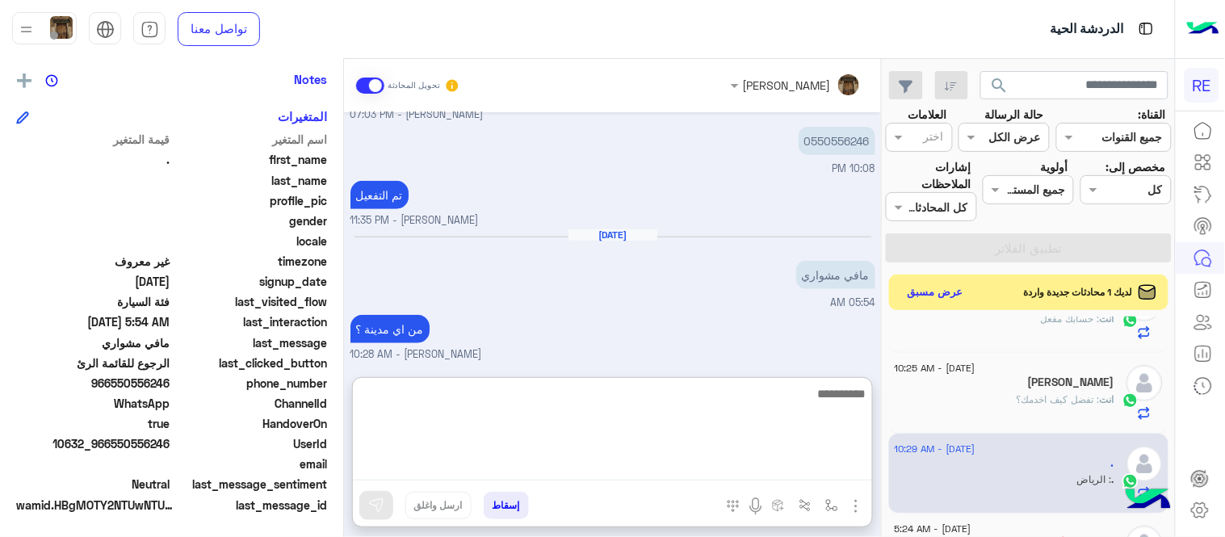
scroll to position [353, 0]
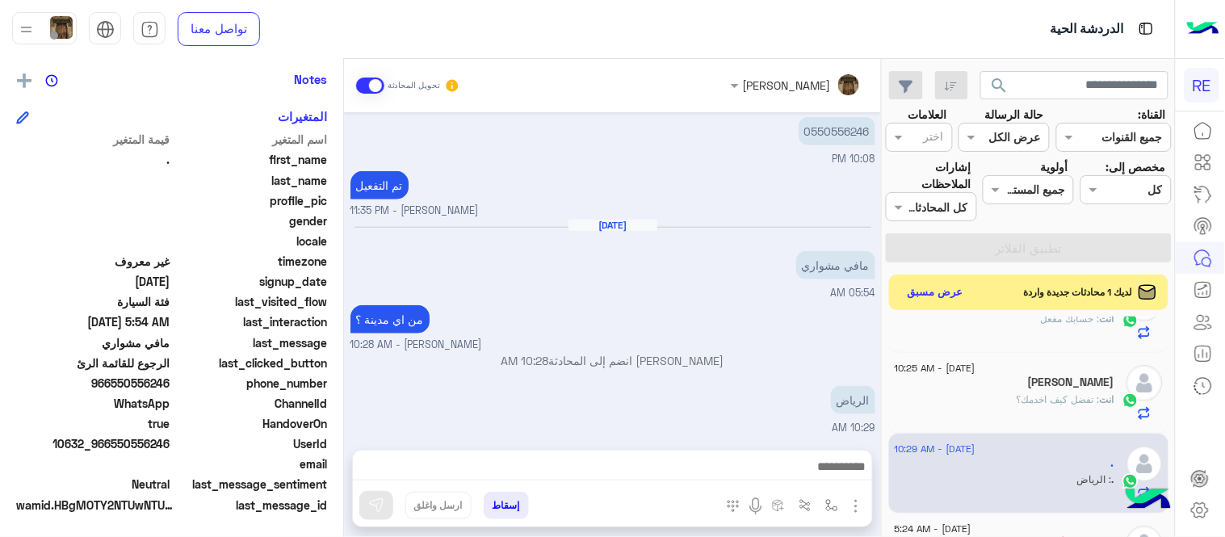
click at [689, 254] on div "[DATE] مافي مشواري 05:54 AM" at bounding box center [612, 260] width 525 height 82
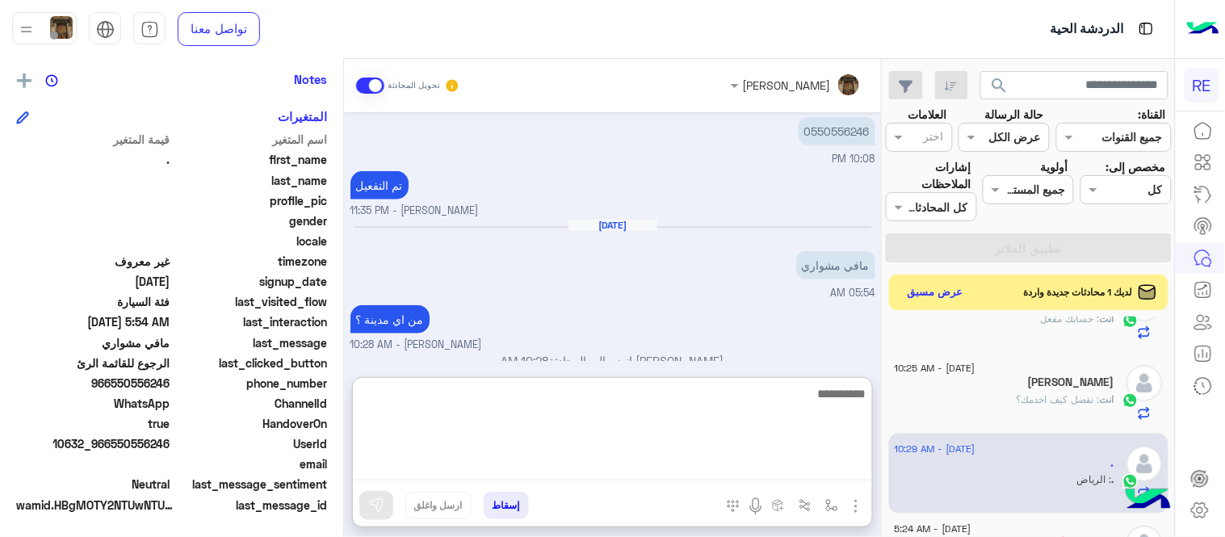
click at [665, 476] on textarea at bounding box center [612, 432] width 519 height 97
type textarea "**********"
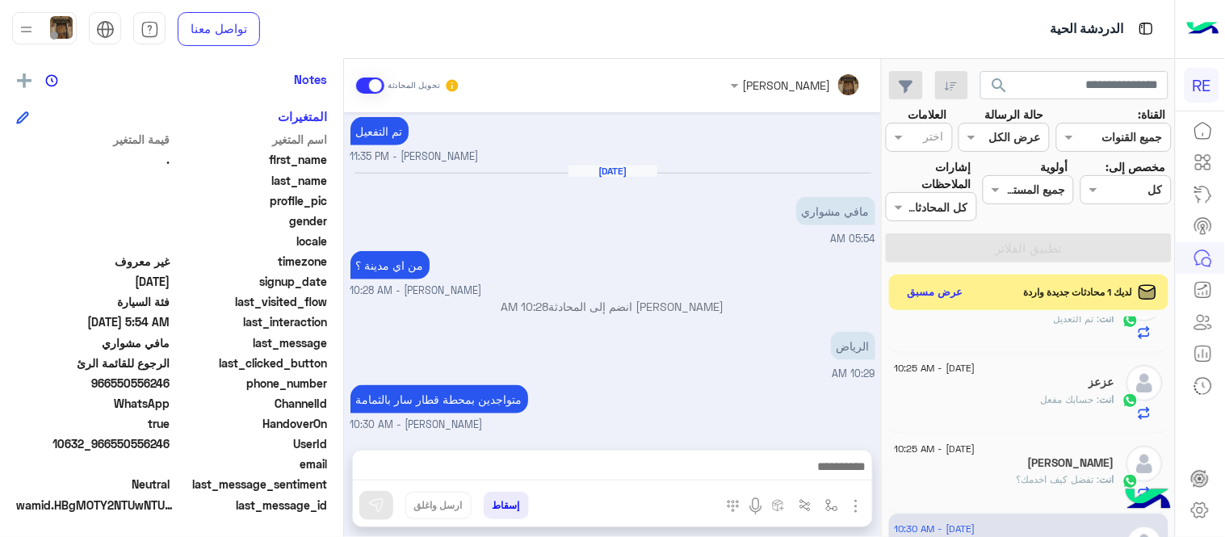
scroll to position [405, 0]
click at [669, 135] on div "[DATE] [PERSON_NAME] وضع التسليم للمحادثات نشط 06:46 PM تفضل عزيزي كيف فيني اخد…" at bounding box center [612, 272] width 537 height 321
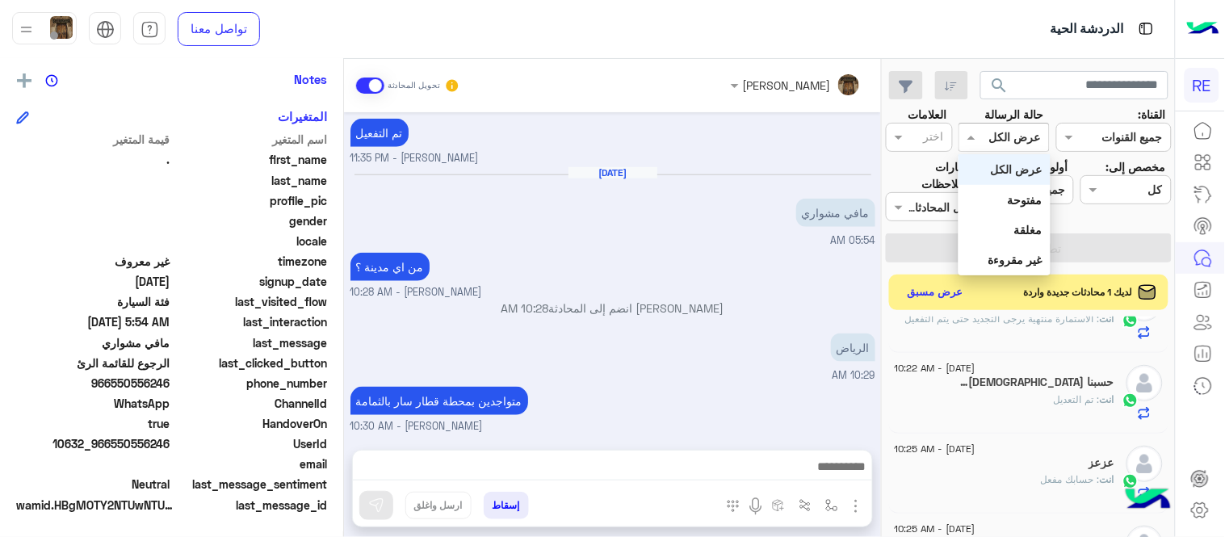
click at [1015, 132] on input "text" at bounding box center [1022, 137] width 37 height 17
click at [1030, 247] on div "غير مقروءة" at bounding box center [1004, 260] width 91 height 30
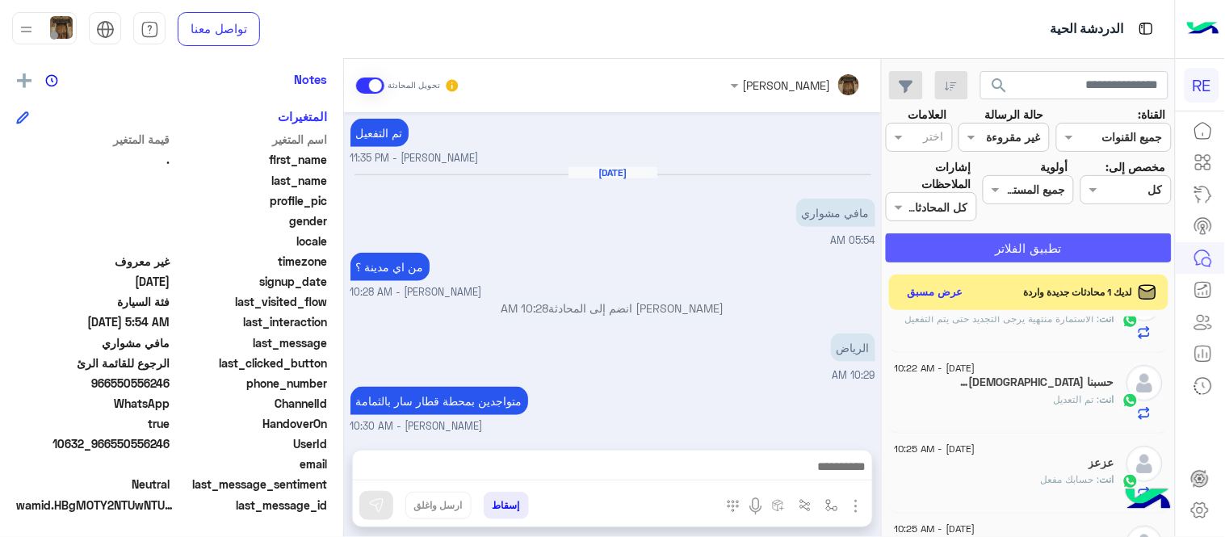
click at [1030, 247] on button "تطبيق الفلاتر" at bounding box center [1029, 247] width 286 height 29
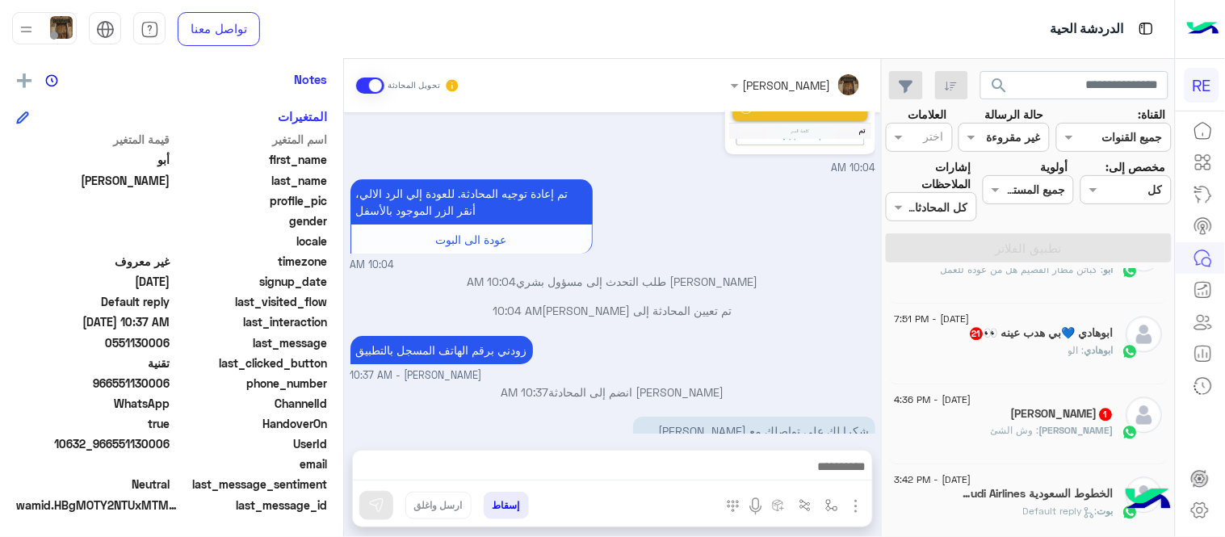
scroll to position [1471, 0]
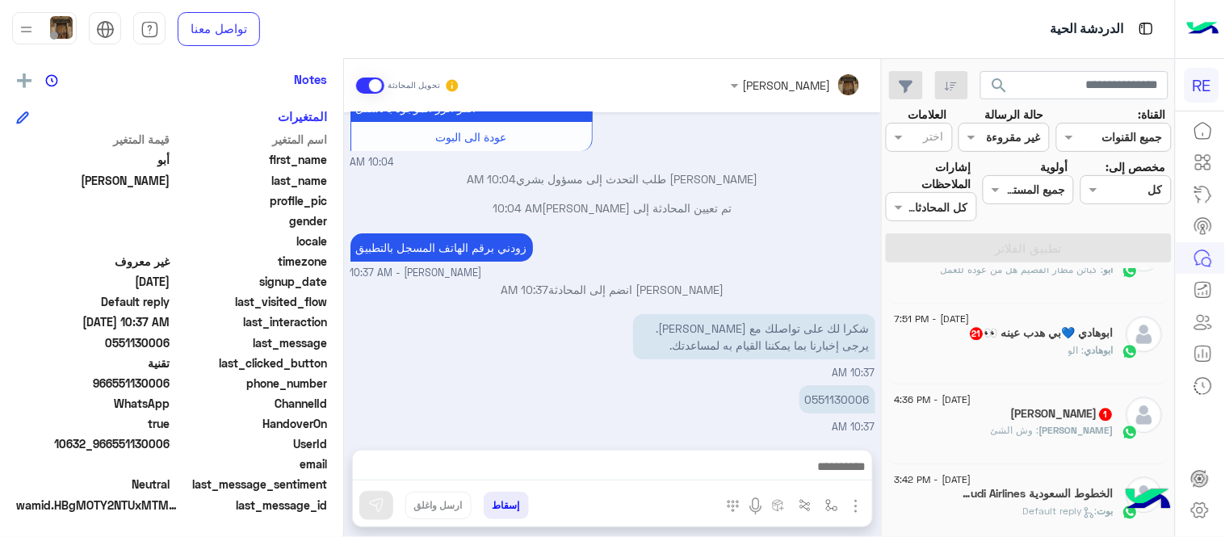
drag, startPoint x: 342, startPoint y: 292, endPoint x: 376, endPoint y: 418, distance: 131.0
click at [376, 418] on mat-drawer-container "[PERSON_NAME] تحويل المحادثة [DATE] كابتن � 10:02 AM اختر [DATE] الخدمات التالي…" at bounding box center [440, 301] width 881 height 485
click at [767, 226] on div "تم تعيين المحادثة إلى [PERSON_NAME] 10:04 AM" at bounding box center [612, 213] width 525 height 29
click at [846, 396] on p "0551130006" at bounding box center [837, 399] width 76 height 28
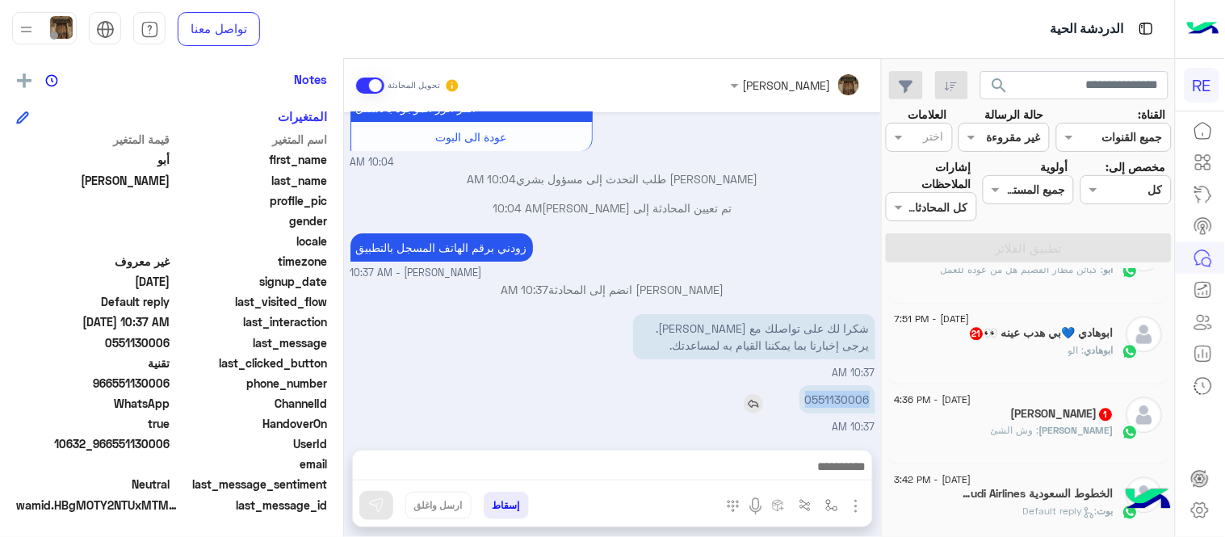
copy p "0551130006"
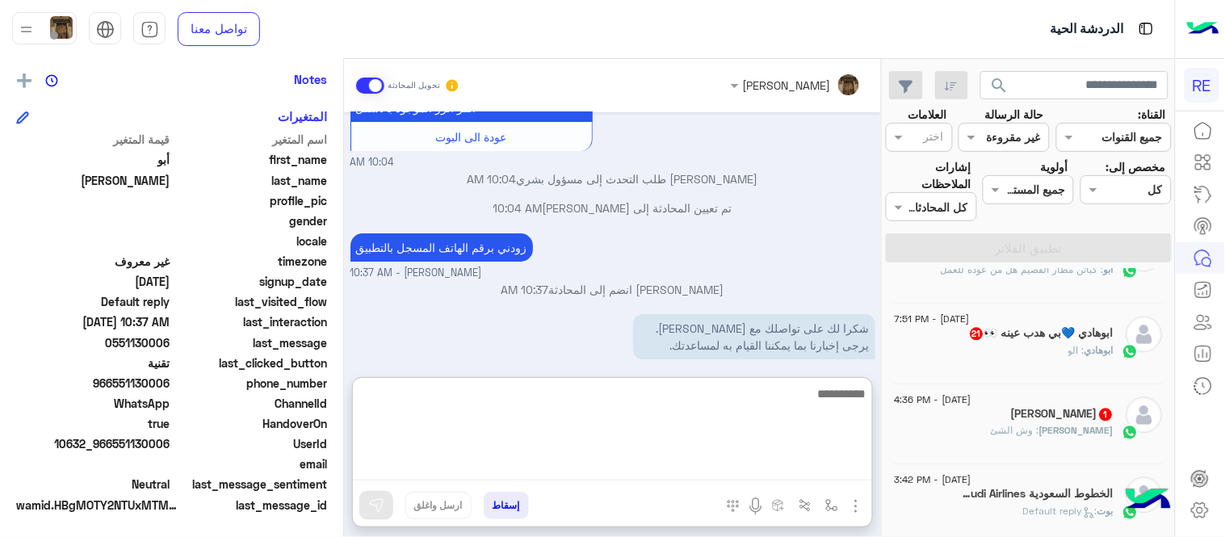
click at [644, 465] on textarea at bounding box center [612, 432] width 519 height 97
type textarea "**********"
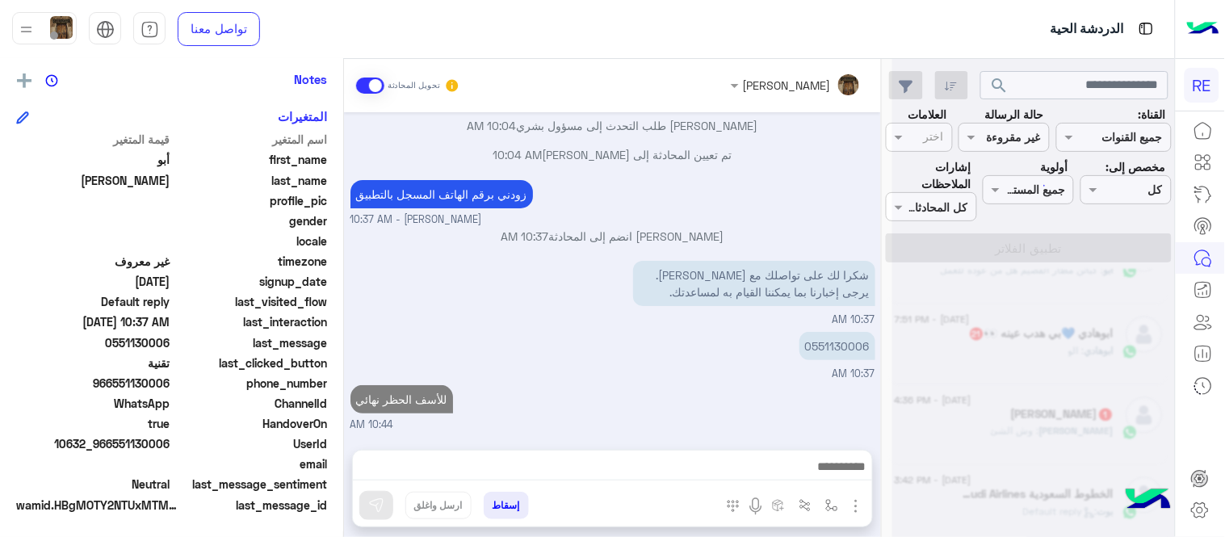
click at [665, 339] on div "[DATE] كابتن � 10:02 AM اختر [DATE] الخدمات التالية: 10:02 AM الملاحظات والشكاو…" at bounding box center [612, 272] width 537 height 321
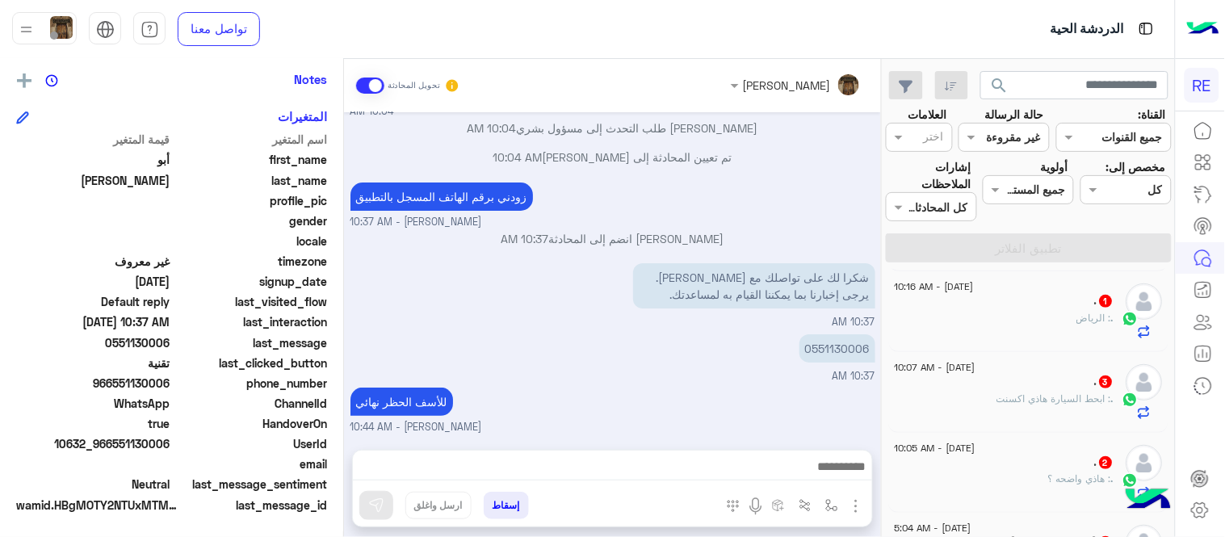
scroll to position [0, 0]
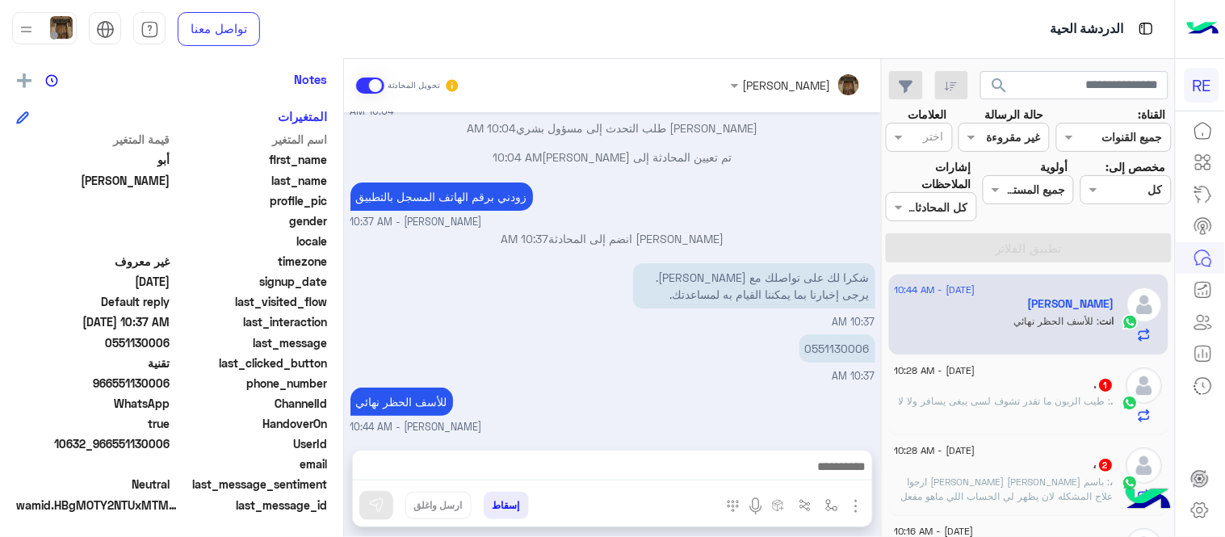
click at [982, 384] on div ". 1" at bounding box center [1005, 386] width 220 height 17
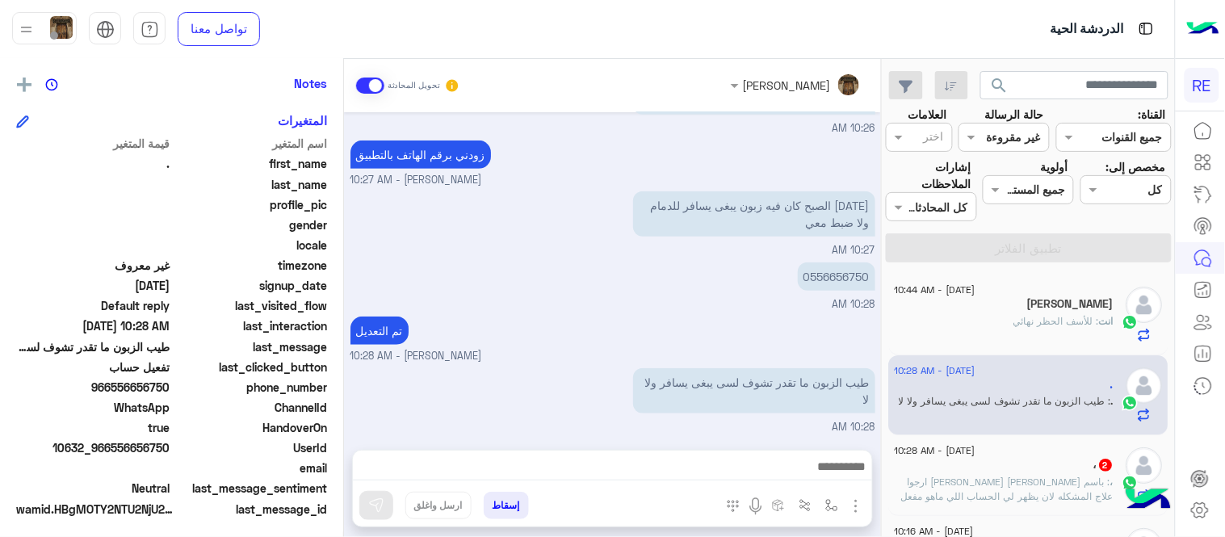
scroll to position [331, 0]
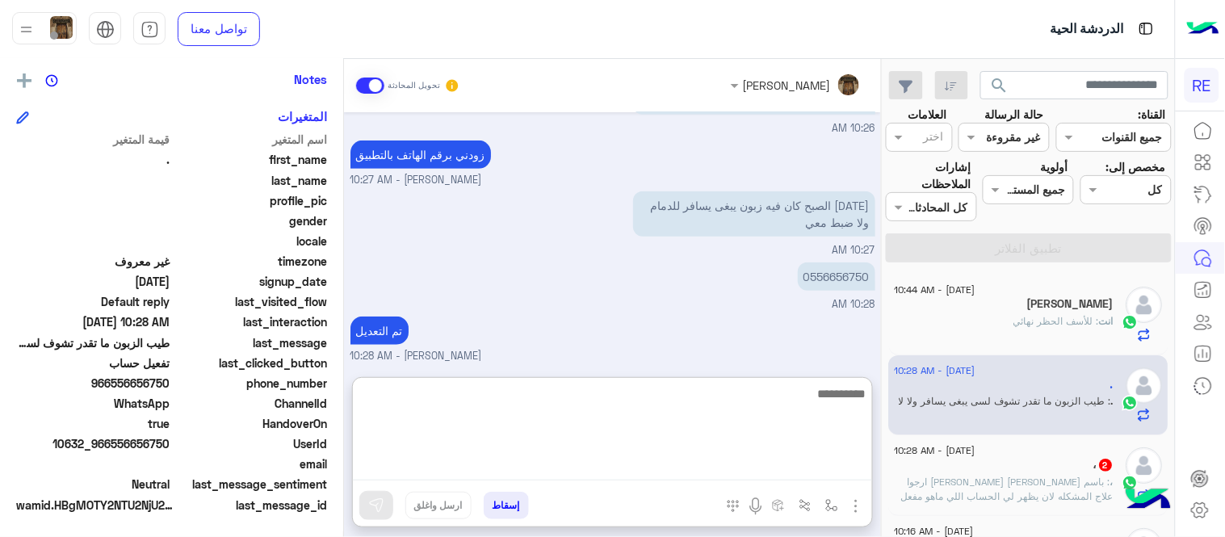
click at [684, 464] on textarea at bounding box center [612, 432] width 519 height 97
type textarea "*"
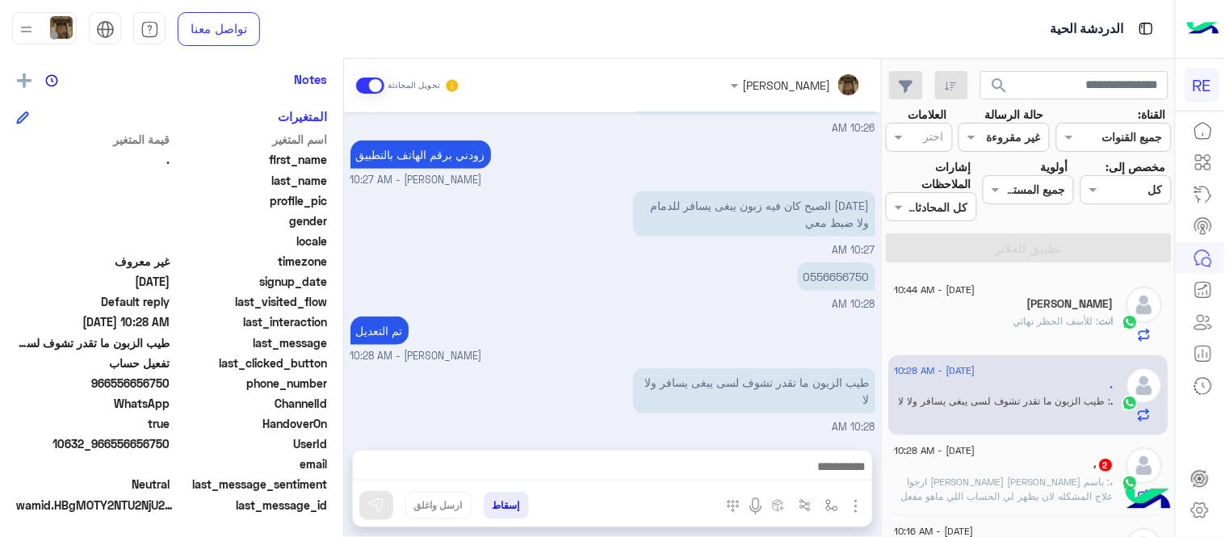
click at [635, 285] on div "0556656750 10:28 AM" at bounding box center [612, 285] width 525 height 54
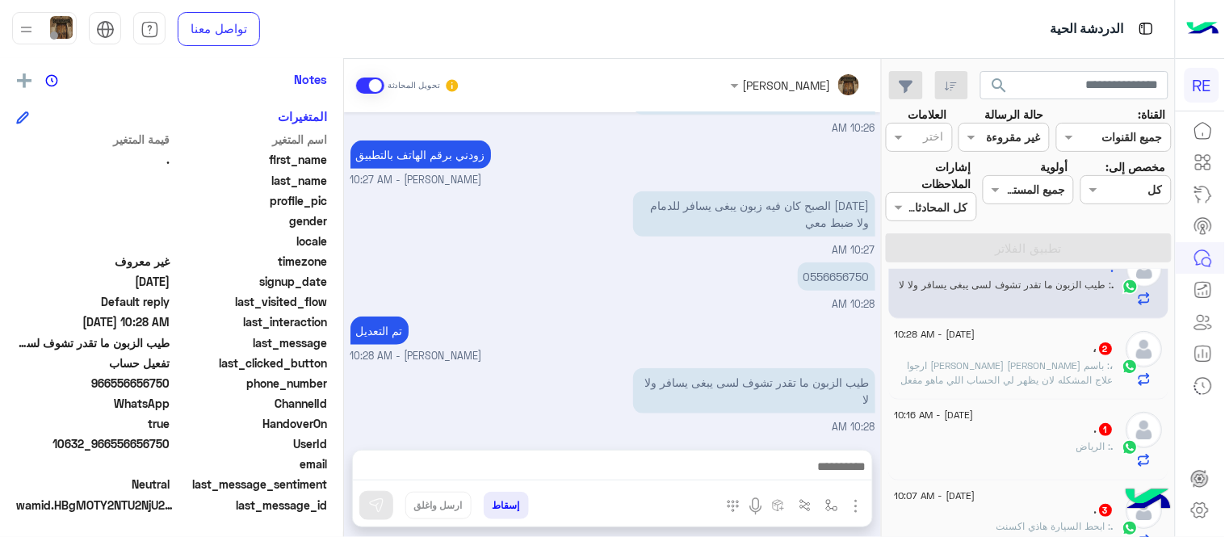
scroll to position [138, 0]
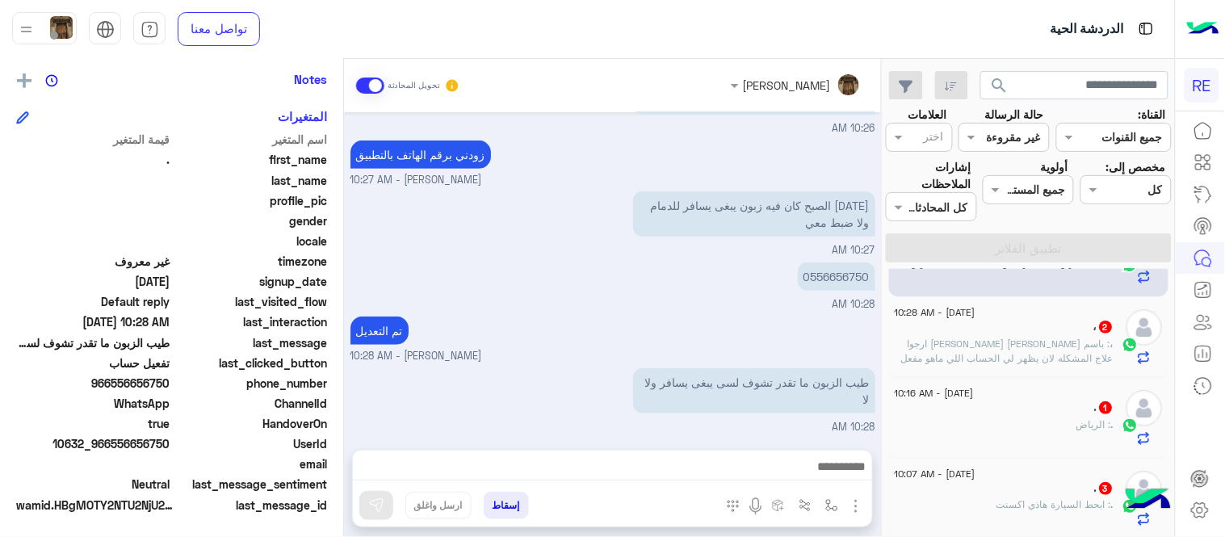
click at [1006, 354] on span ": باسم [PERSON_NAME] [PERSON_NAME] ارجوا علاج المشكله لان يظهر لي الحساب اللي م…" at bounding box center [1008, 351] width 212 height 27
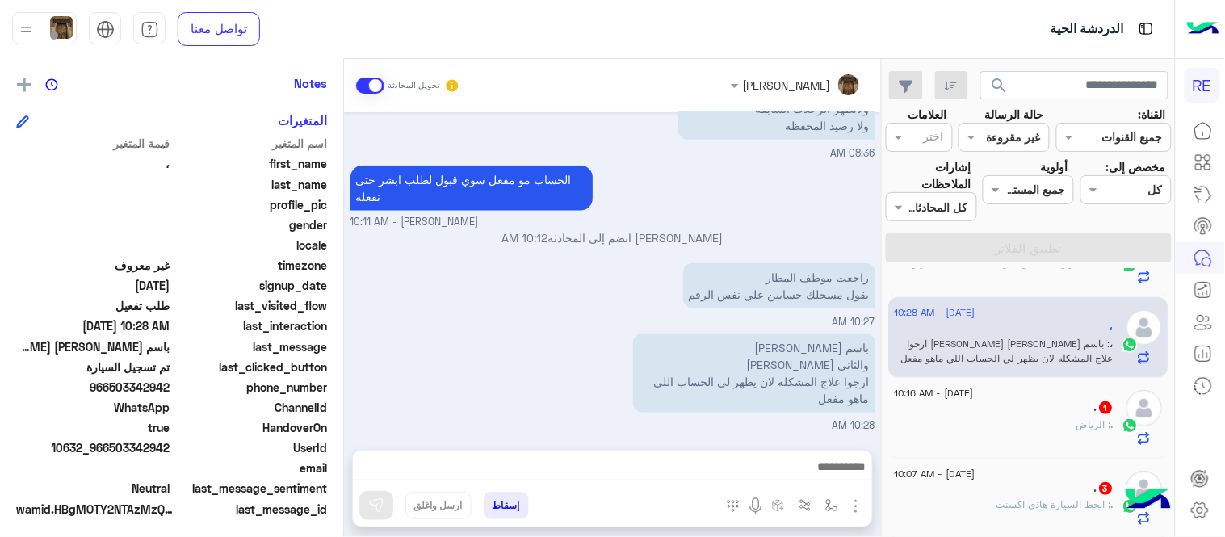
scroll to position [331, 0]
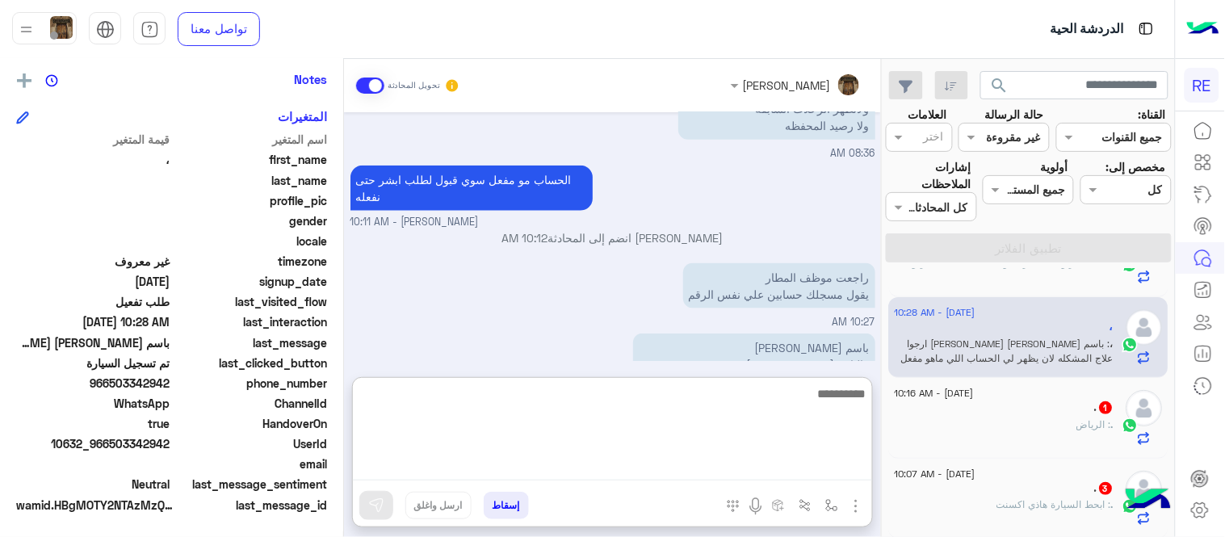
click at [688, 466] on textarea at bounding box center [612, 432] width 519 height 97
type textarea "**********"
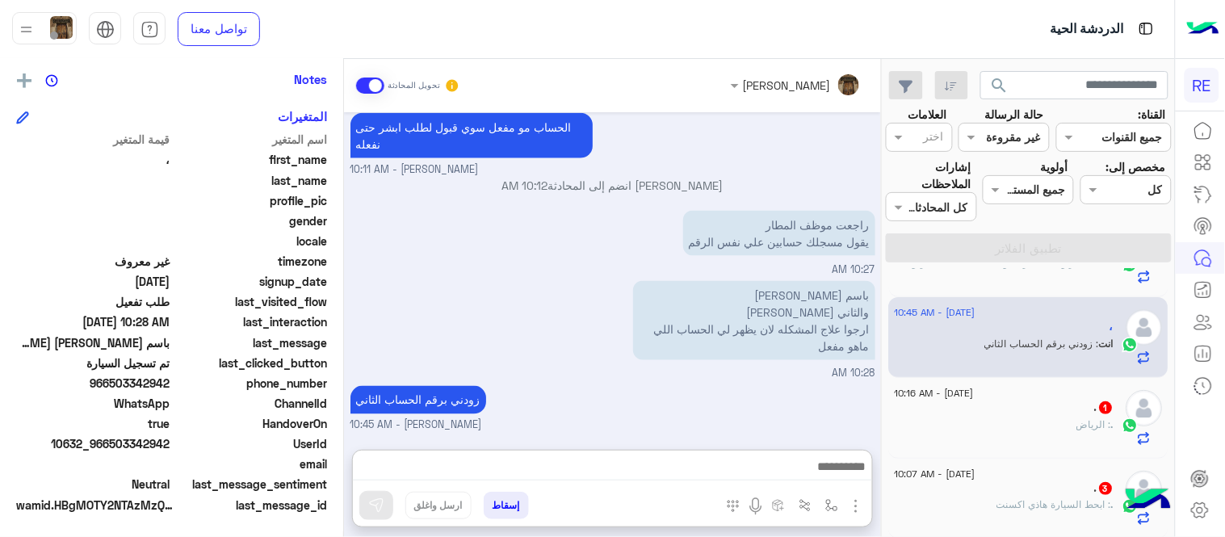
scroll to position [570, 0]
click at [990, 401] on div ". 1" at bounding box center [1005, 409] width 220 height 17
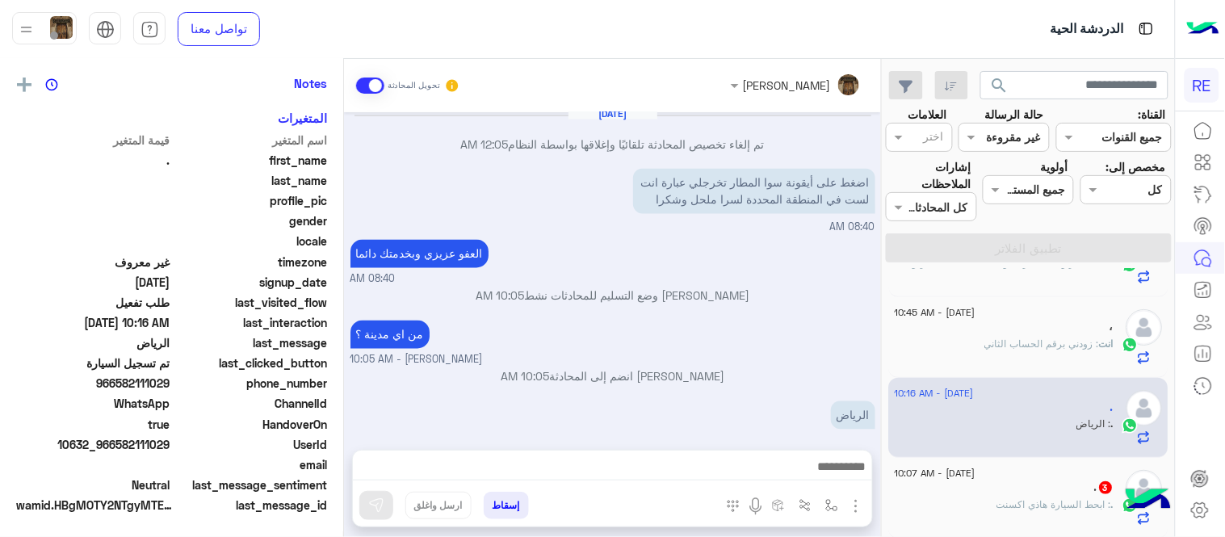
scroll to position [331, 0]
click at [779, 482] on div at bounding box center [612, 471] width 519 height 40
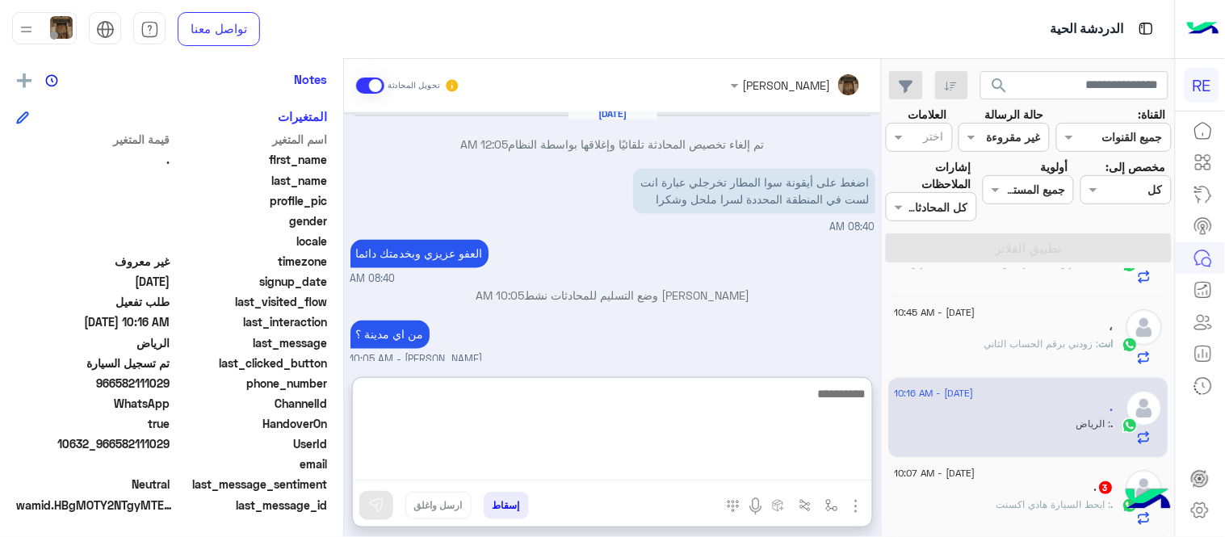
click at [753, 470] on textarea at bounding box center [612, 432] width 519 height 97
type textarea "**********"
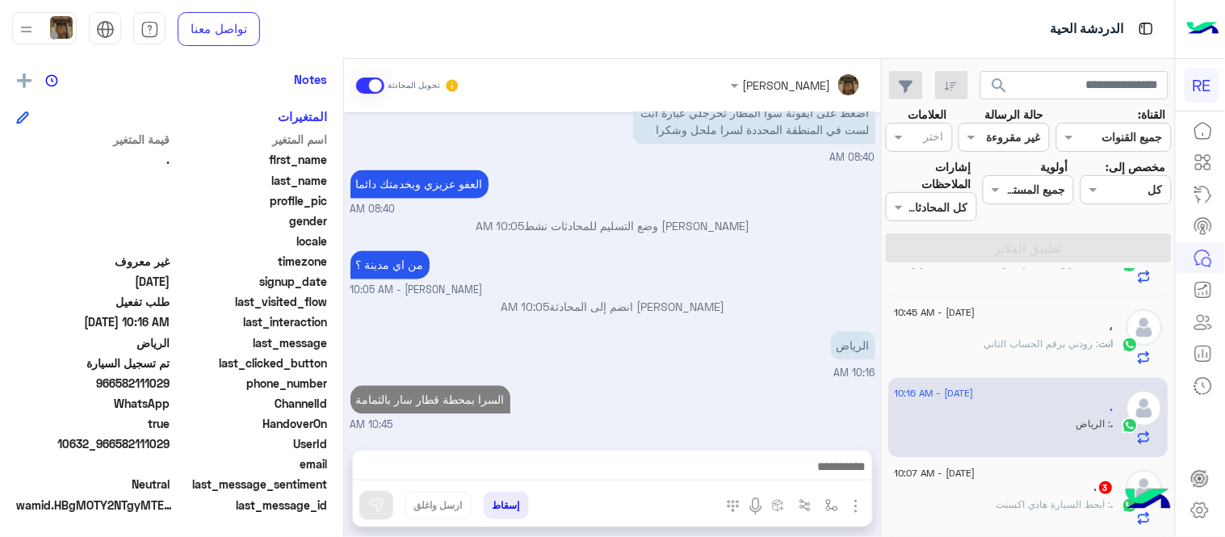
click at [755, 317] on div "[DATE] [PERSON_NAME] انضم إلى المحادثة 11:33 AM التطبيق فتحته مااستقبل طلابات 1…" at bounding box center [612, 272] width 537 height 321
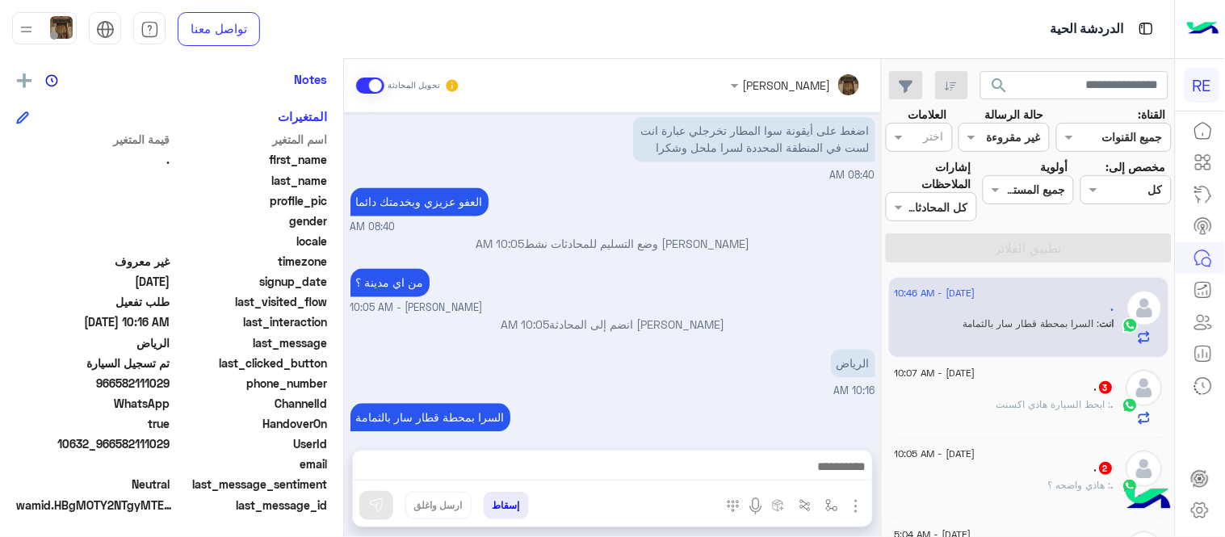
scroll to position [287, 0]
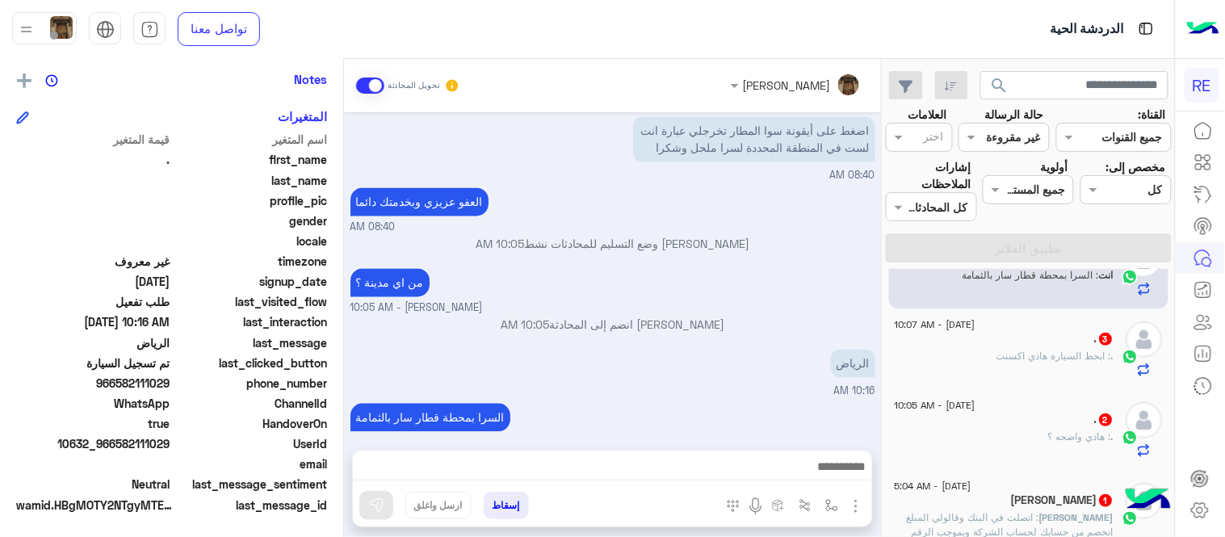
click at [1031, 339] on div ". 3" at bounding box center [1005, 340] width 220 height 17
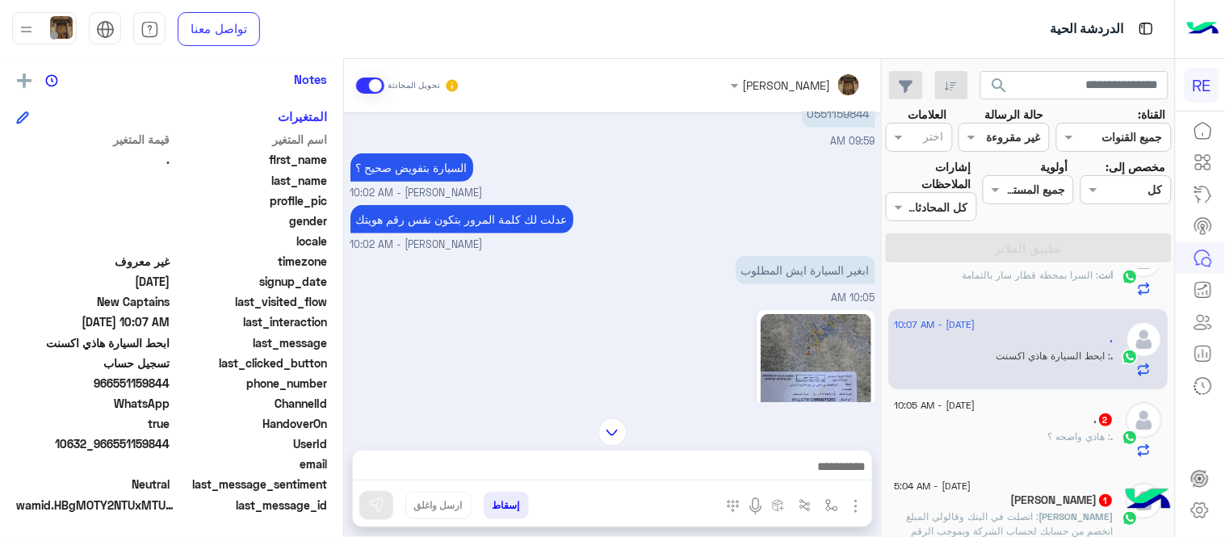
scroll to position [183, 0]
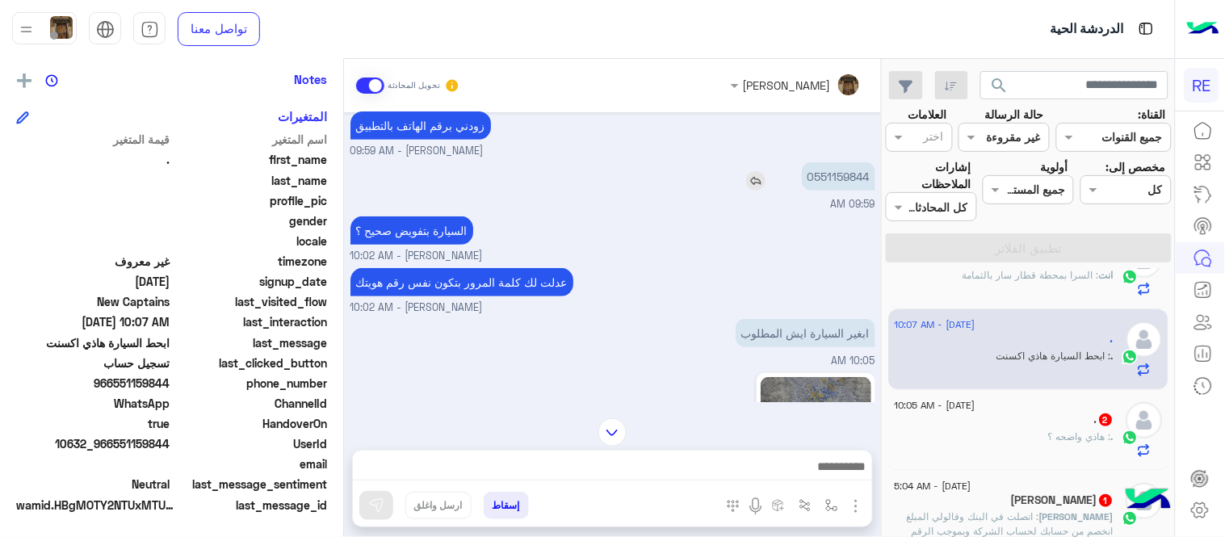
click at [849, 174] on p "0551159844" at bounding box center [838, 176] width 73 height 28
copy p "0551159844"
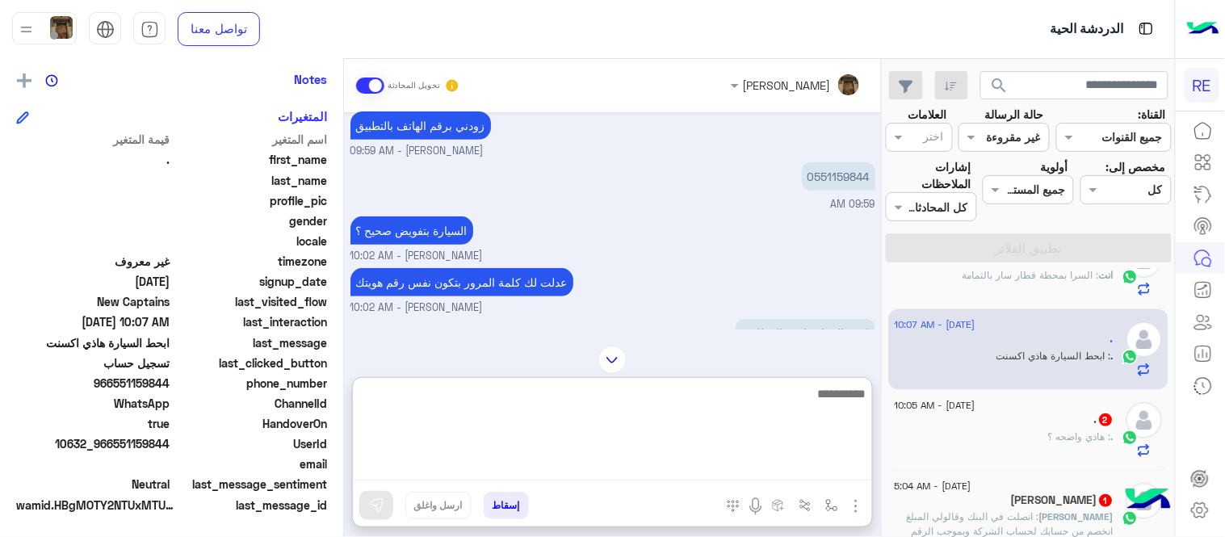
click at [560, 472] on textarea at bounding box center [612, 432] width 519 height 97
type textarea "**********"
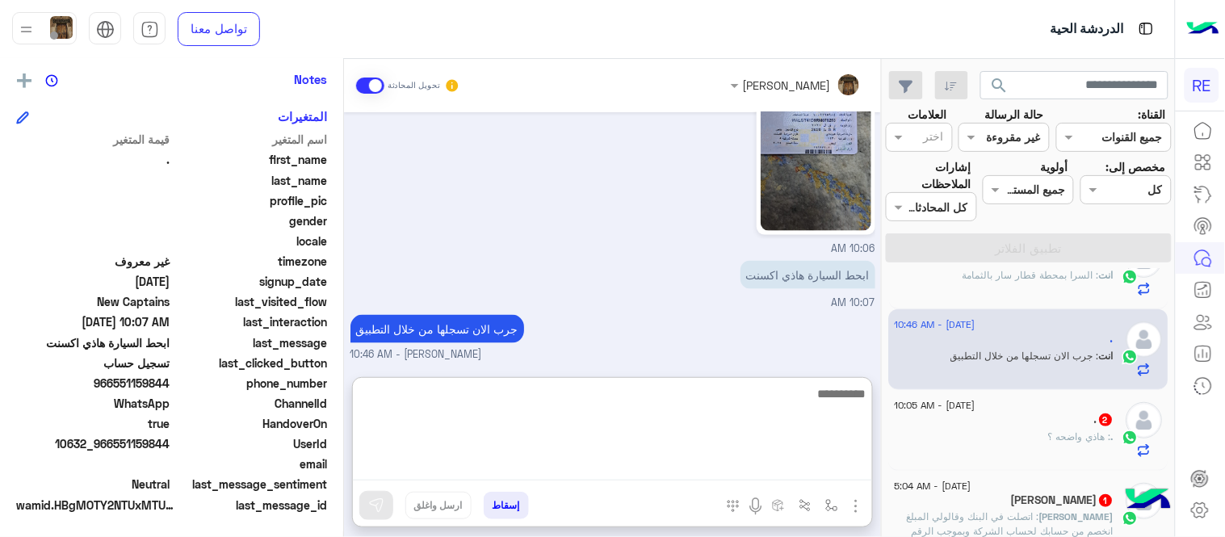
scroll to position [526, 0]
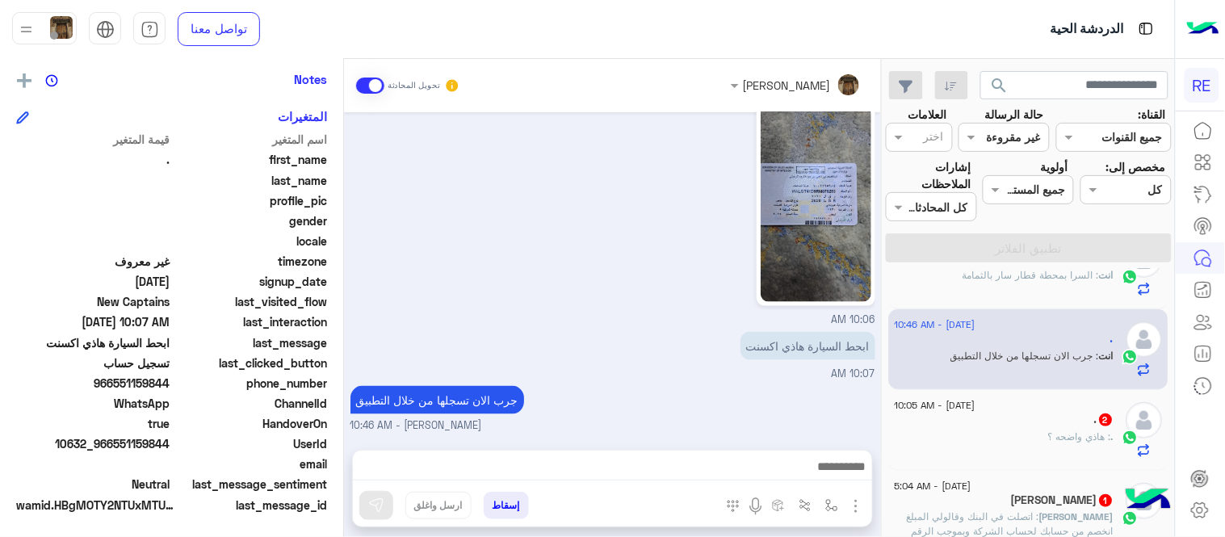
click at [785, 334] on div "[DATE] سجلت بيانات السيارة ؟ [PERSON_NAME] - 09:53 AM [PERSON_NAME] انضم إلى ال…" at bounding box center [612, 272] width 537 height 321
click at [1027, 456] on div ". : هاذي واضحه ؟" at bounding box center [1005, 444] width 220 height 28
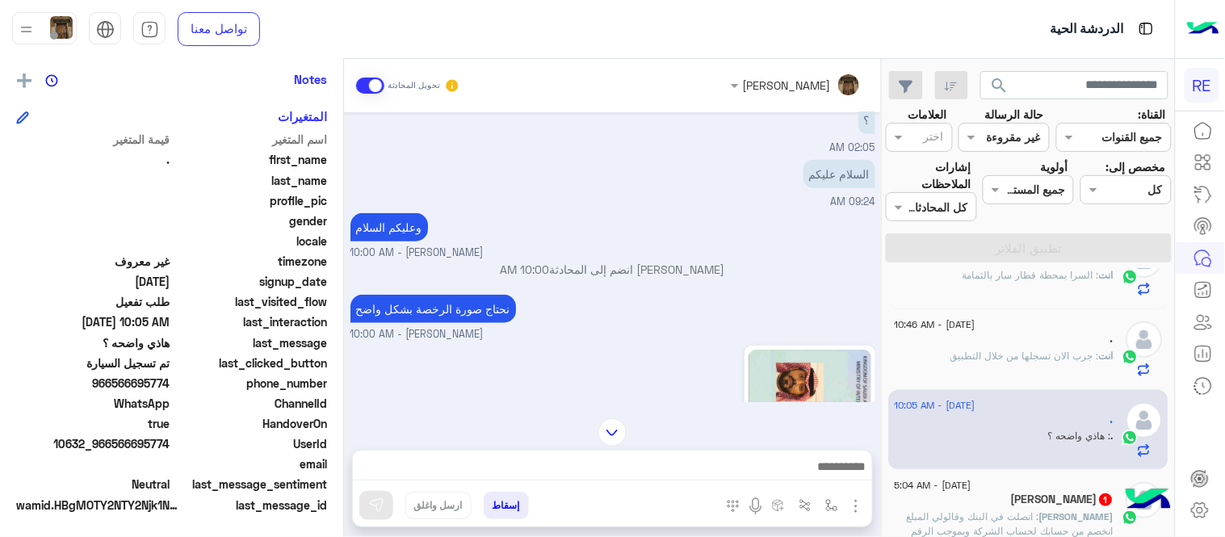
scroll to position [275, 0]
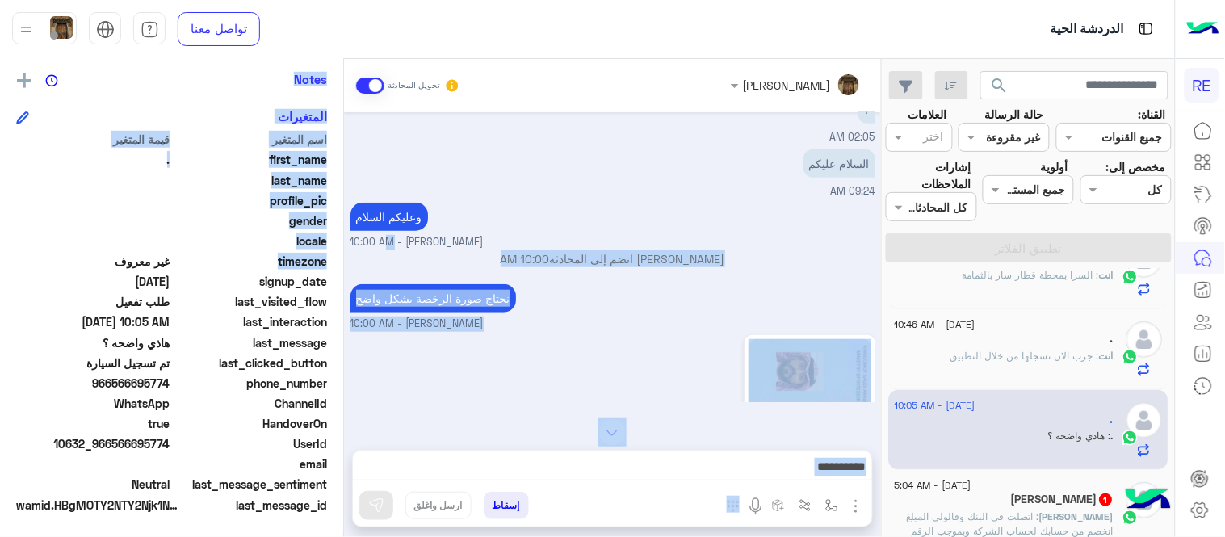
drag, startPoint x: 343, startPoint y: 268, endPoint x: 346, endPoint y: 247, distance: 21.1
click at [346, 247] on mat-drawer-container "[PERSON_NAME] تحويل المحادثة [DATE] فضلًا زوّدنا برقم الجوال المسجّل في التطبيق…" at bounding box center [440, 301] width 881 height 485
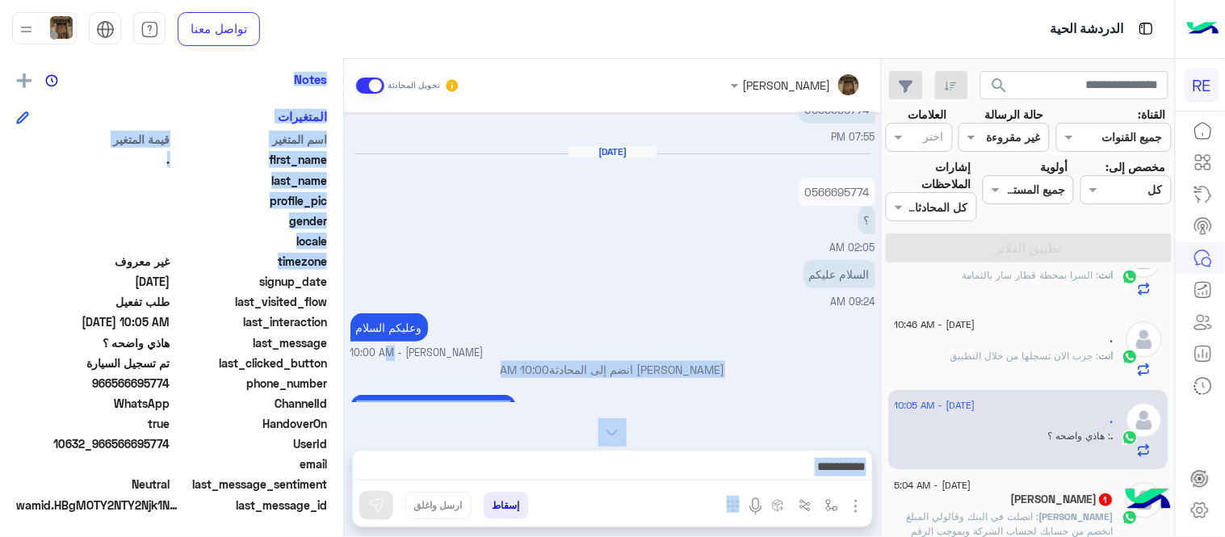
scroll to position [158, 0]
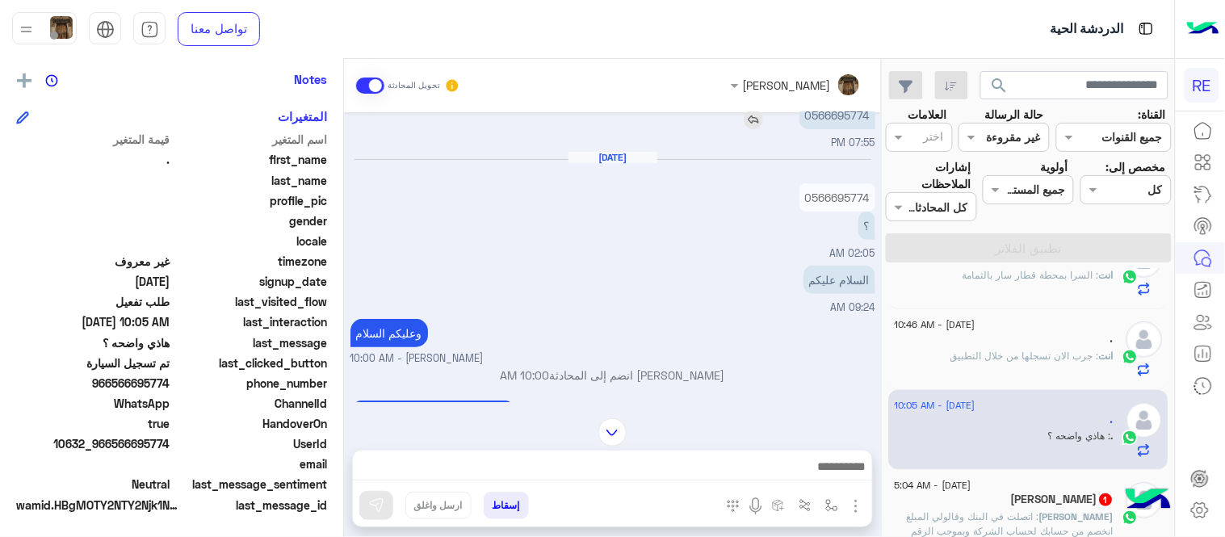
click at [859, 116] on p "0566695774" at bounding box center [837, 115] width 76 height 28
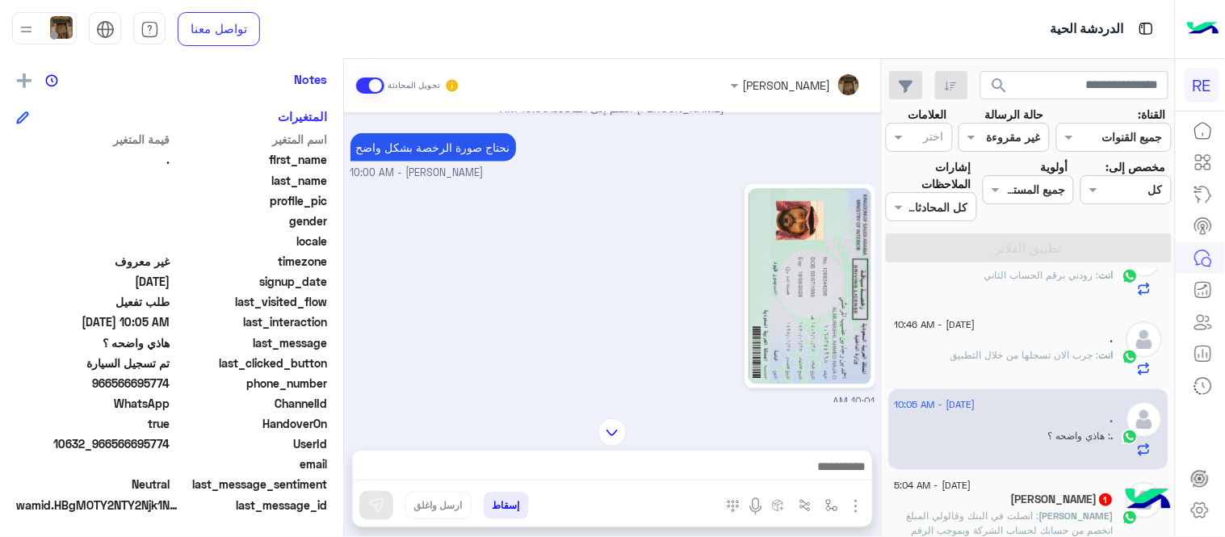
scroll to position [429, 0]
click at [787, 262] on img at bounding box center [810, 283] width 123 height 196
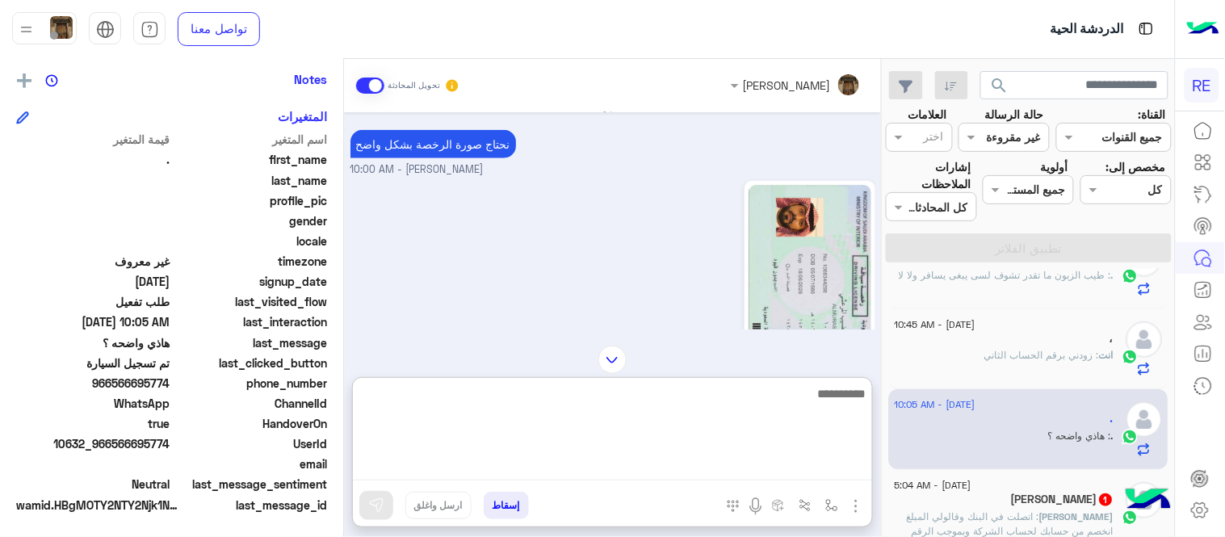
click at [695, 456] on textarea at bounding box center [612, 432] width 519 height 97
type textarea "**********"
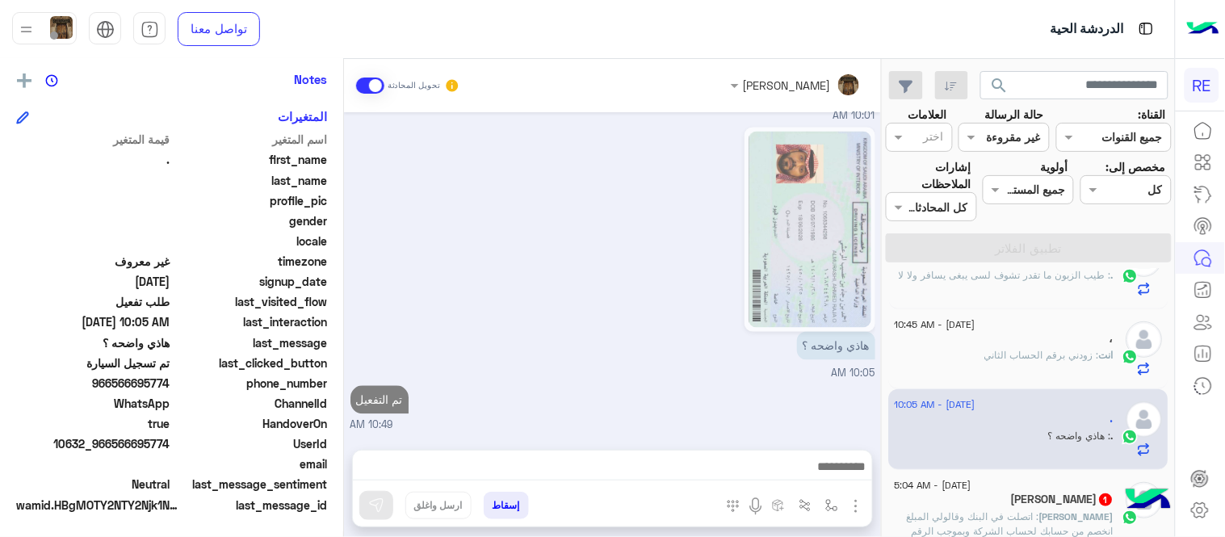
scroll to position [711, 0]
click at [769, 313] on div "[DATE] فضلًا زوّدنا برقم الجوال المسجّل في التطبيق حتى نتمكن من التحقق من حسابك…" at bounding box center [612, 272] width 537 height 321
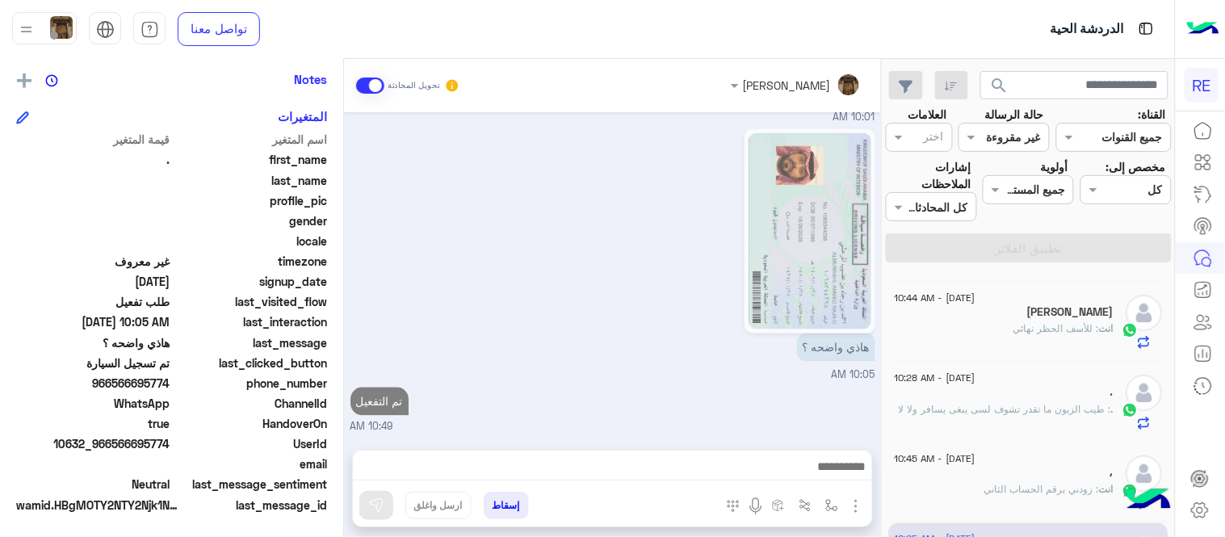
scroll to position [0, 0]
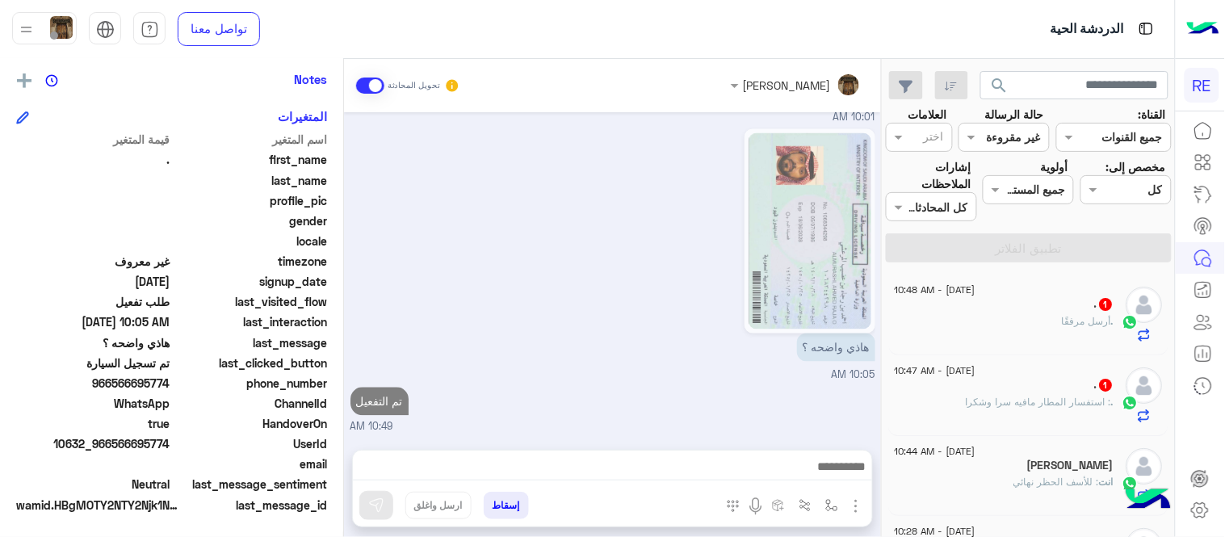
click at [1006, 414] on div ". : استفسار المطار مافيه سرا و[PERSON_NAME]" at bounding box center [1005, 409] width 220 height 28
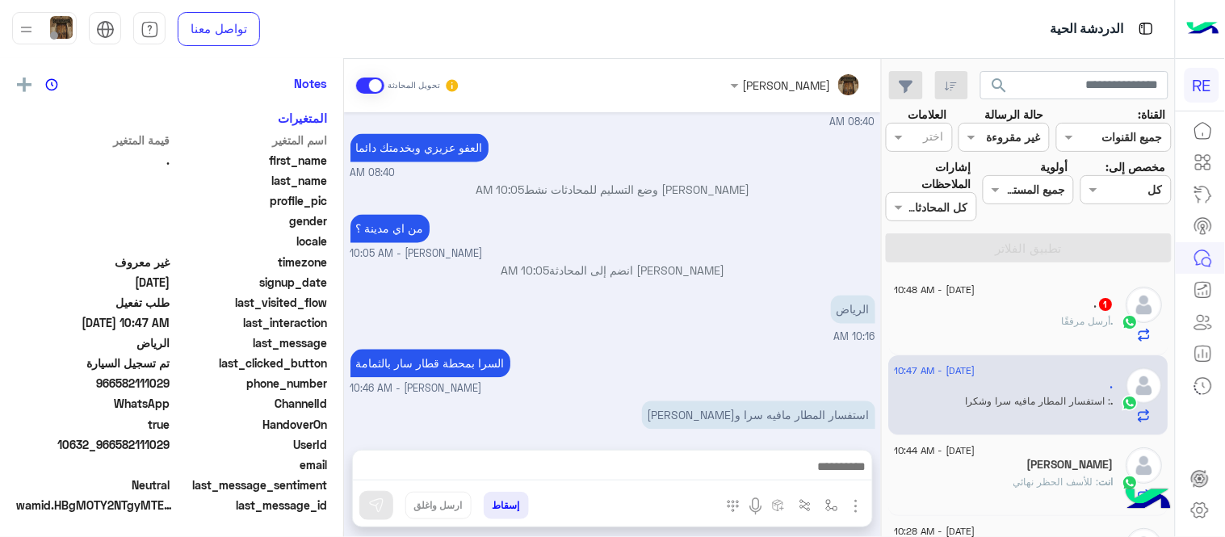
scroll to position [331, 0]
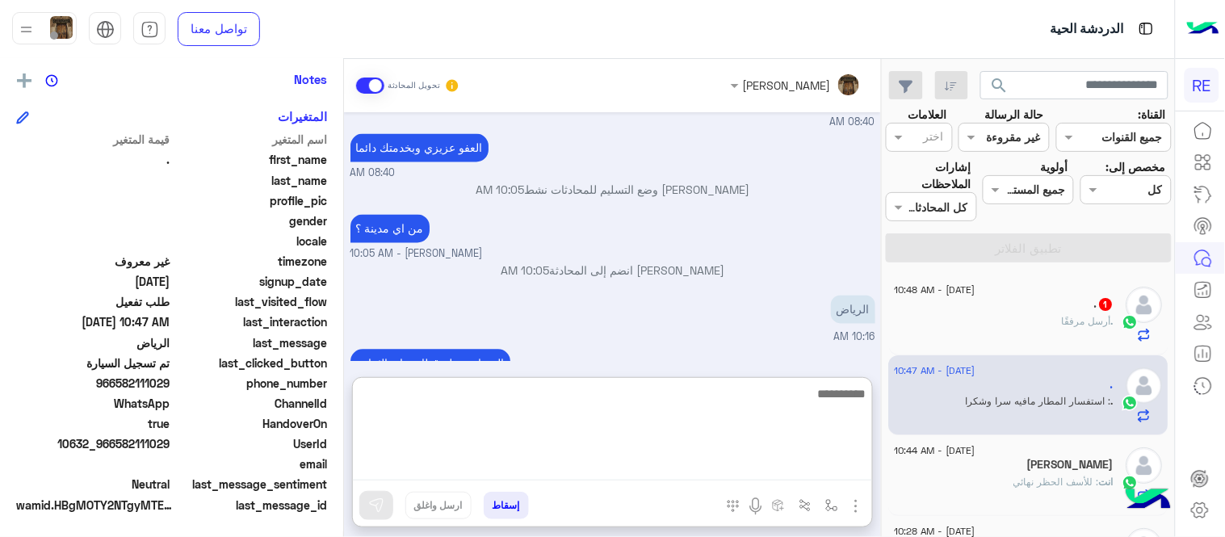
click at [664, 464] on textarea at bounding box center [612, 432] width 519 height 97
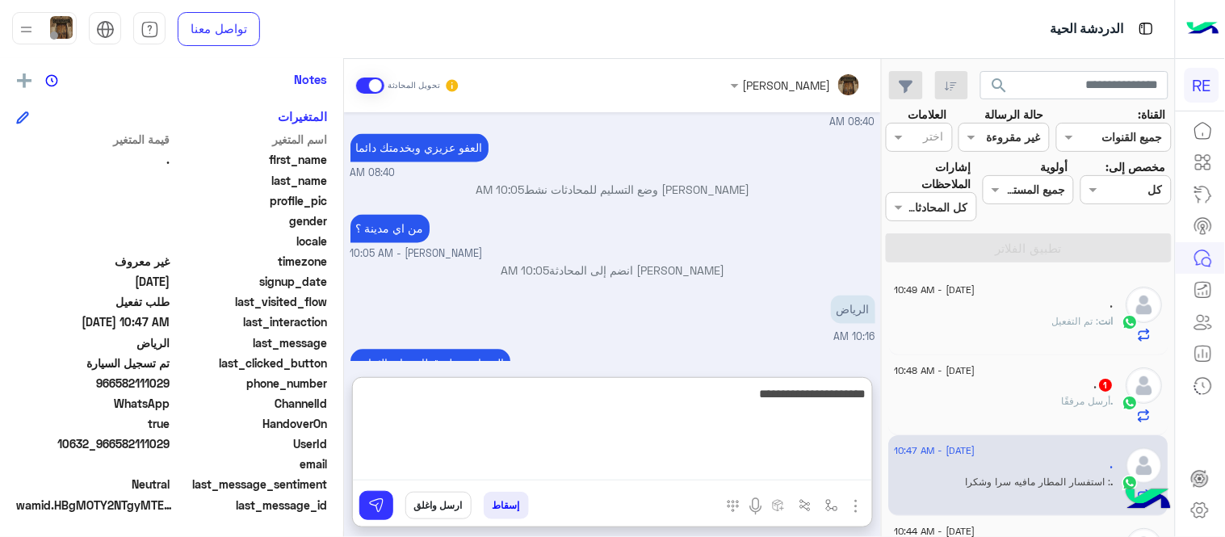
type textarea "**********"
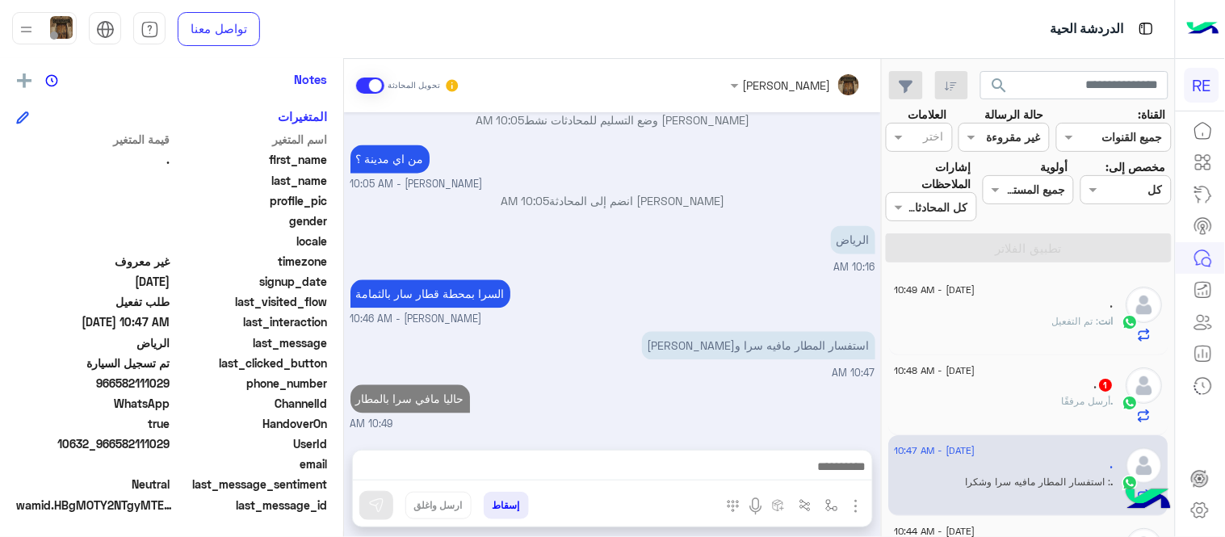
click at [834, 315] on div "[DATE] [URL][DOMAIN_NAME][DOMAIN_NAME] [PERSON_NAME] - 11:34 PM [DATE] تم إلغاء…" at bounding box center [612, 272] width 537 height 321
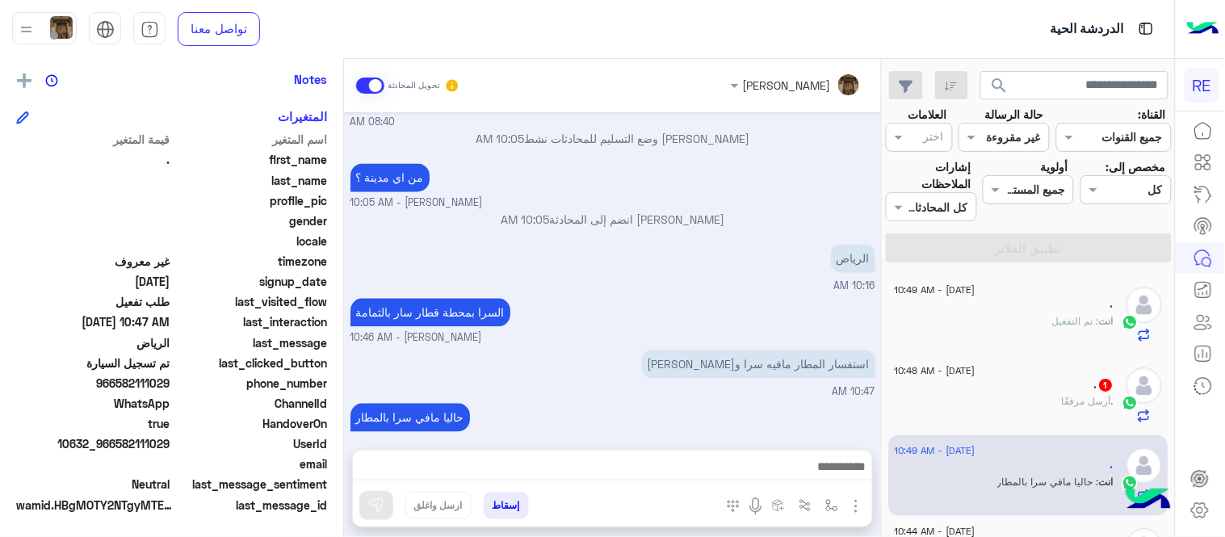
click at [1044, 409] on div ". أرسل مرفقًا" at bounding box center [1005, 408] width 220 height 28
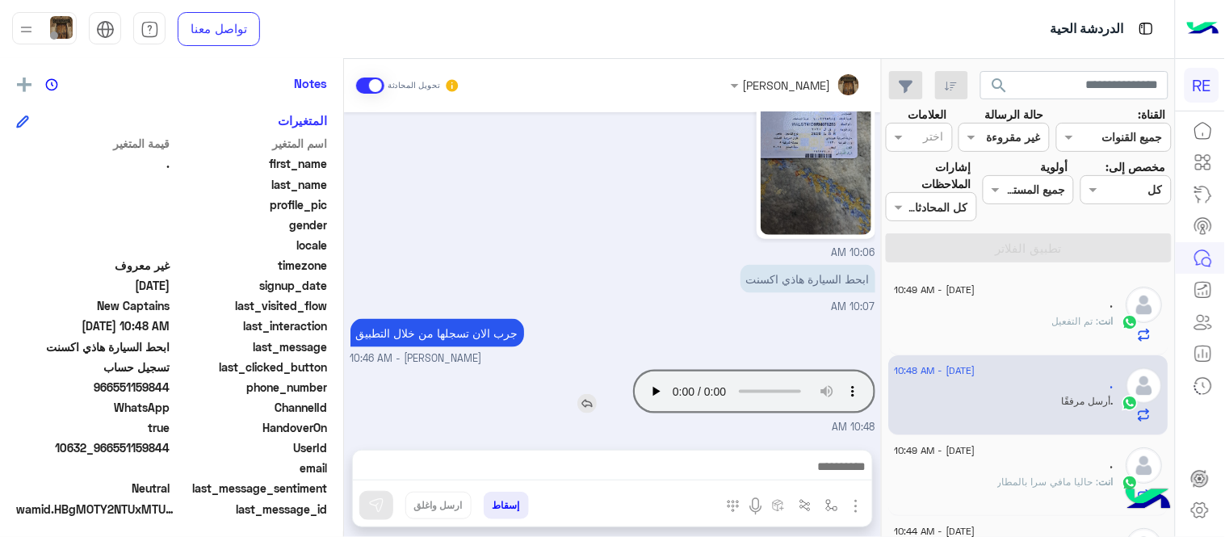
scroll to position [331, 0]
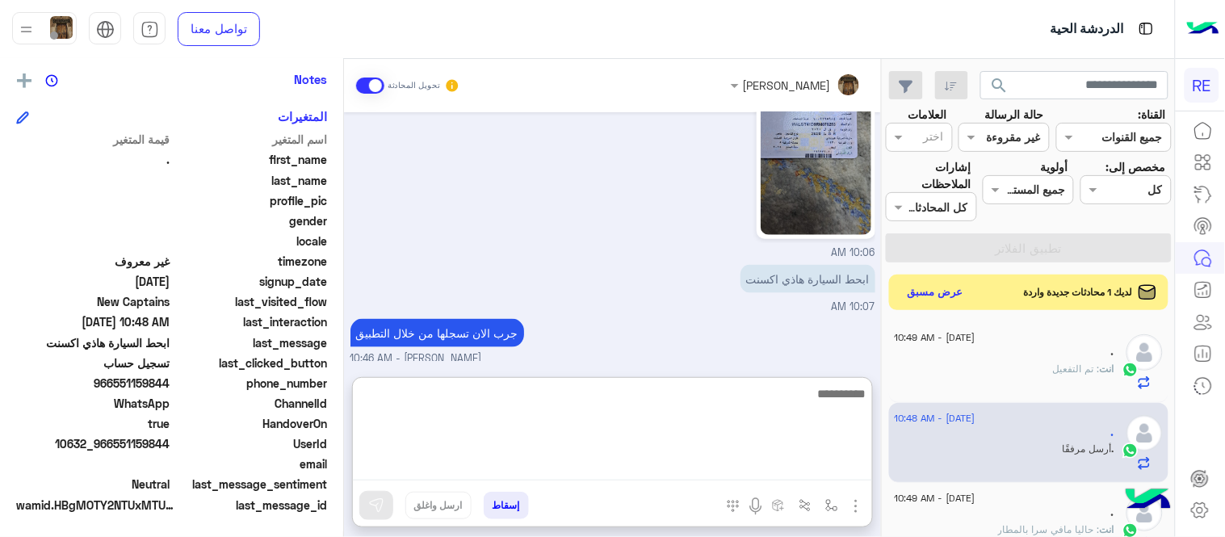
click at [714, 480] on textarea at bounding box center [612, 432] width 519 height 97
type textarea "**********"
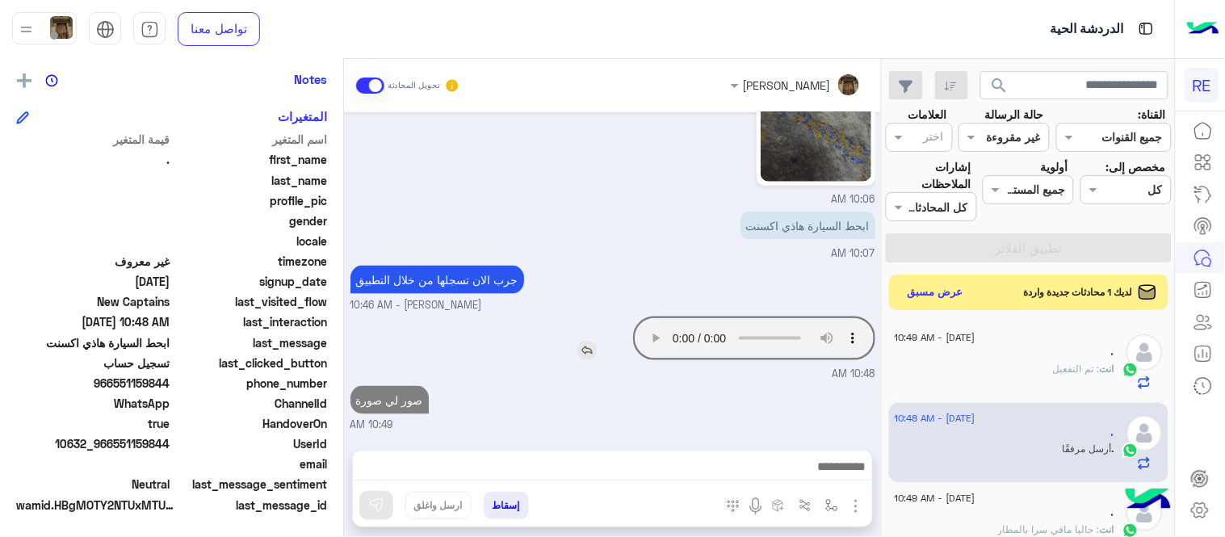
click at [564, 285] on div "[DATE] Your browser does not support the audio tag. 09:58 AM زودني برقم الهاتف …" at bounding box center [612, 272] width 537 height 321
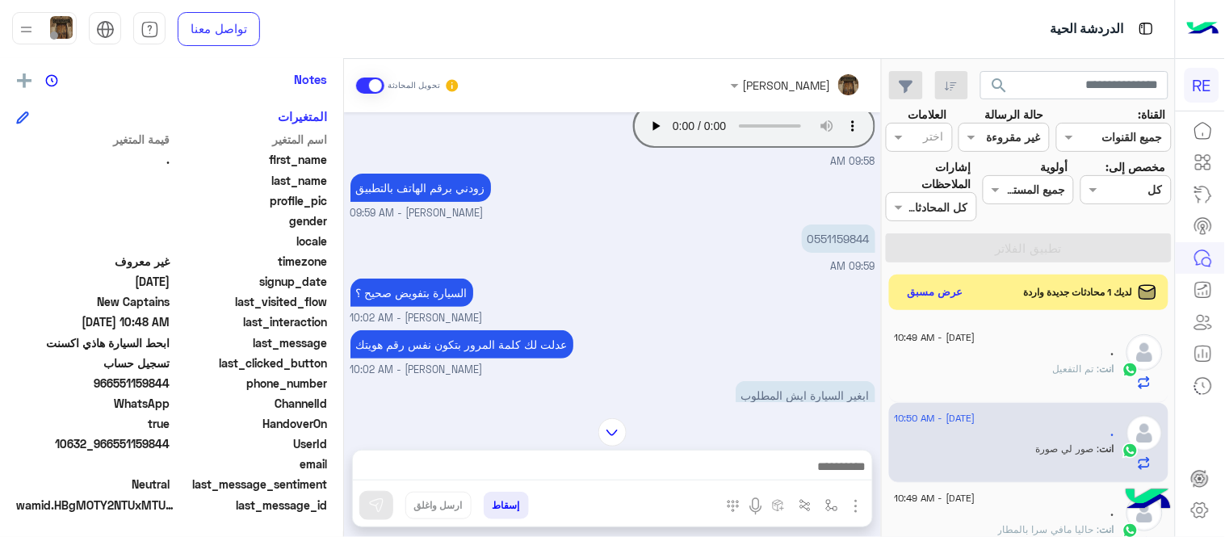
scroll to position [27, 0]
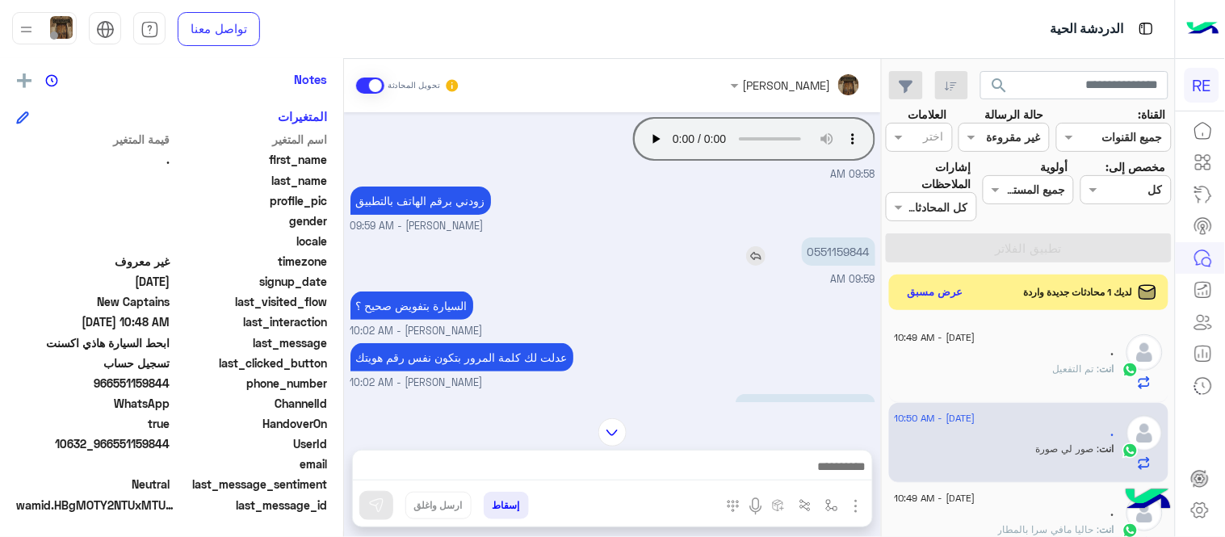
click at [832, 250] on p "0551159844" at bounding box center [838, 251] width 73 height 28
click at [611, 426] on img at bounding box center [612, 432] width 28 height 28
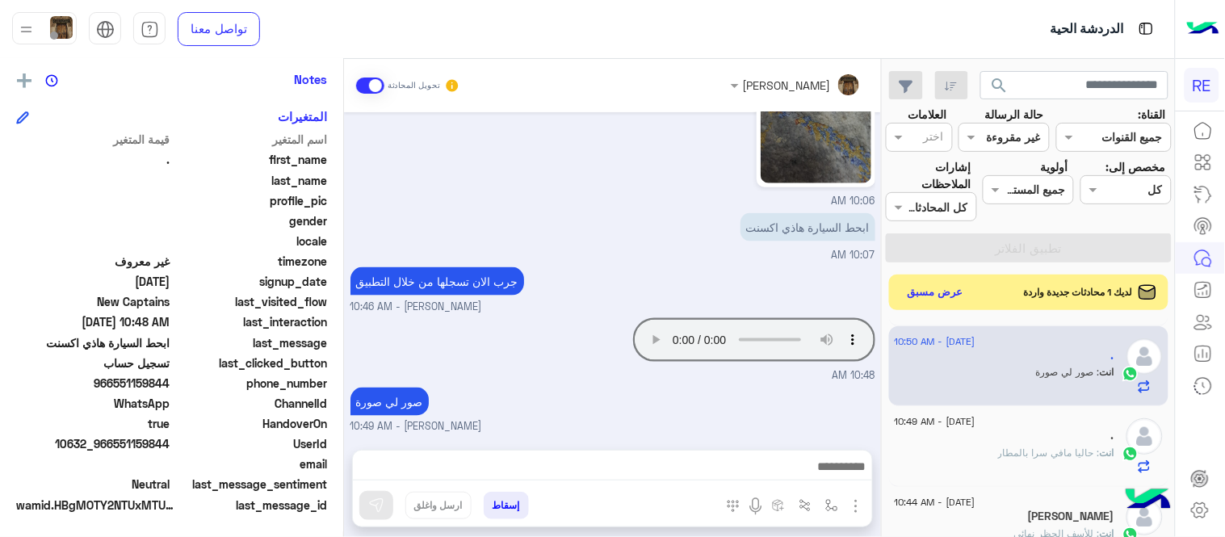
scroll to position [0, 0]
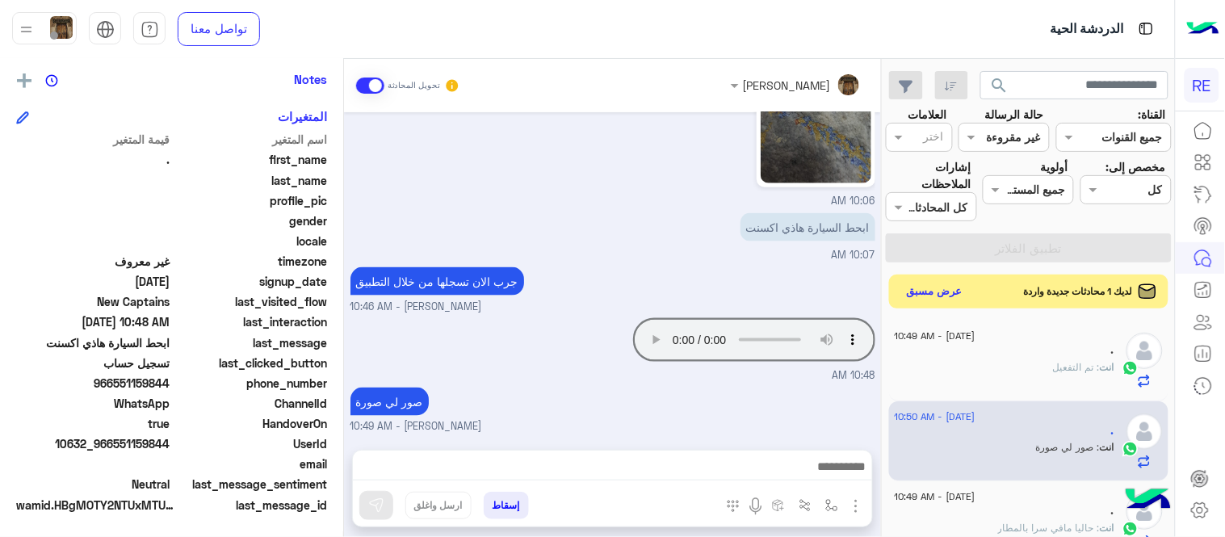
click at [948, 300] on button "عرض مسبق" at bounding box center [935, 292] width 68 height 22
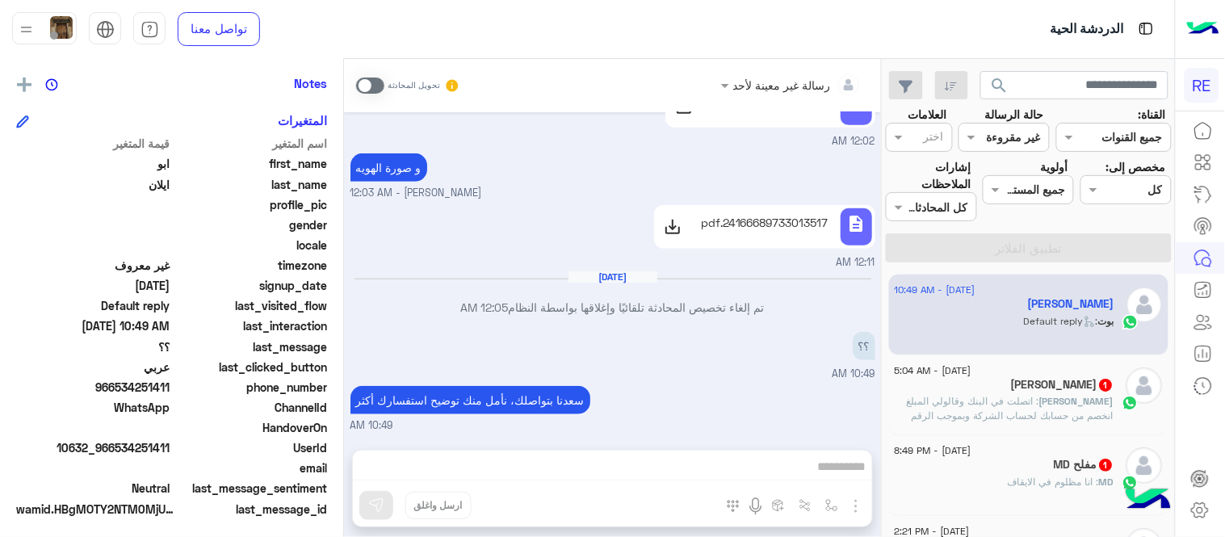
scroll to position [331, 0]
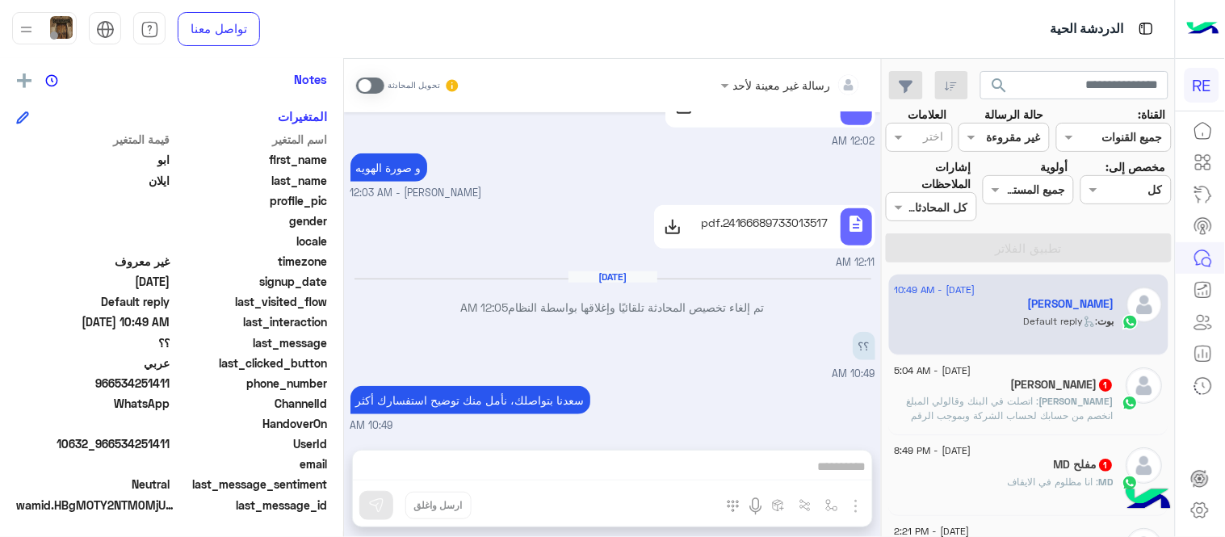
click at [948, 300] on div "[PERSON_NAME]" at bounding box center [1005, 305] width 220 height 17
drag, startPoint x: 342, startPoint y: 367, endPoint x: 348, endPoint y: 296, distance: 70.5
click at [348, 296] on mat-drawer-container "رسالة غير معينة لأحد تحويل المحادثة [DATE] [PERSON_NAME] بتواصلك، نأمل منك توضي…" at bounding box center [440, 301] width 881 height 485
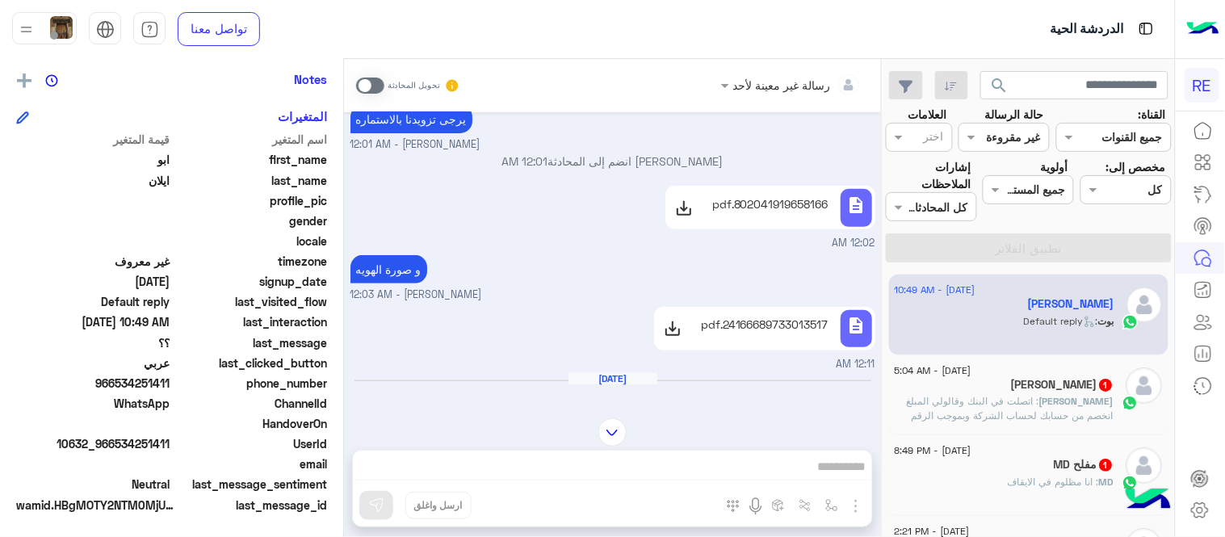
scroll to position [113, 0]
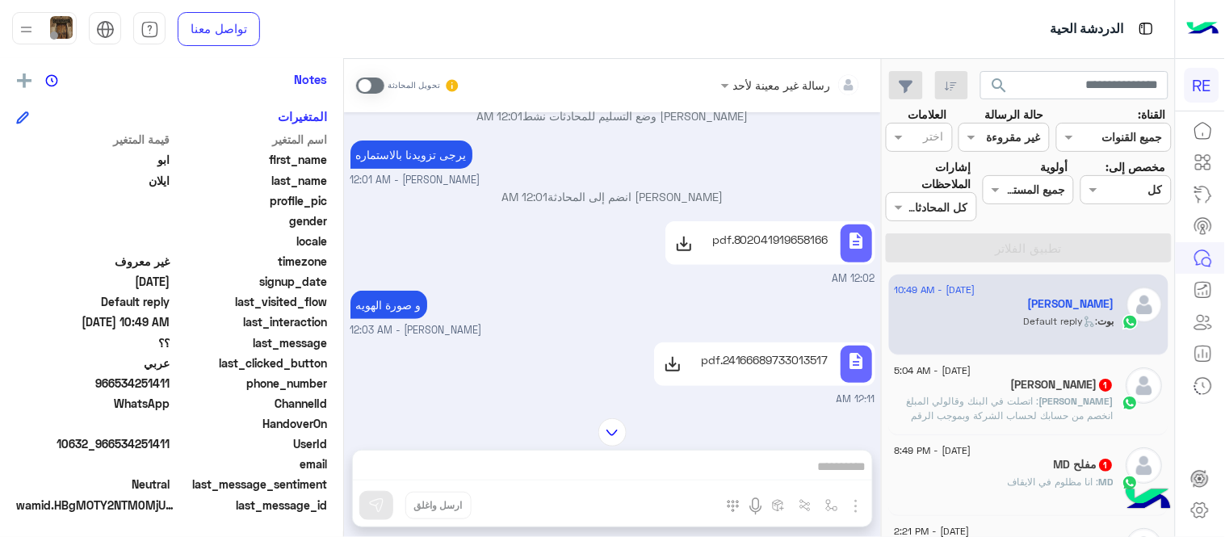
click at [791, 414] on div "رسالة غير معينة لأحد تحويل المحادثة [DATE] [PERSON_NAME] بتواصلك، نأمل منك توضي…" at bounding box center [612, 301] width 537 height 485
click at [754, 359] on p "24166689733013517.pdf" at bounding box center [765, 359] width 128 height 17
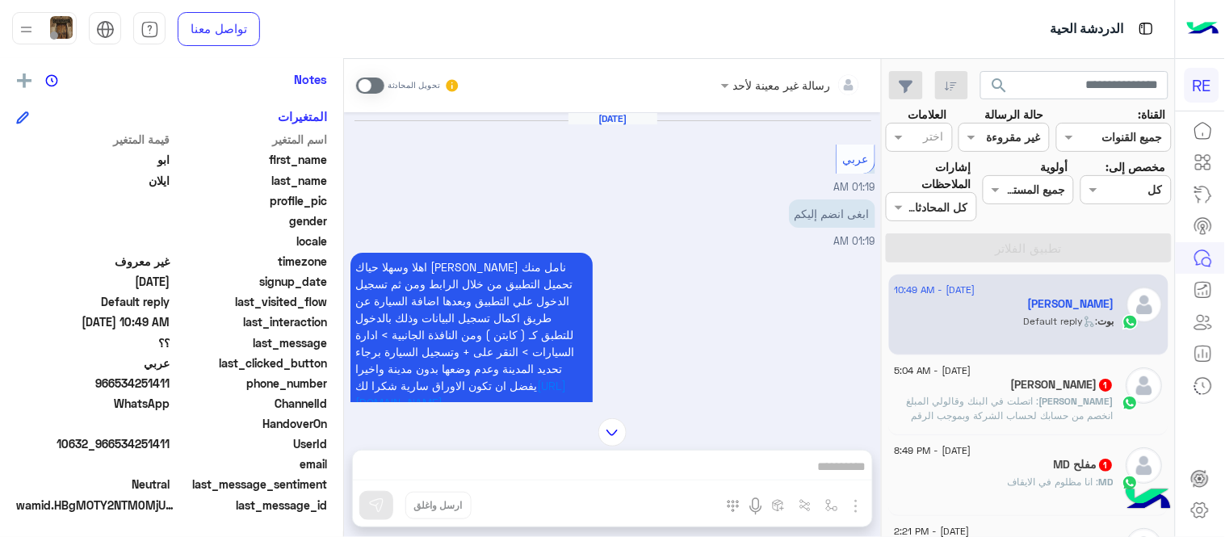
scroll to position [699, 0]
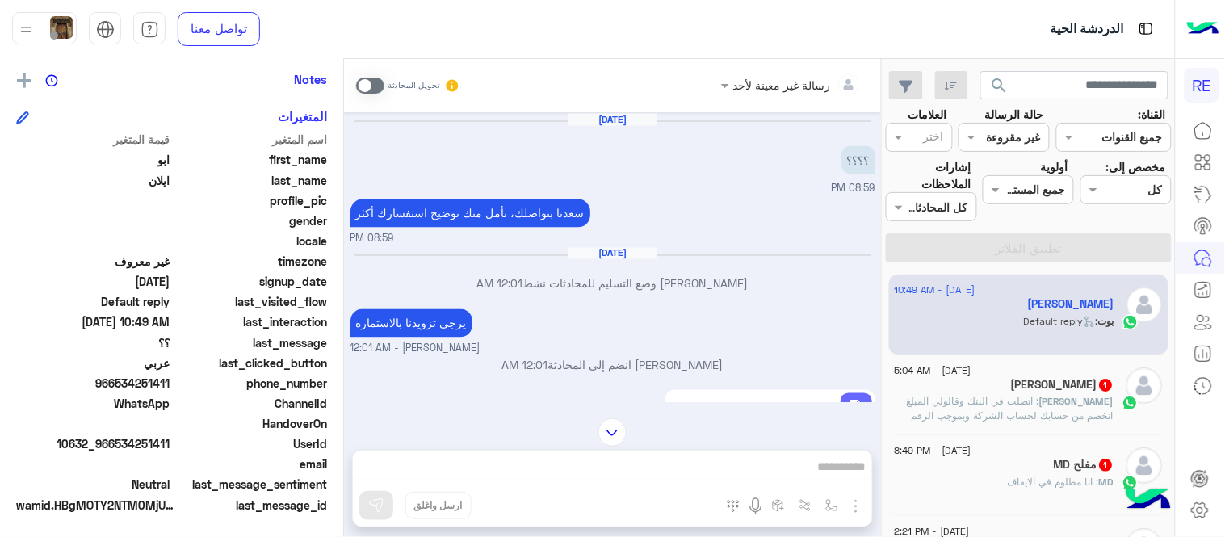
click at [362, 87] on span at bounding box center [370, 86] width 28 height 16
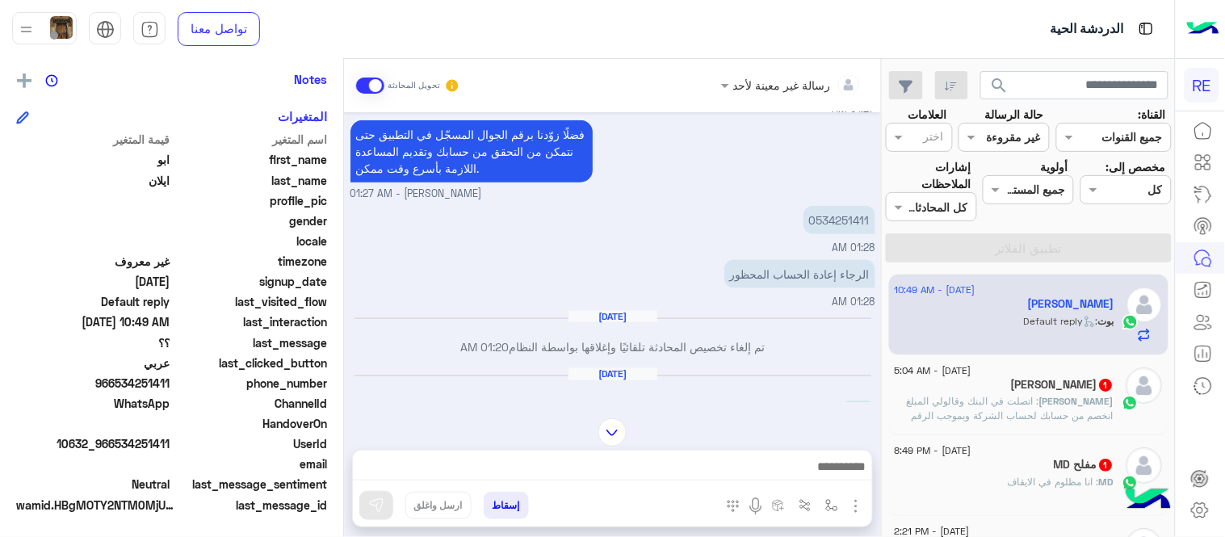
scroll to position [431, 0]
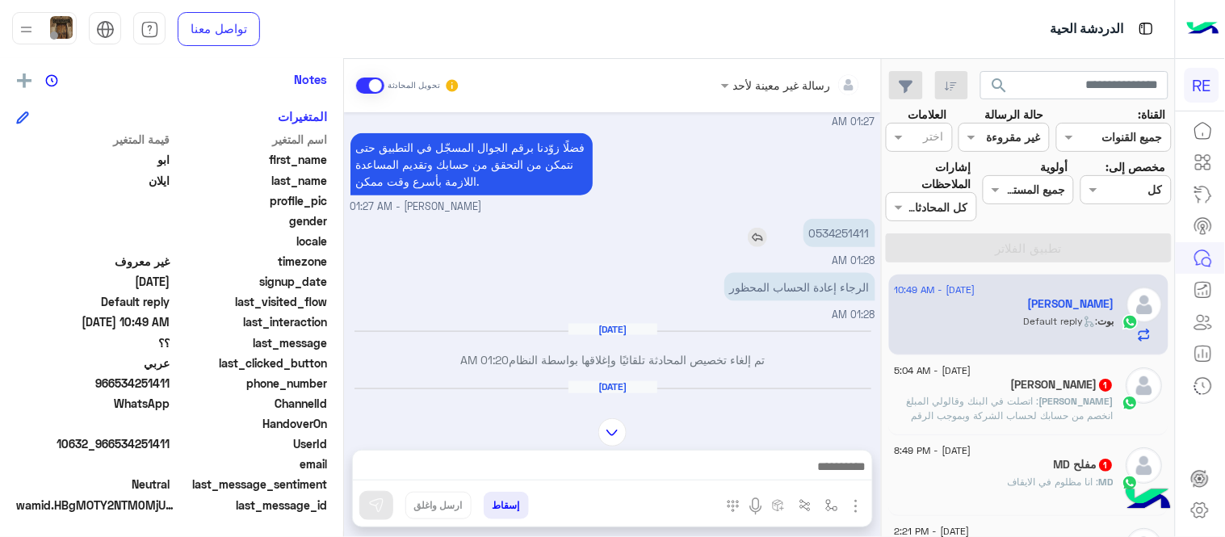
click at [838, 219] on p "0534251411" at bounding box center [840, 233] width 72 height 28
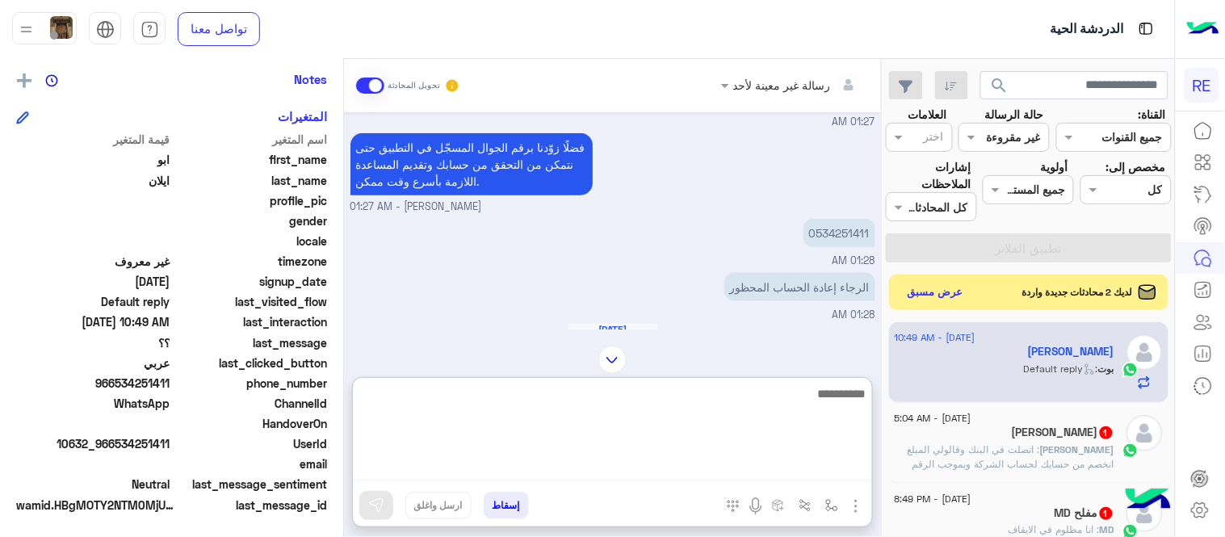
click at [651, 466] on textarea at bounding box center [612, 432] width 519 height 97
type textarea "**********"
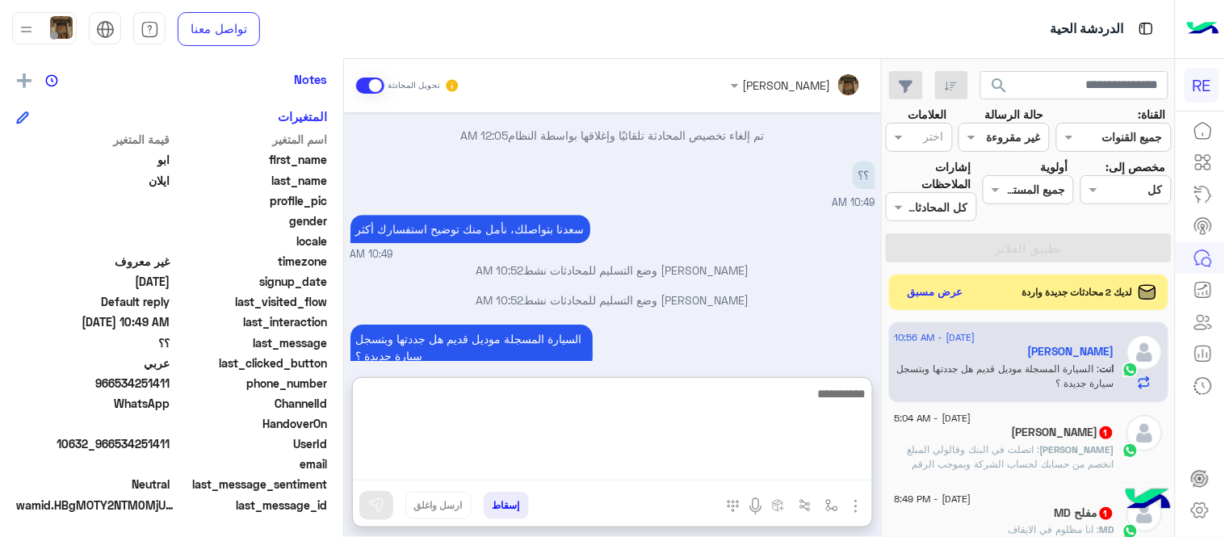
scroll to position [1184, 0]
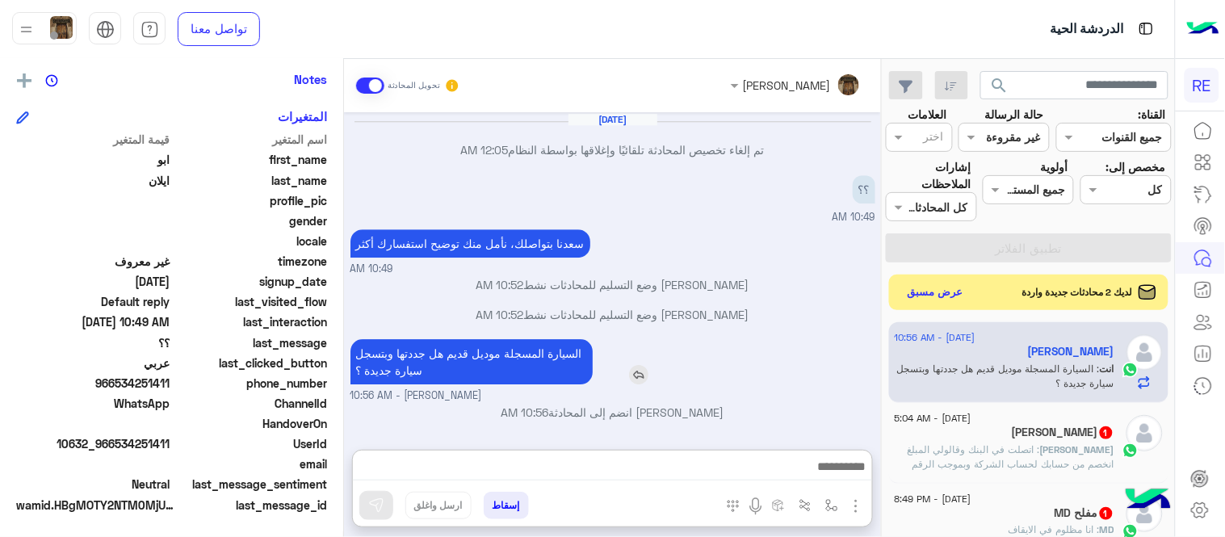
click at [668, 302] on div "[DATE] عربي 01:19 AM ابغى انضم إليكم 01:19 AM اهلا و[PERSON_NAME] نامل منك تحمي…" at bounding box center [612, 272] width 537 height 321
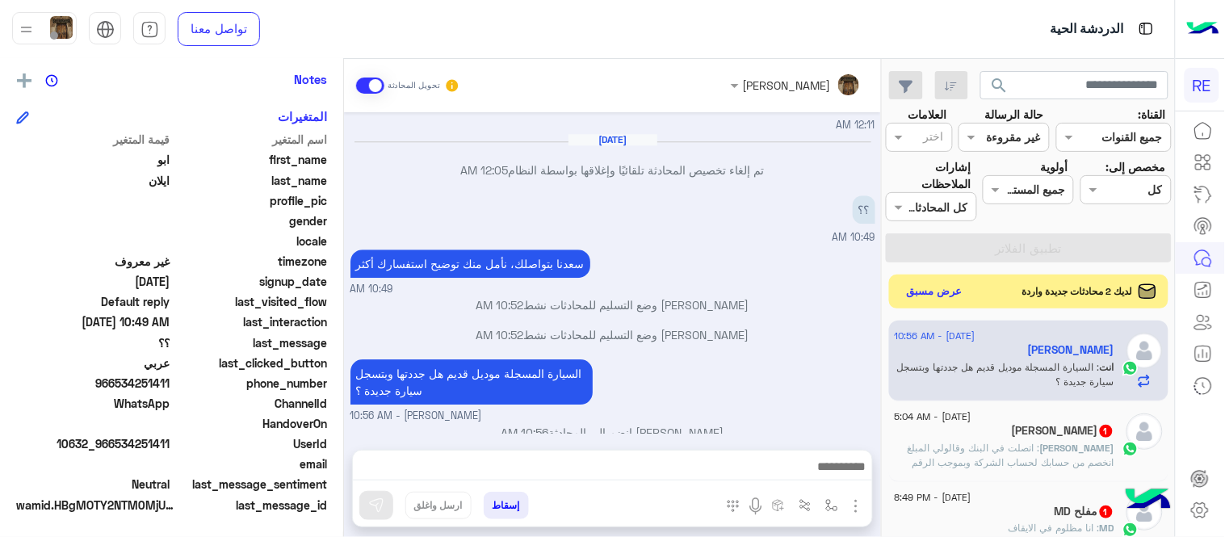
click at [945, 288] on button "عرض مسبق" at bounding box center [935, 292] width 68 height 22
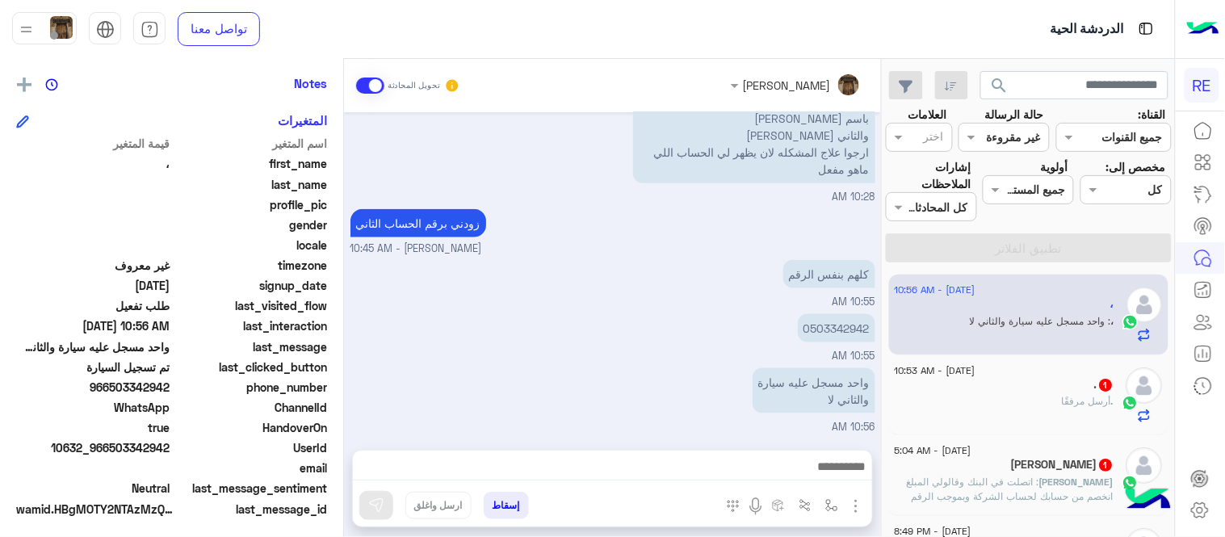
scroll to position [331, 0]
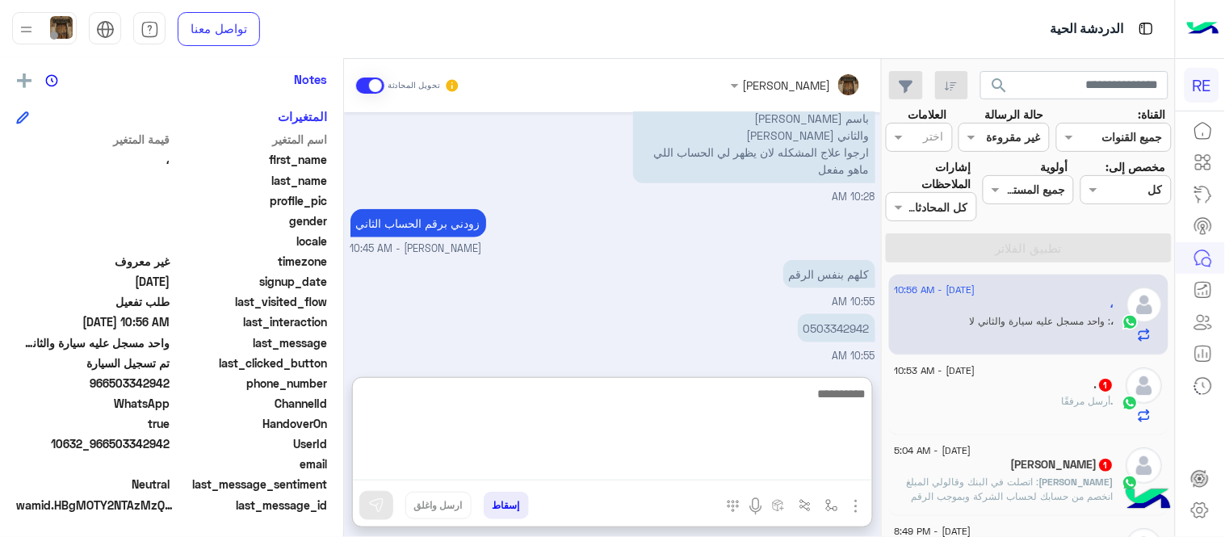
click at [722, 459] on textarea at bounding box center [612, 432] width 519 height 97
type textarea "**********"
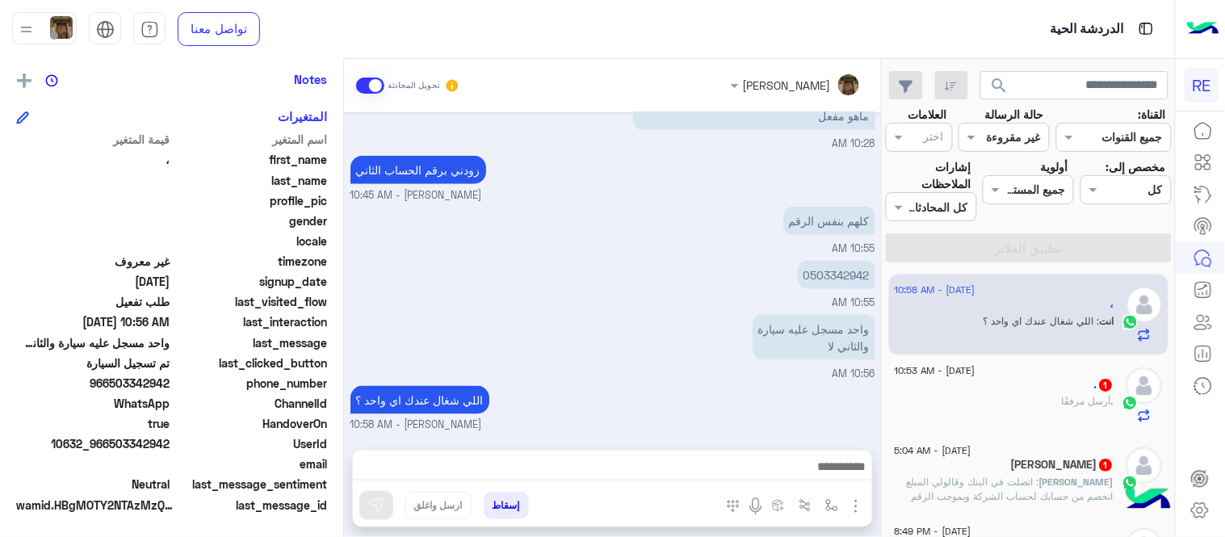
scroll to position [485, 0]
click at [541, 269] on div "[DATE] عزيزي الكابتن نظراً لإشتراط الهيئة العامة للنقل من ضرورة التحقق من سجل ا…" at bounding box center [612, 272] width 537 height 321
